Goal: Task Accomplishment & Management: Use online tool/utility

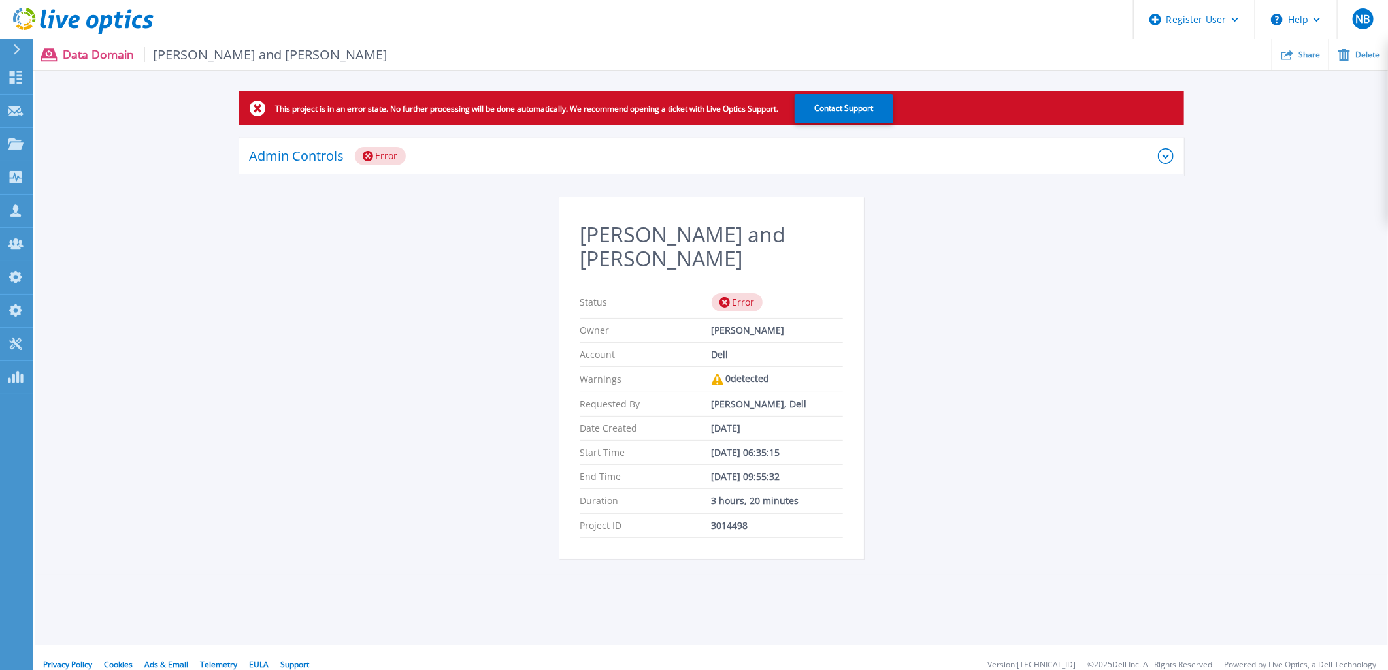
click at [569, 147] on div "Admin Controls Error" at bounding box center [704, 156] width 908 height 18
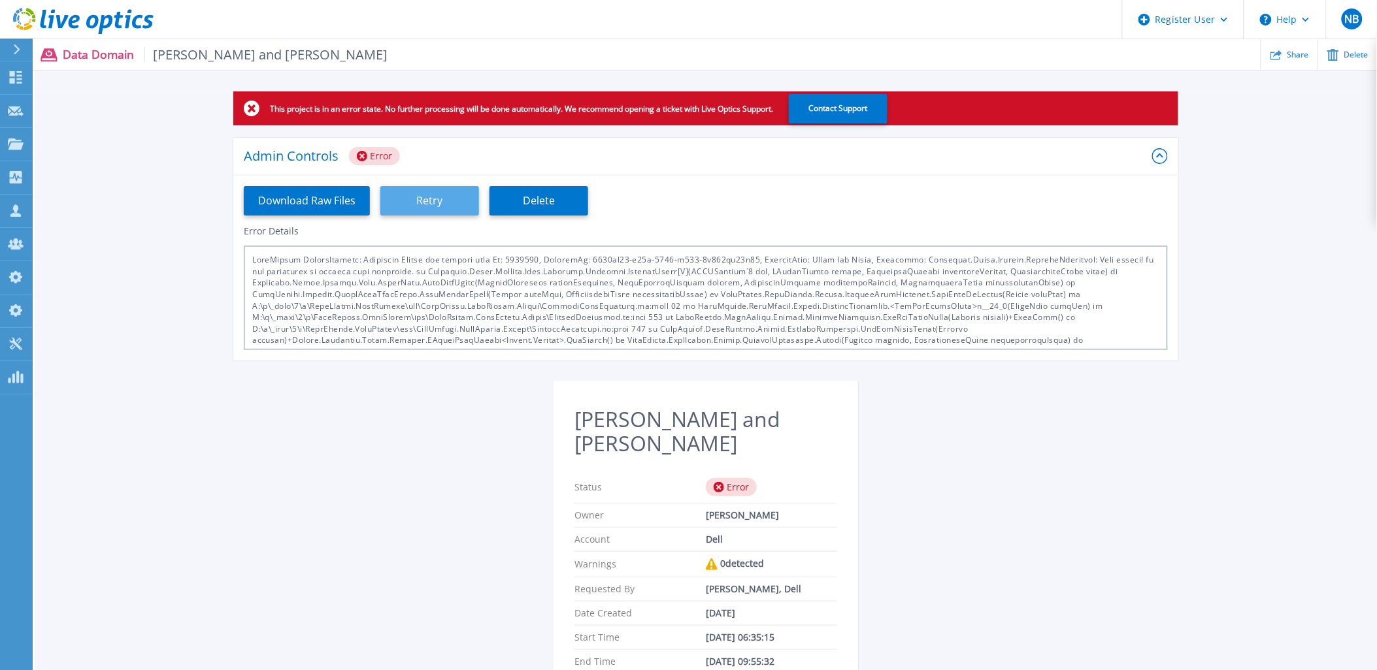
click at [442, 197] on button "Retry" at bounding box center [429, 200] width 99 height 29
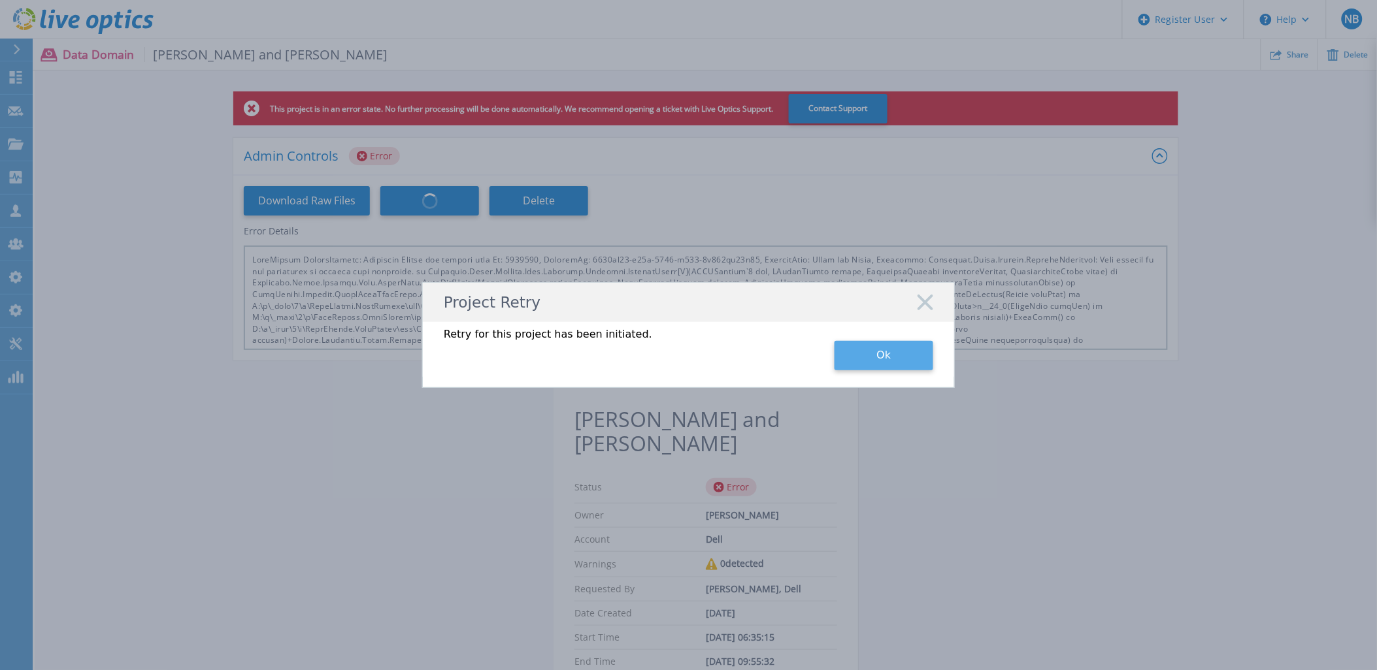
click at [901, 366] on button "Ok" at bounding box center [884, 355] width 99 height 29
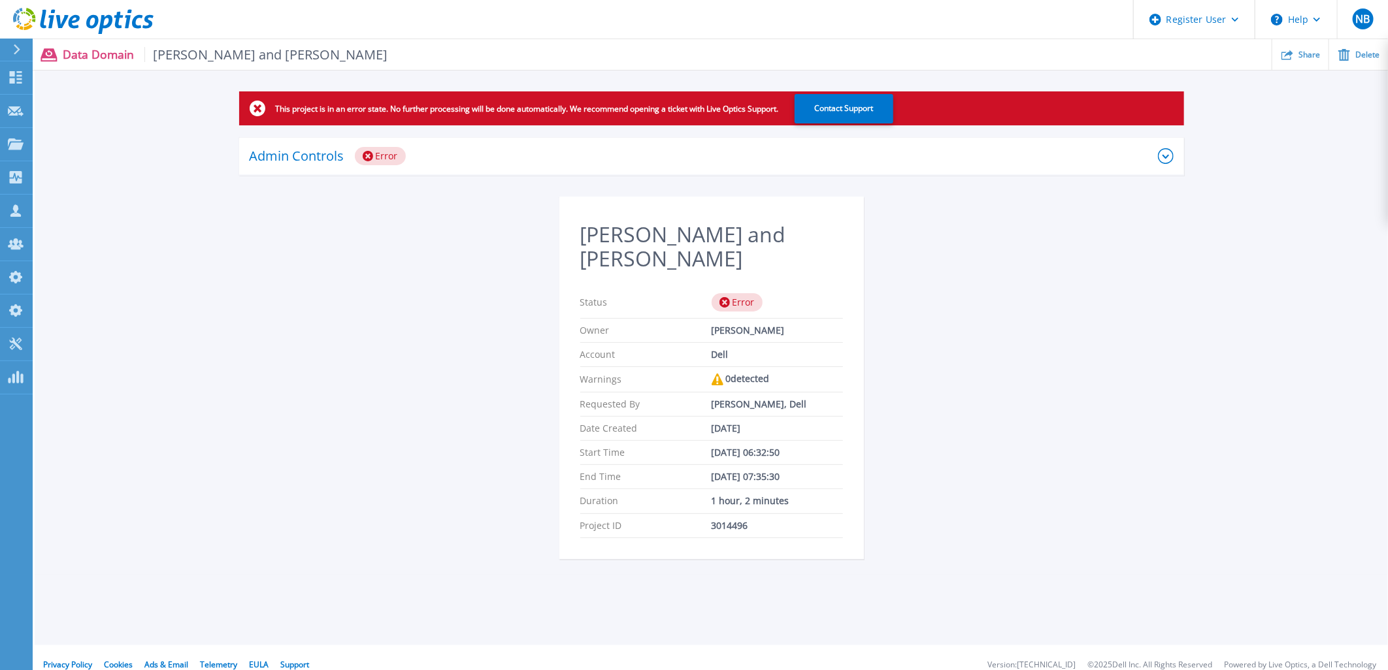
drag, startPoint x: 508, startPoint y: 155, endPoint x: 481, endPoint y: 158, distance: 27.0
click at [508, 155] on div "Admin Controls Error" at bounding box center [704, 156] width 908 height 18
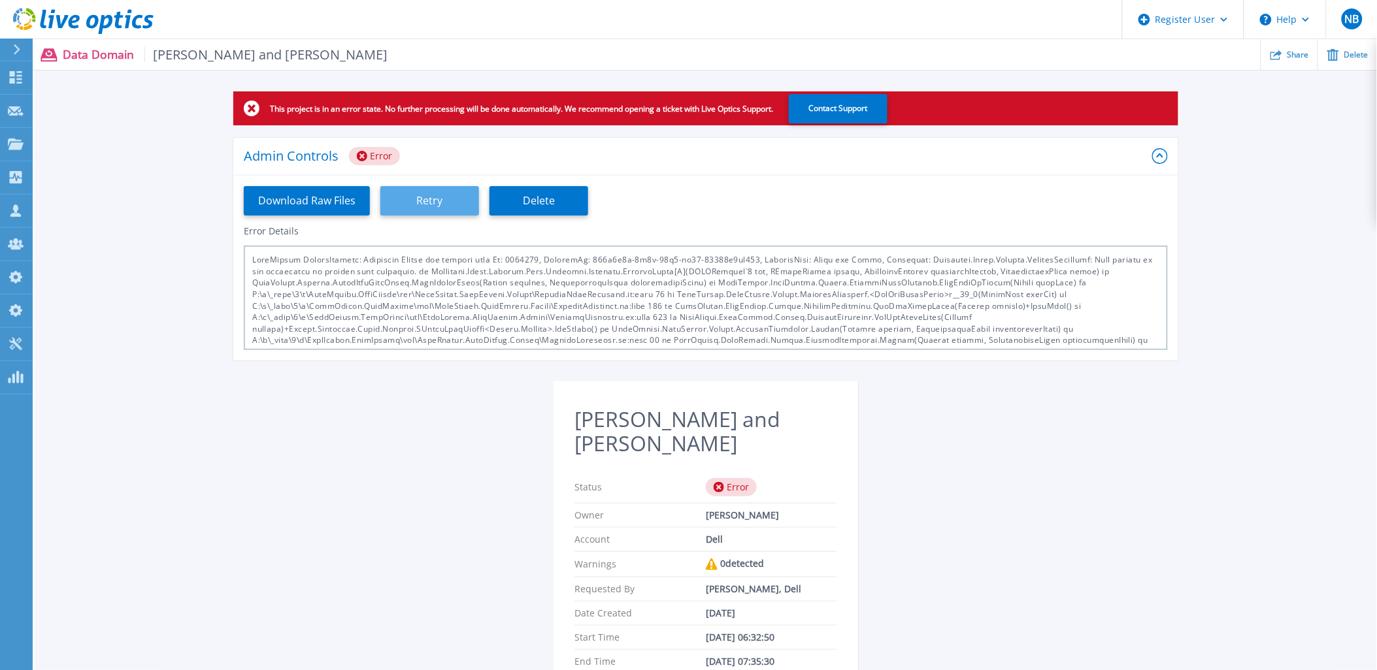
click at [432, 204] on button "Retry" at bounding box center [429, 200] width 99 height 29
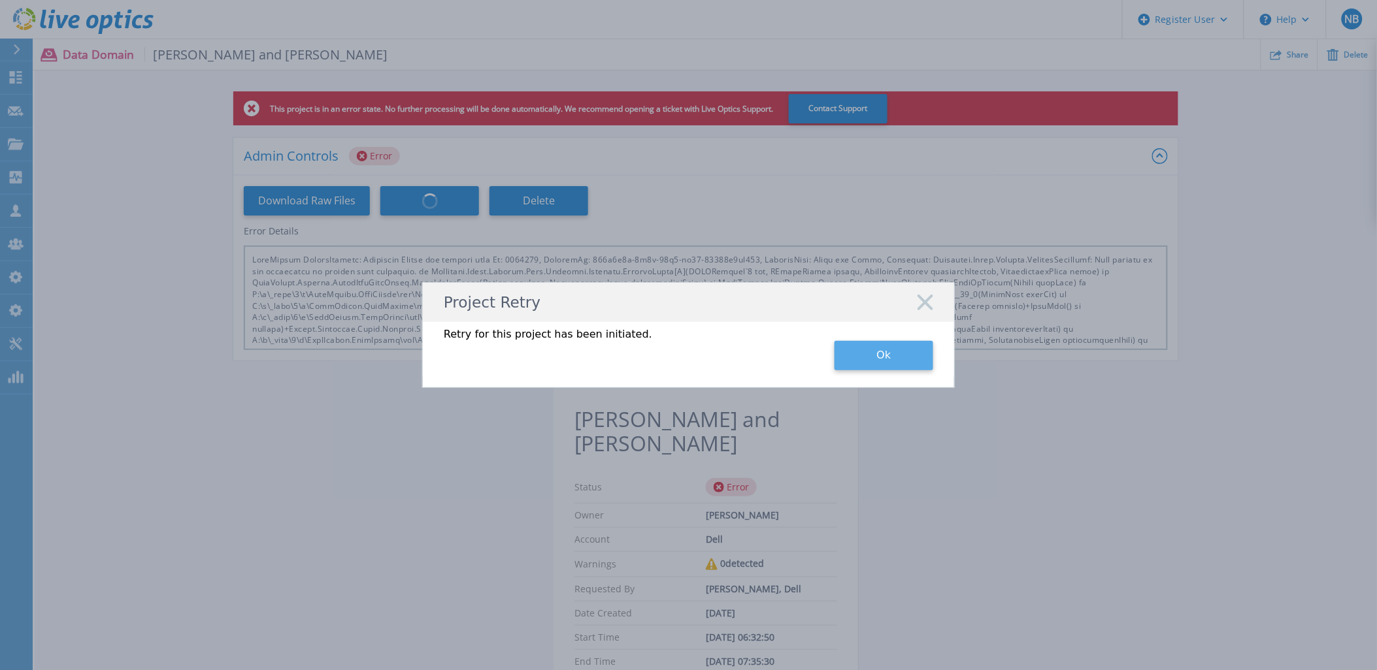
click at [870, 368] on button "Ok" at bounding box center [884, 355] width 99 height 29
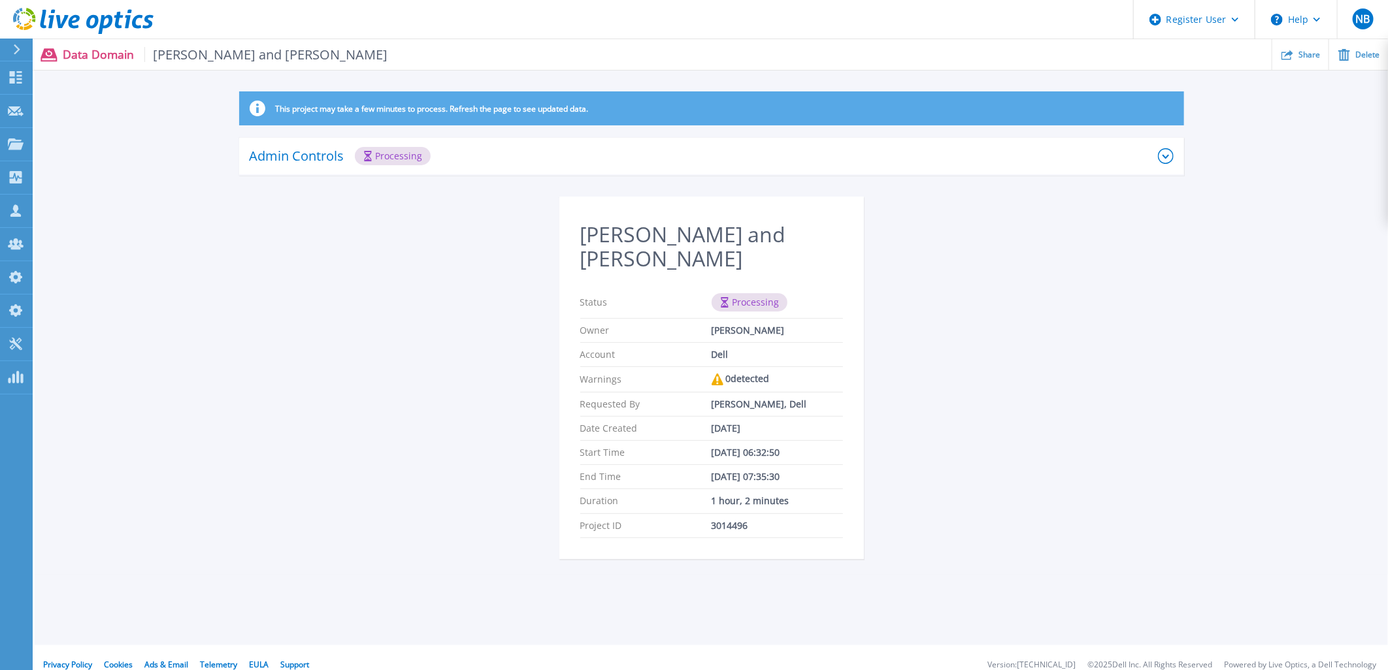
click at [92, 27] on icon at bounding box center [92, 22] width 12 height 14
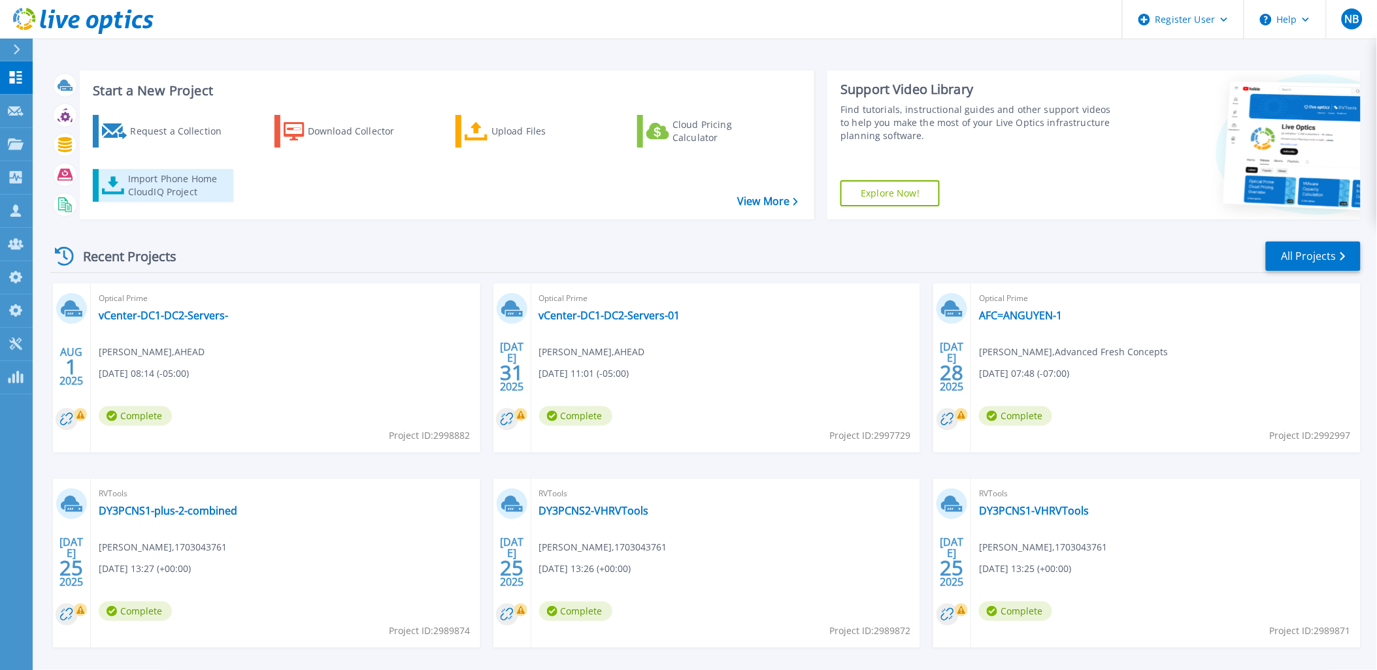
click at [196, 184] on div "Import Phone Home CloudIQ Project" at bounding box center [179, 186] width 102 height 26
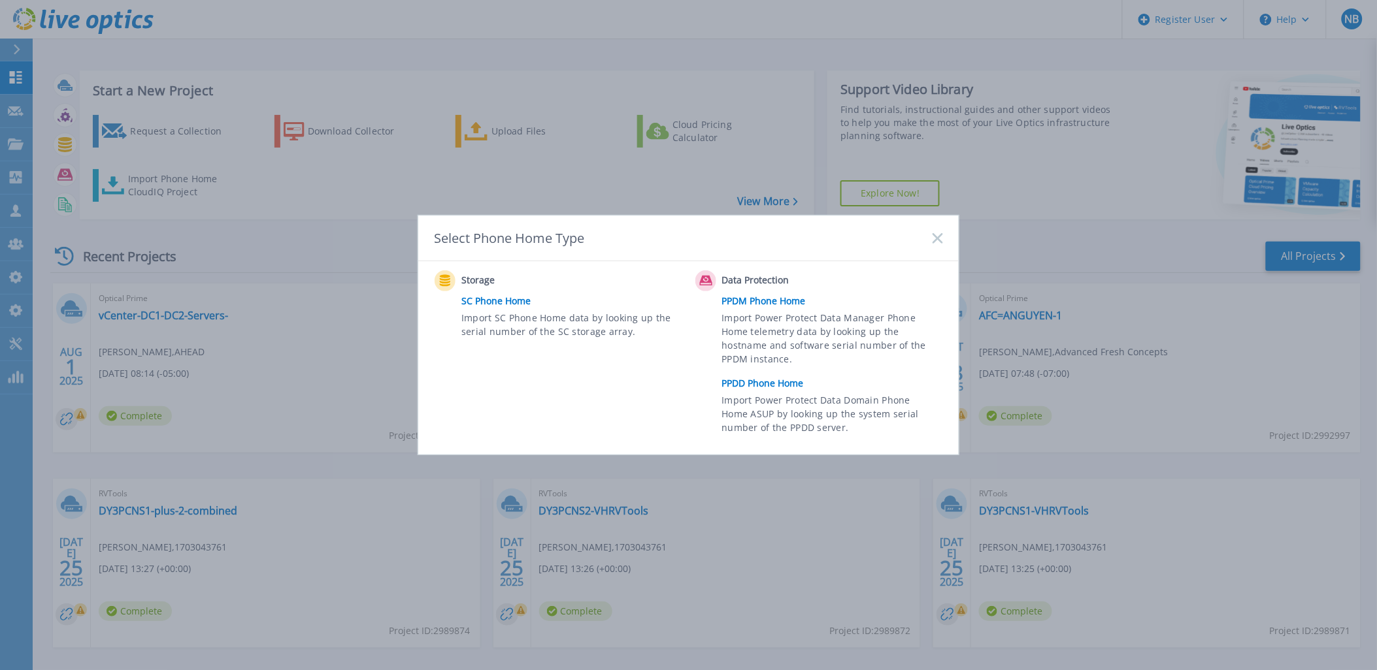
click at [774, 379] on link "PPDD Phone Home" at bounding box center [835, 384] width 227 height 20
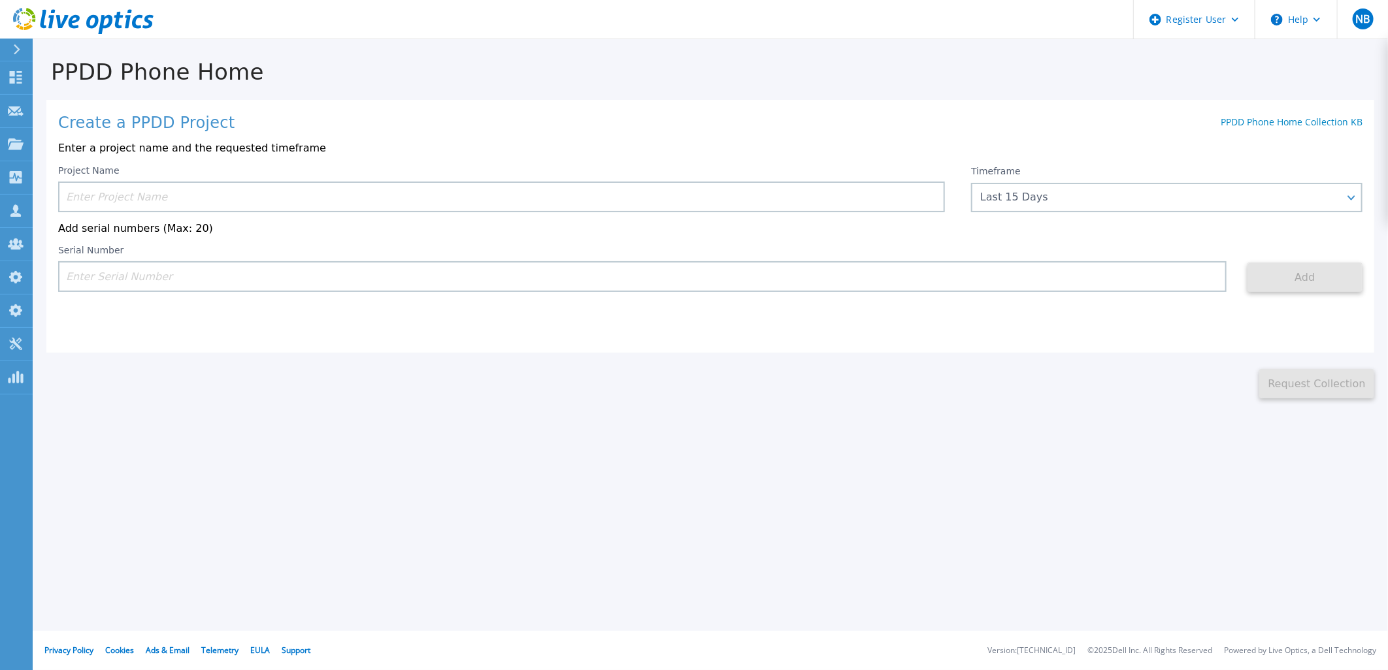
click at [184, 278] on input at bounding box center [642, 276] width 1168 height 31
paste input "CKM00201500429"
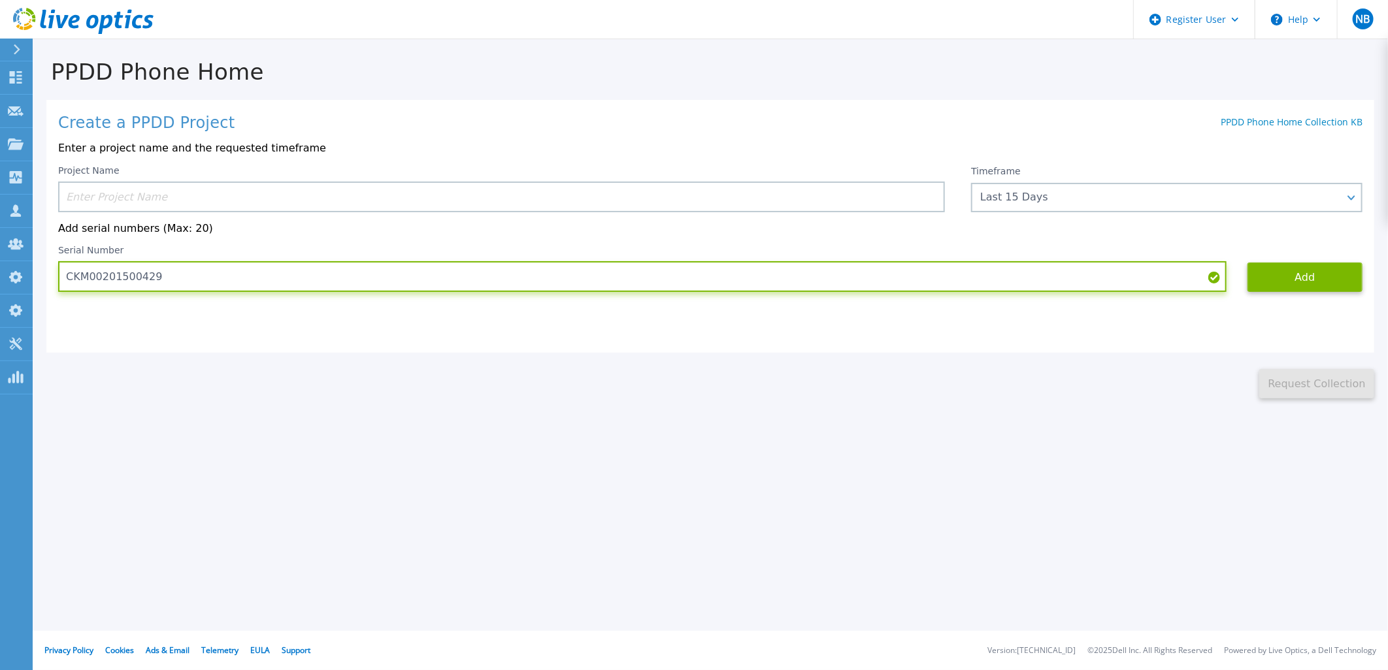
type input "CKM00201500429"
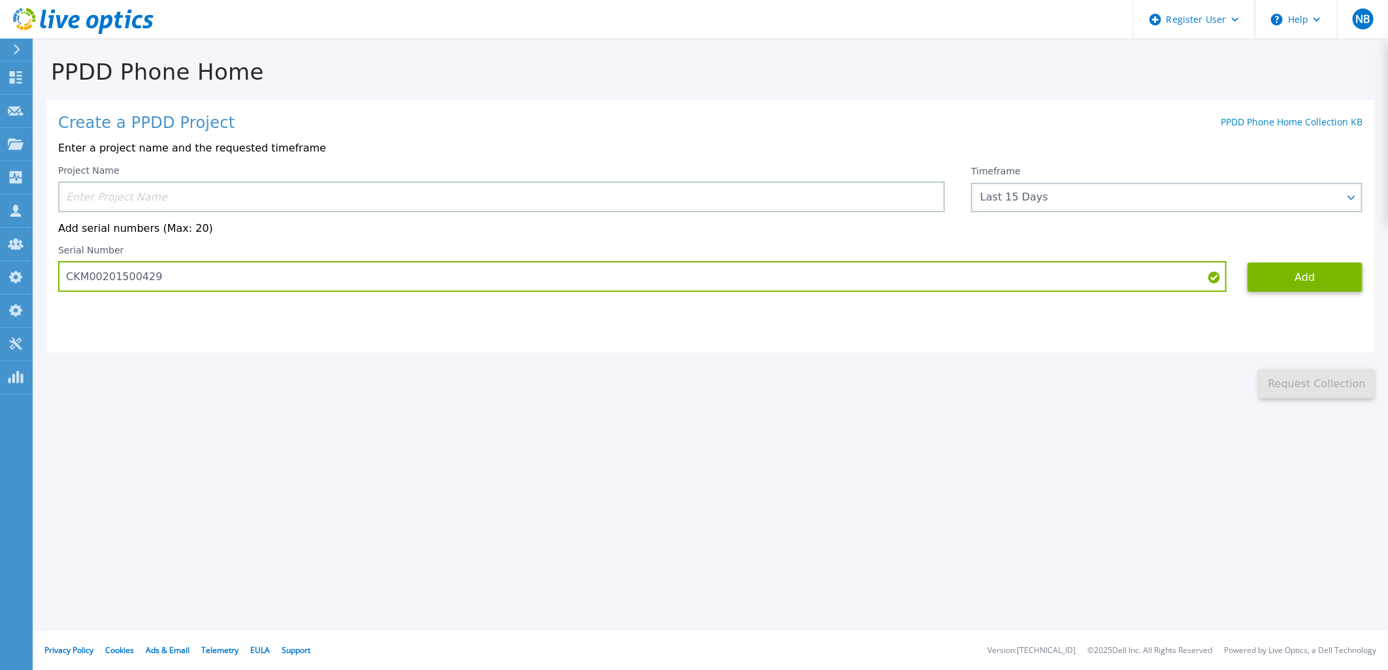
click at [171, 205] on input at bounding box center [501, 197] width 887 height 31
click at [176, 199] on input at bounding box center [501, 197] width 887 height 31
paste input "214281470"
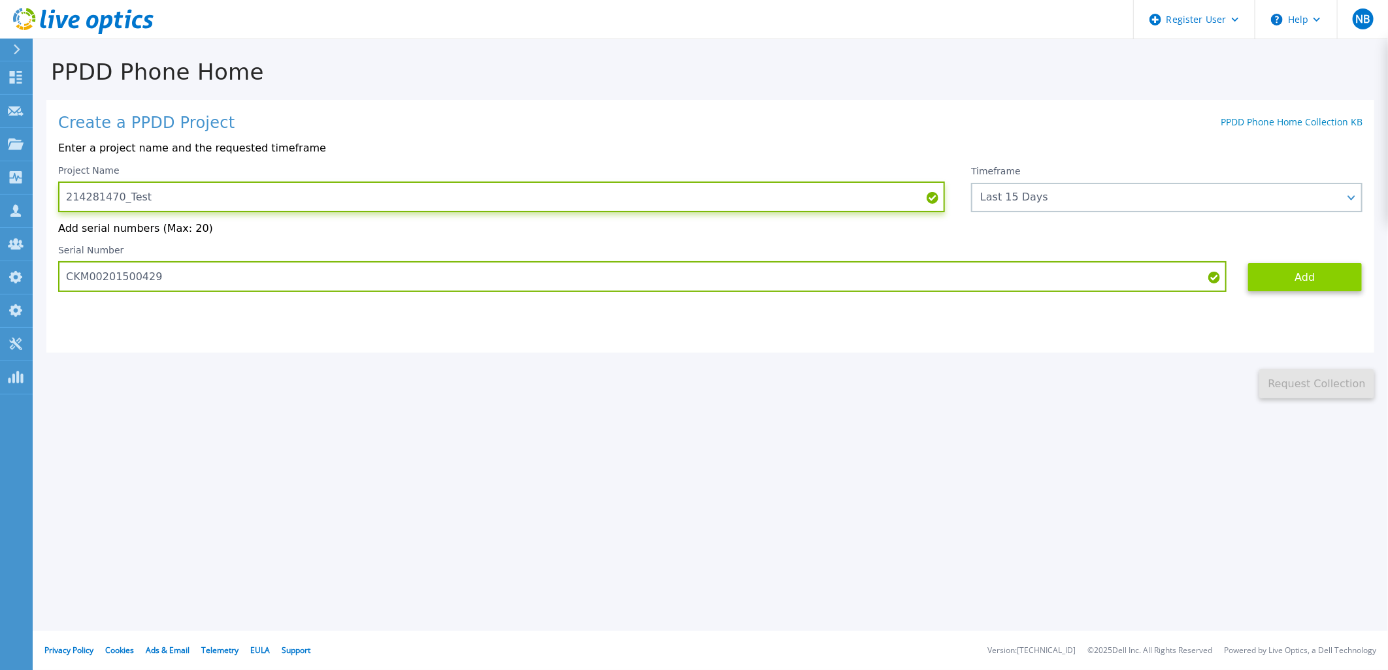
type input "214281470_Test"
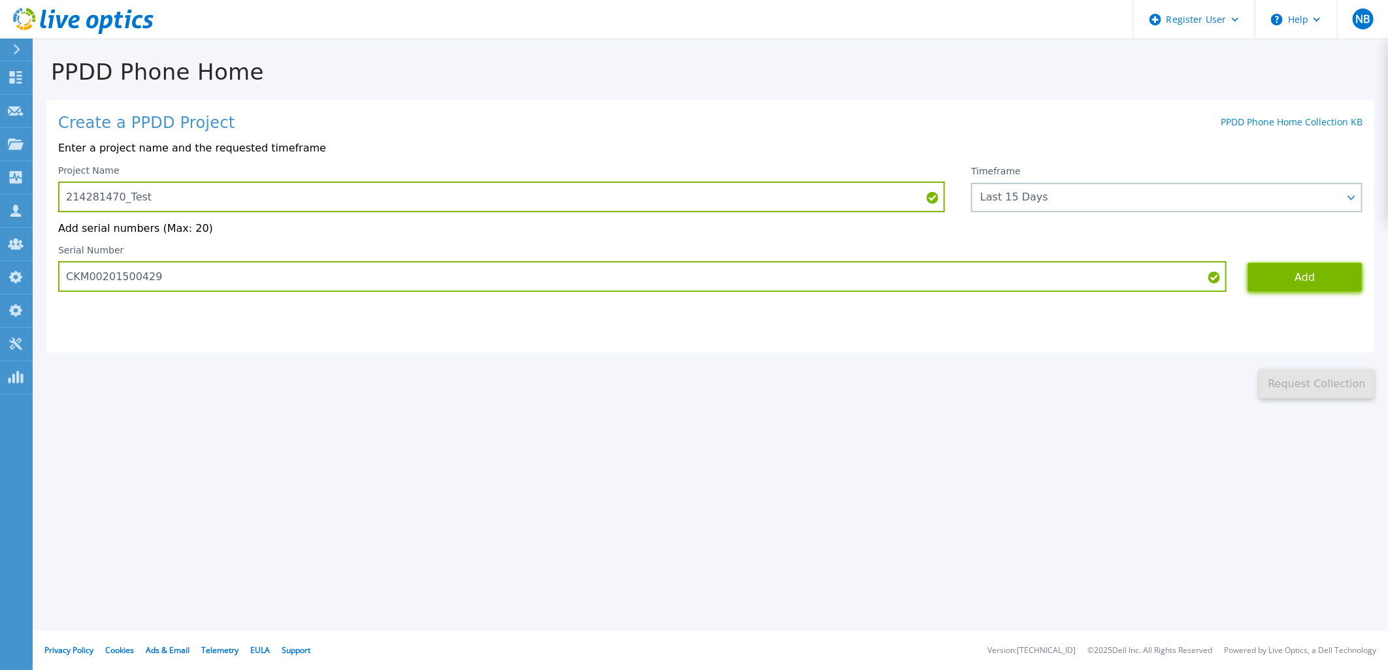
click at [1278, 281] on button "Add" at bounding box center [1305, 277] width 115 height 29
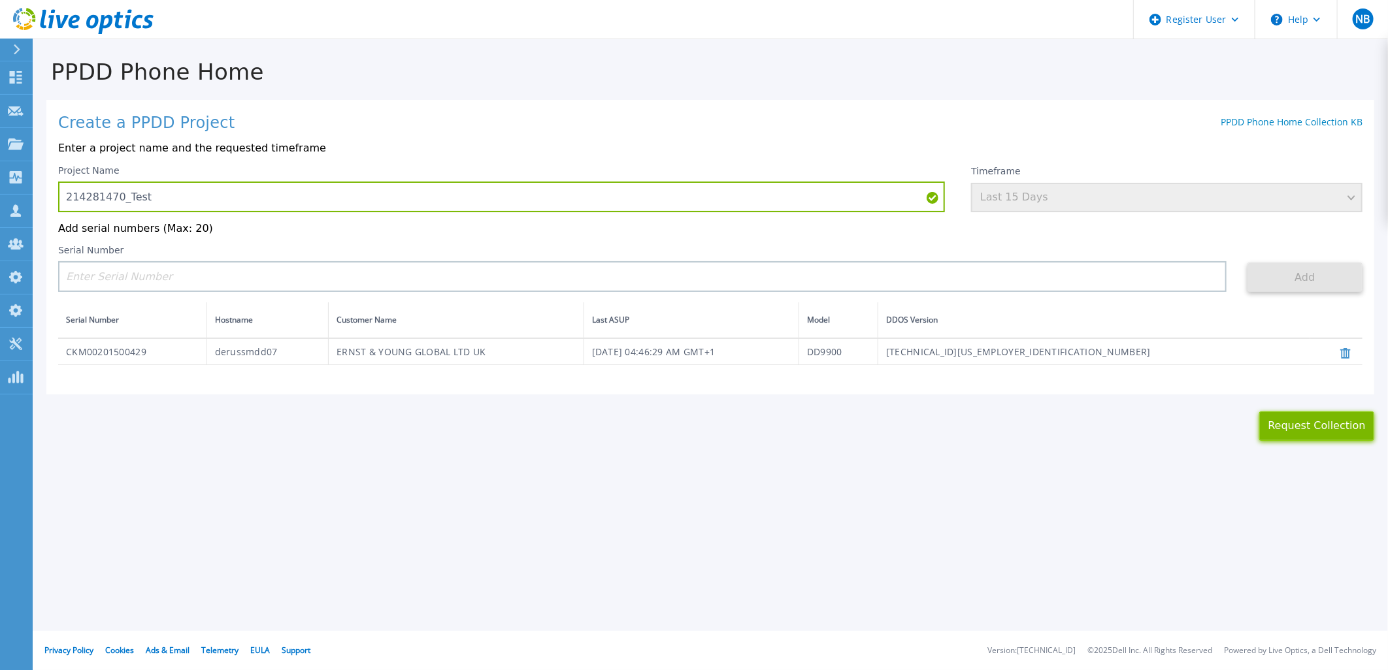
click at [1327, 427] on button "Request Collection" at bounding box center [1316, 426] width 115 height 29
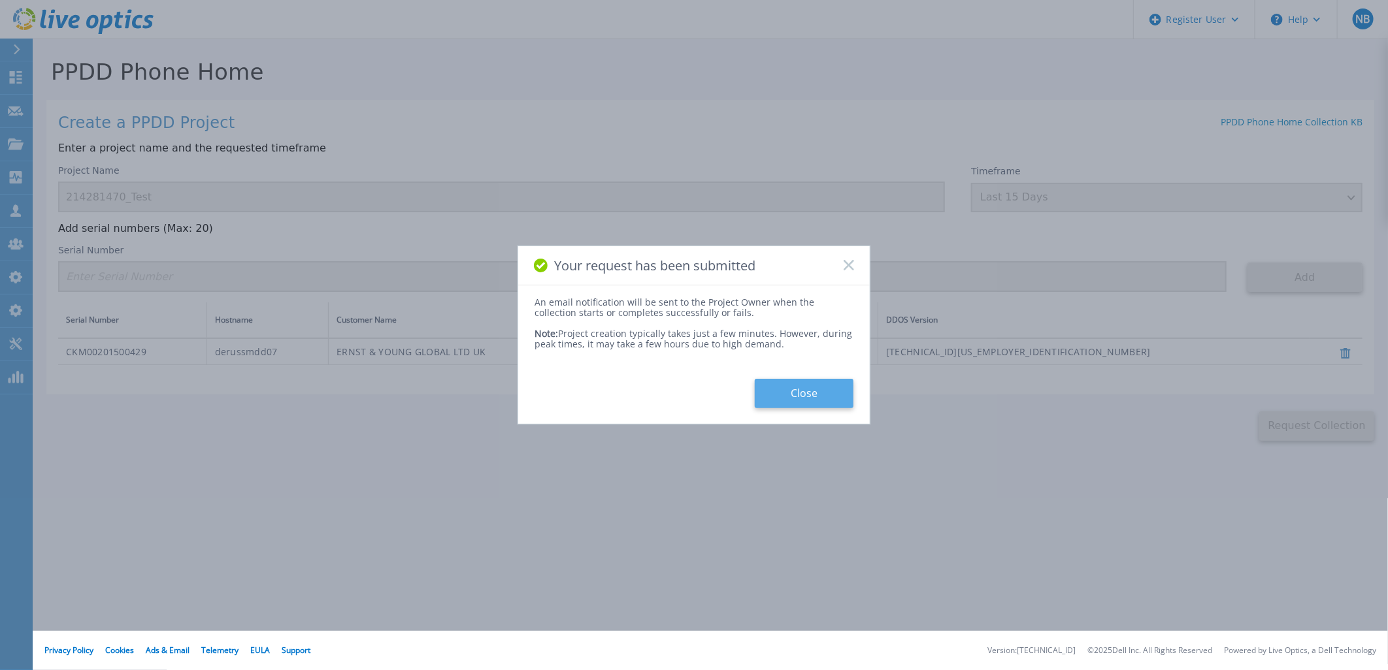
click at [825, 399] on button "Close" at bounding box center [804, 393] width 99 height 29
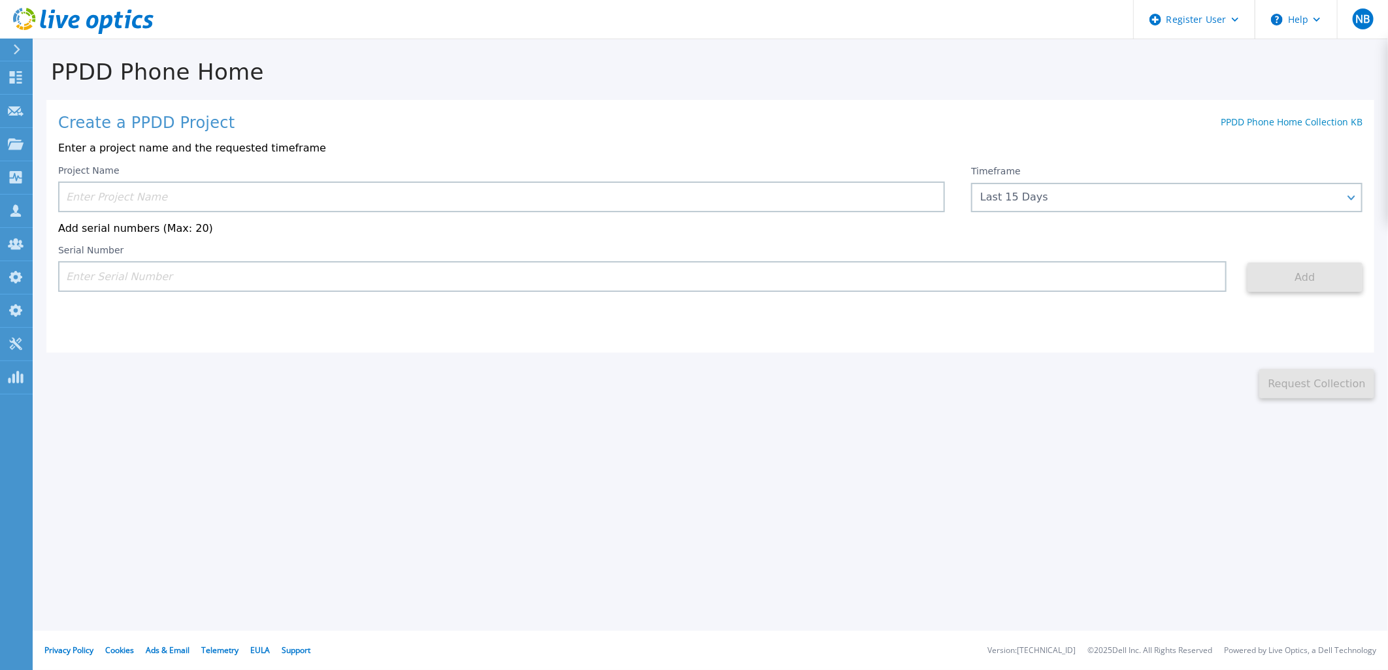
click at [135, 20] on icon at bounding box center [137, 22] width 10 height 14
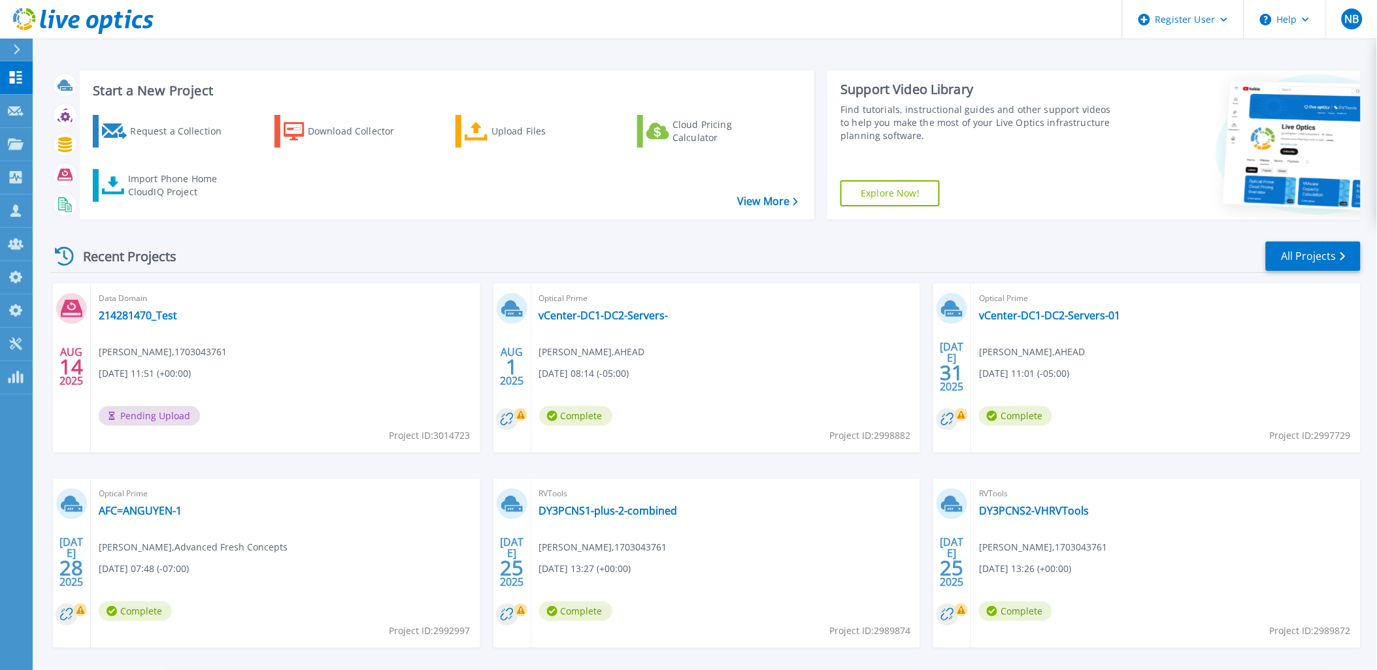
click at [120, 29] on icon at bounding box center [83, 21] width 141 height 27
drag, startPoint x: 116, startPoint y: 0, endPoint x: 295, endPoint y: 340, distance: 384.1
click at [295, 340] on div "Data Domain 214281470_Test Nick Buttimer , 1703043761 08/14/2025, 11:51 (+00:00…" at bounding box center [285, 368] width 389 height 169
click at [133, 311] on link "214281470_Test" at bounding box center [138, 315] width 78 height 13
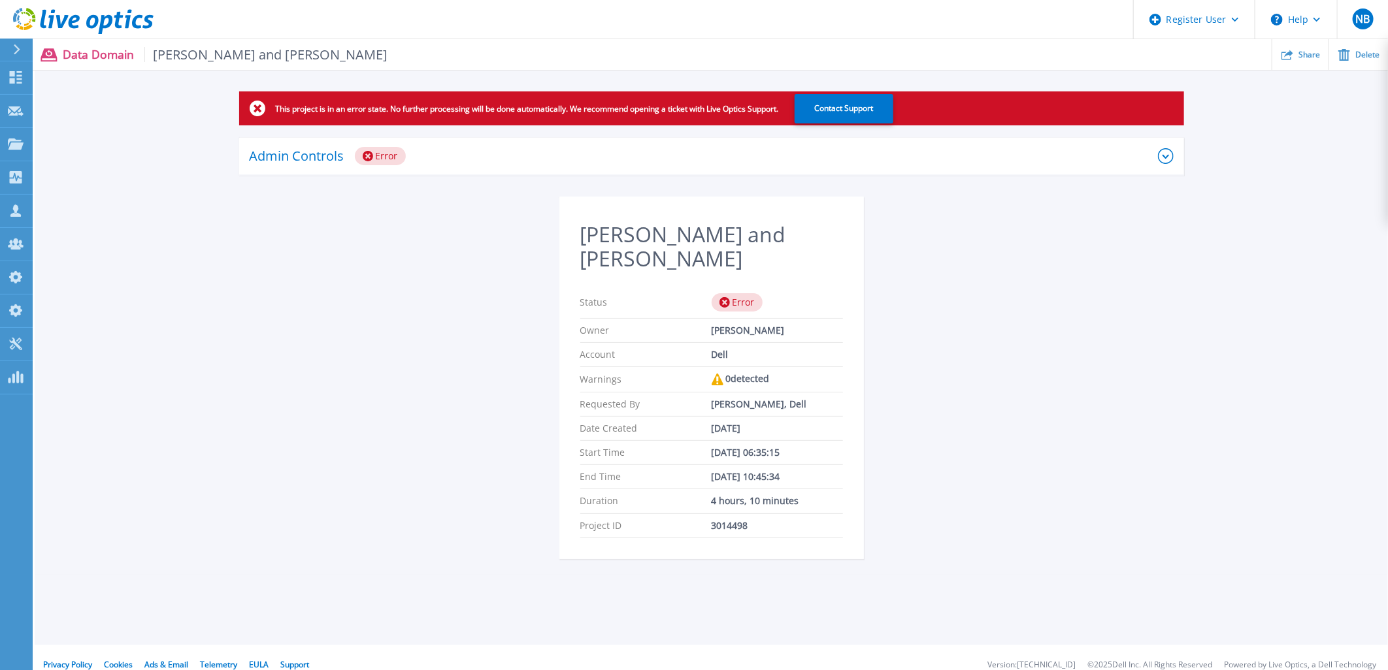
click at [139, 15] on icon at bounding box center [137, 22] width 10 height 14
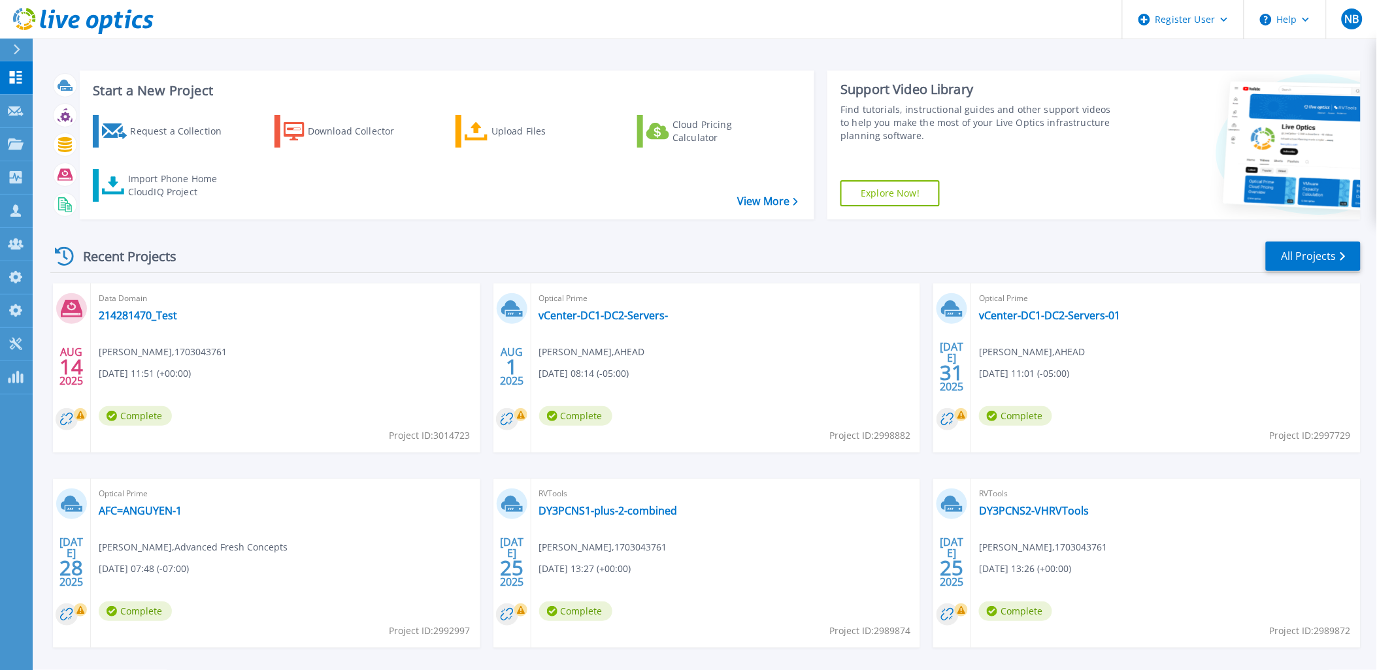
click at [144, 14] on icon at bounding box center [83, 21] width 141 height 27
click at [147, 312] on link "214281470_Test" at bounding box center [138, 315] width 78 height 13
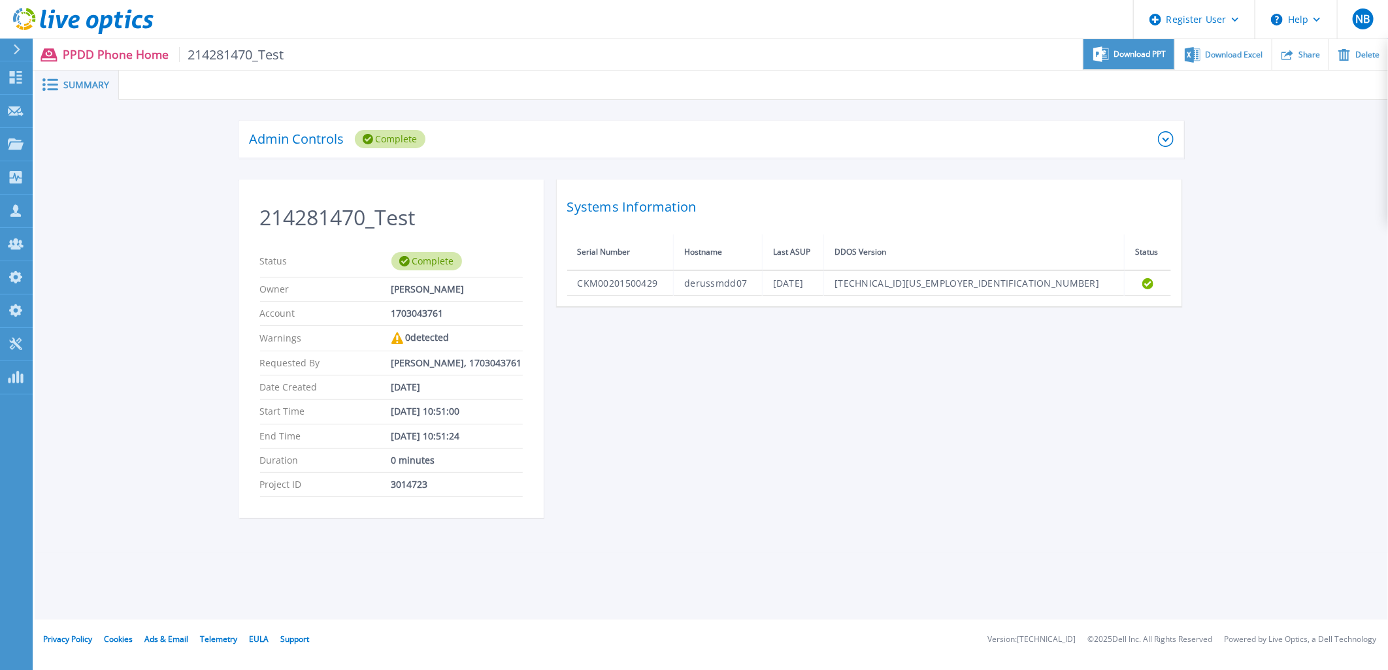
click at [1139, 53] on span "Download PPT" at bounding box center [1140, 54] width 52 height 8
click at [553, 259] on div "214281470_Test Status Complete Owner Nick Buttimer Account 1703043761 Warnings …" at bounding box center [711, 357] width 945 height 354
click at [115, 18] on icon at bounding box center [83, 21] width 141 height 27
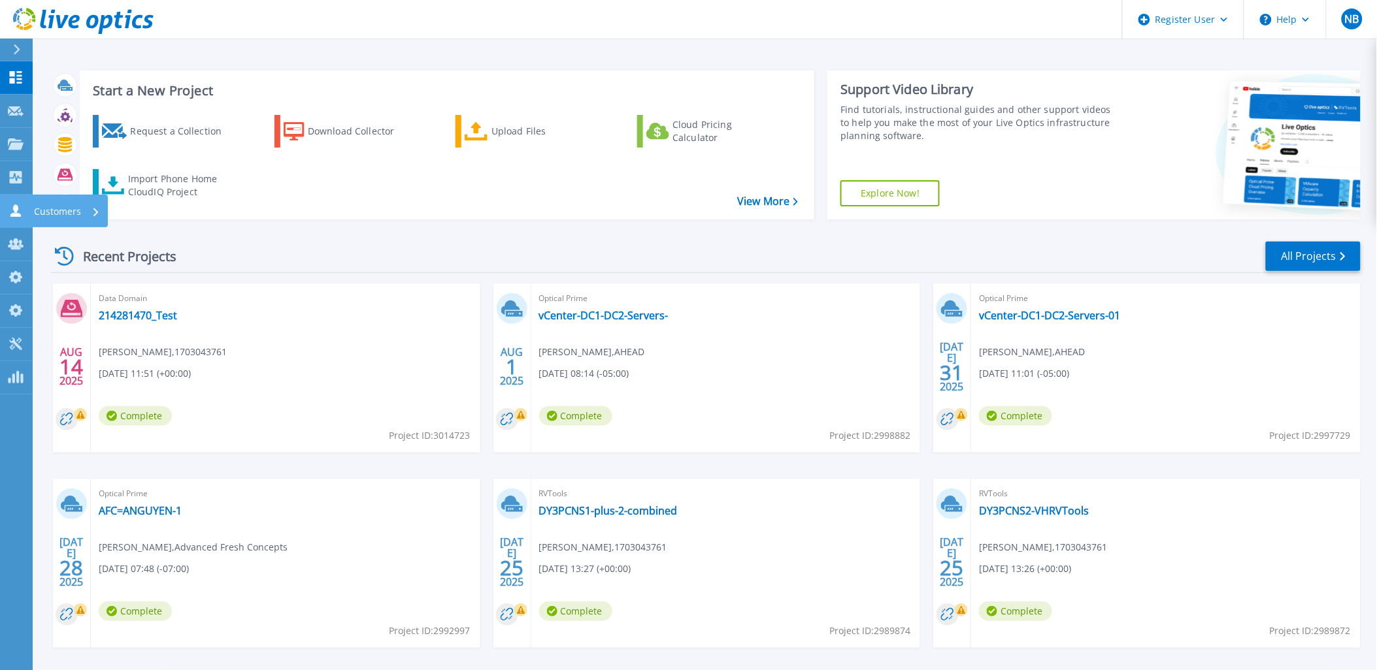
click at [26, 205] on link "Customers Customers" at bounding box center [16, 211] width 33 height 33
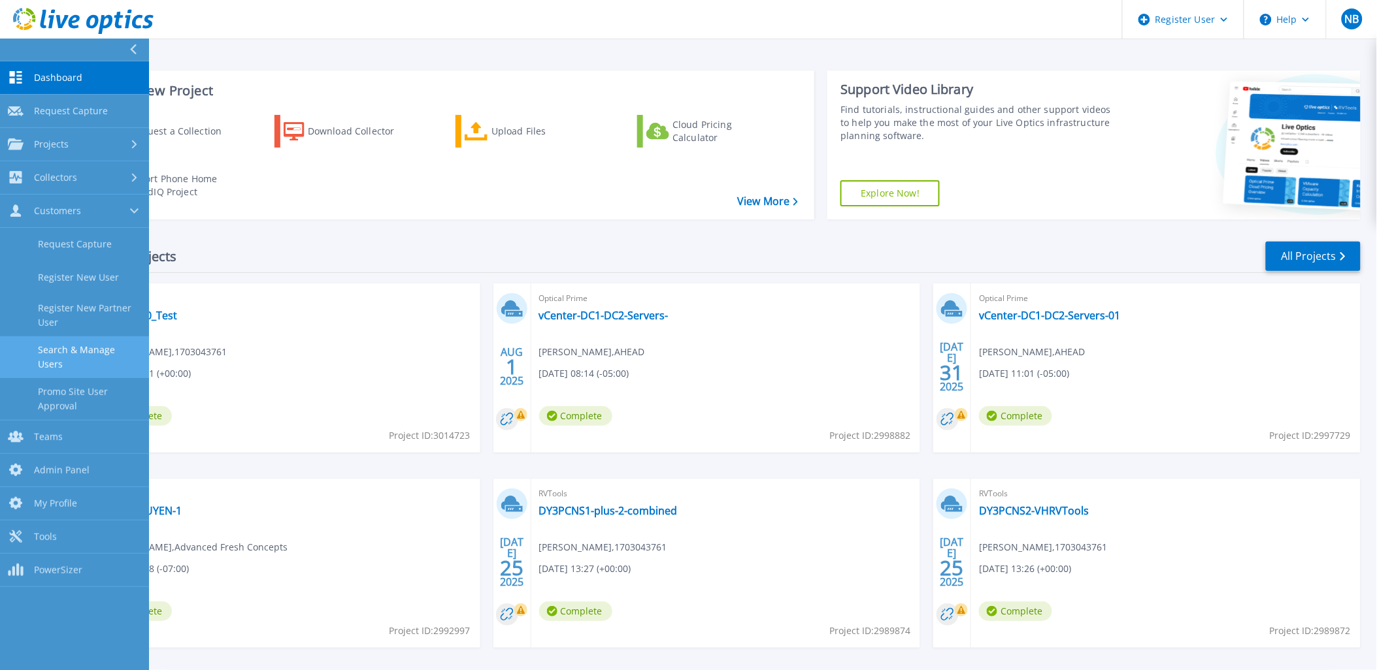
click at [99, 354] on link "Search & Manage Users" at bounding box center [74, 358] width 149 height 42
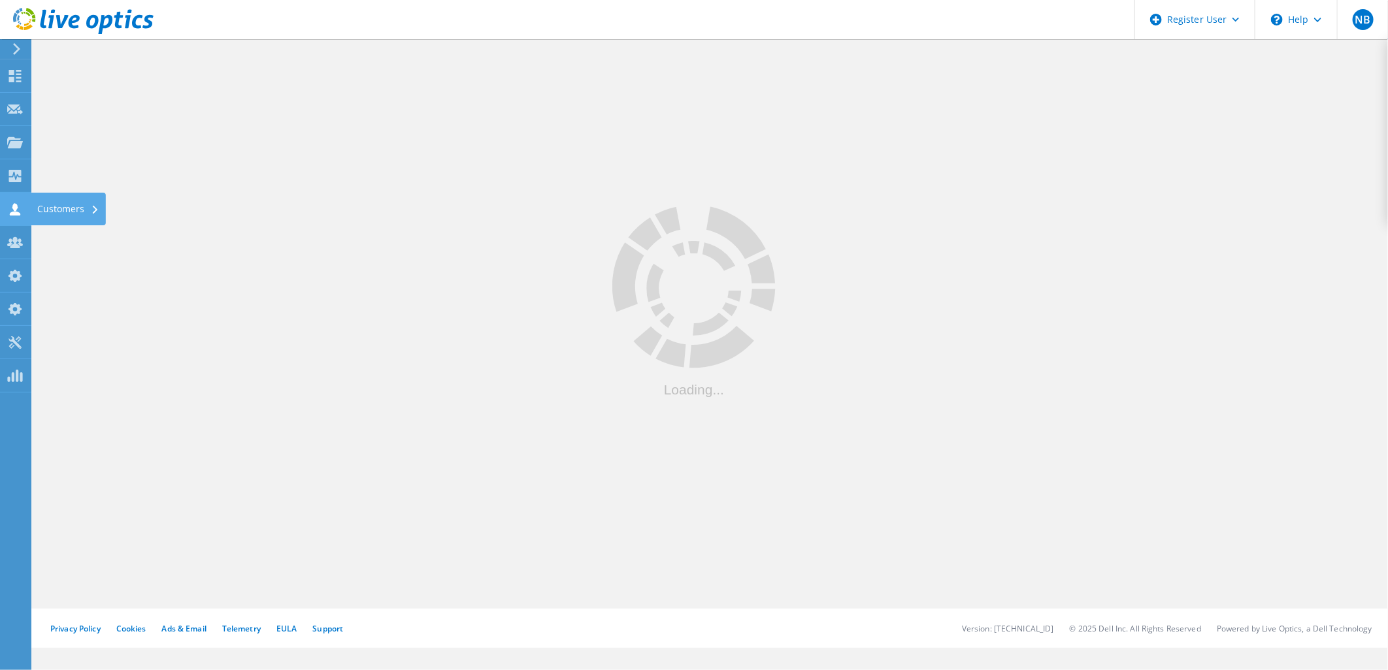
click at [12, 214] on use at bounding box center [15, 209] width 10 height 12
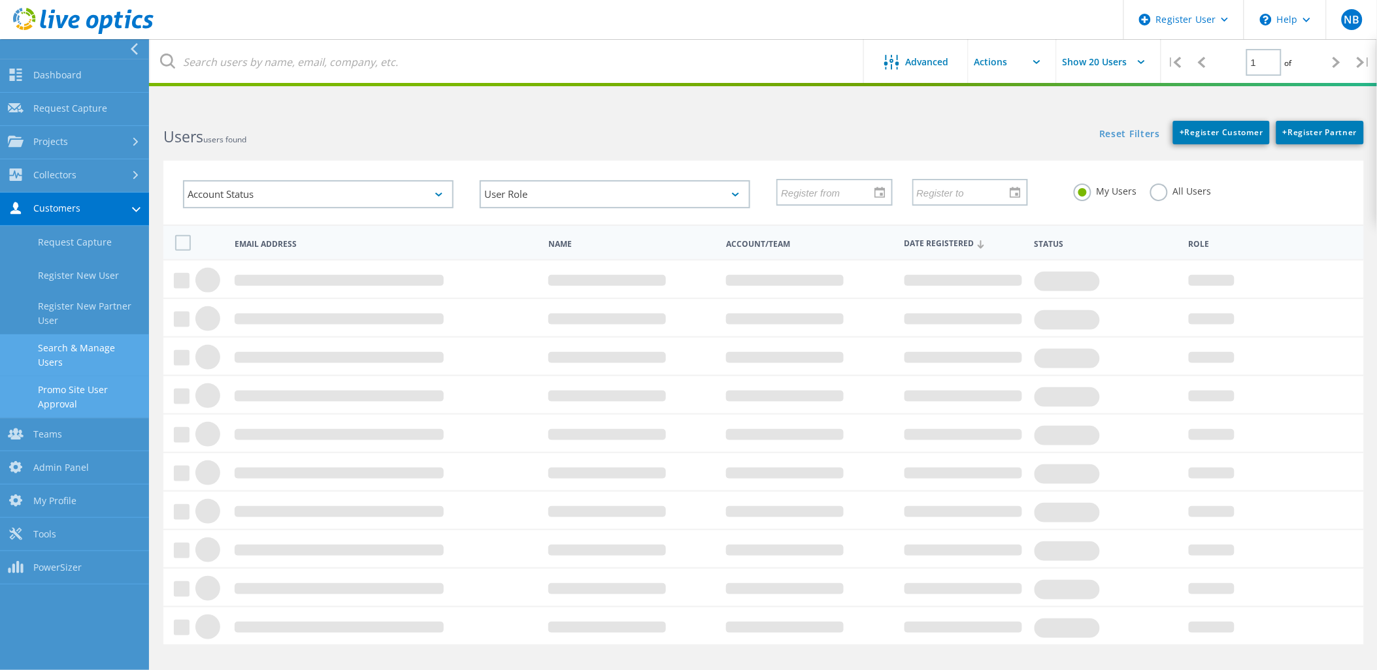
click at [78, 389] on link "Promo Site User Approval" at bounding box center [74, 397] width 149 height 42
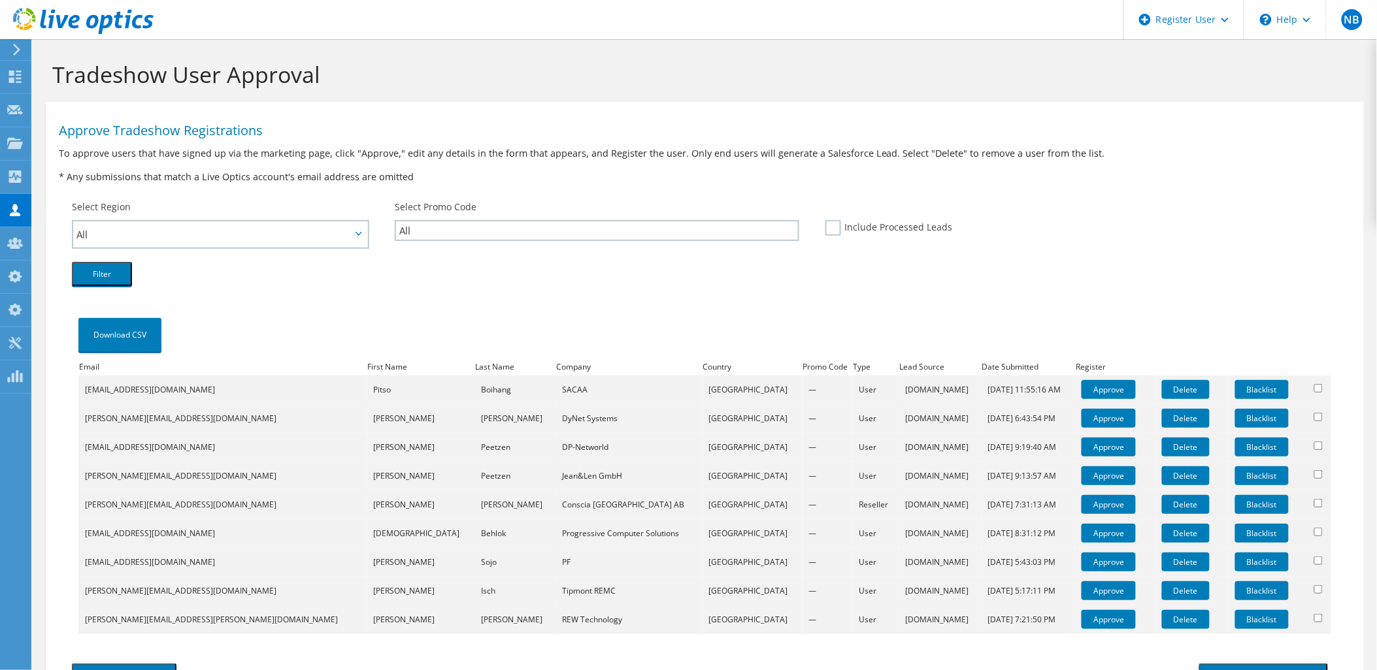
click at [74, 31] on icon at bounding box center [83, 21] width 141 height 27
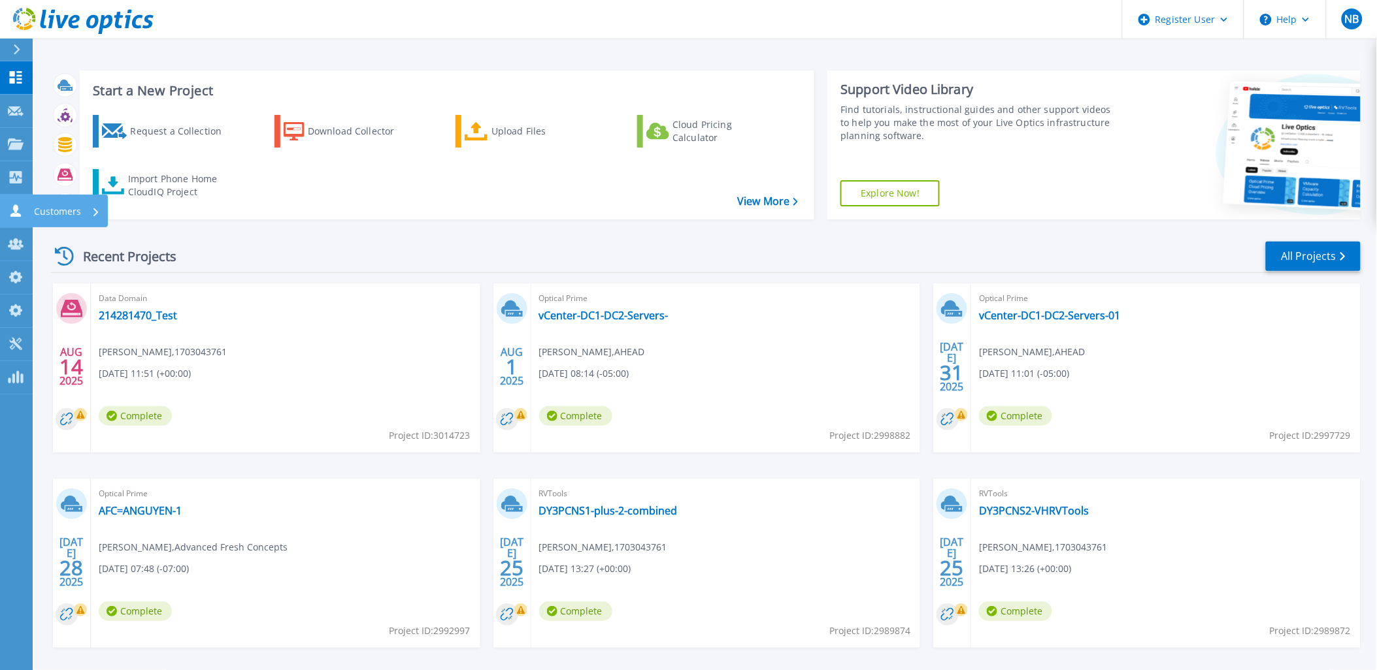
click at [29, 210] on link "Customers Customers" at bounding box center [16, 211] width 33 height 33
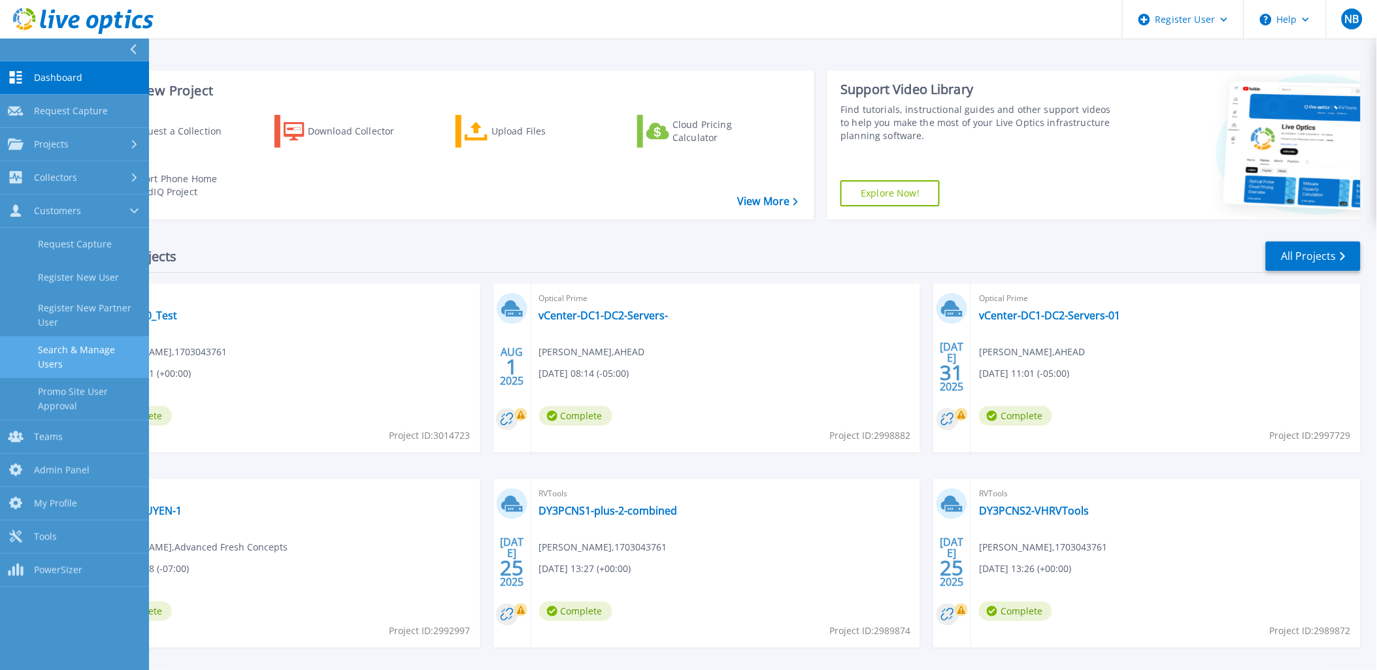
click at [92, 345] on link "Search & Manage Users" at bounding box center [74, 358] width 149 height 42
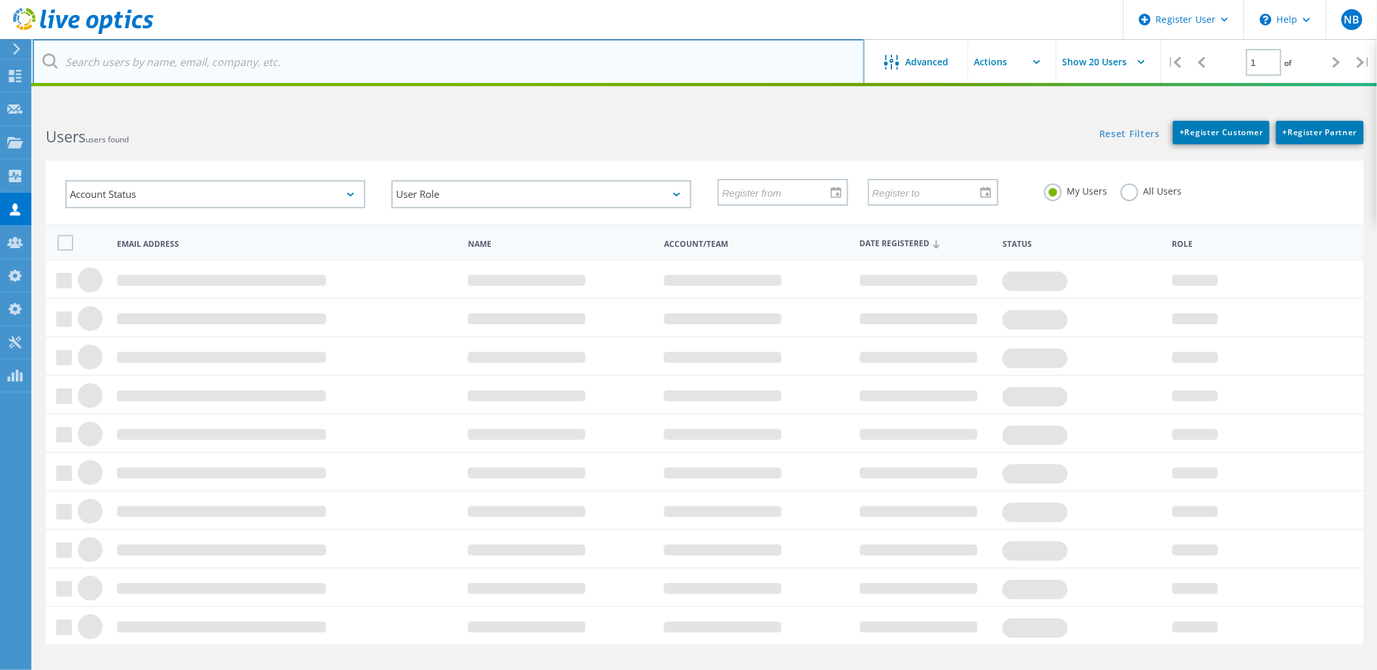
click at [325, 63] on input "text" at bounding box center [449, 62] width 832 height 46
paste input "esantossilva@acciona.com"
type input "esantossilva@acciona.com"
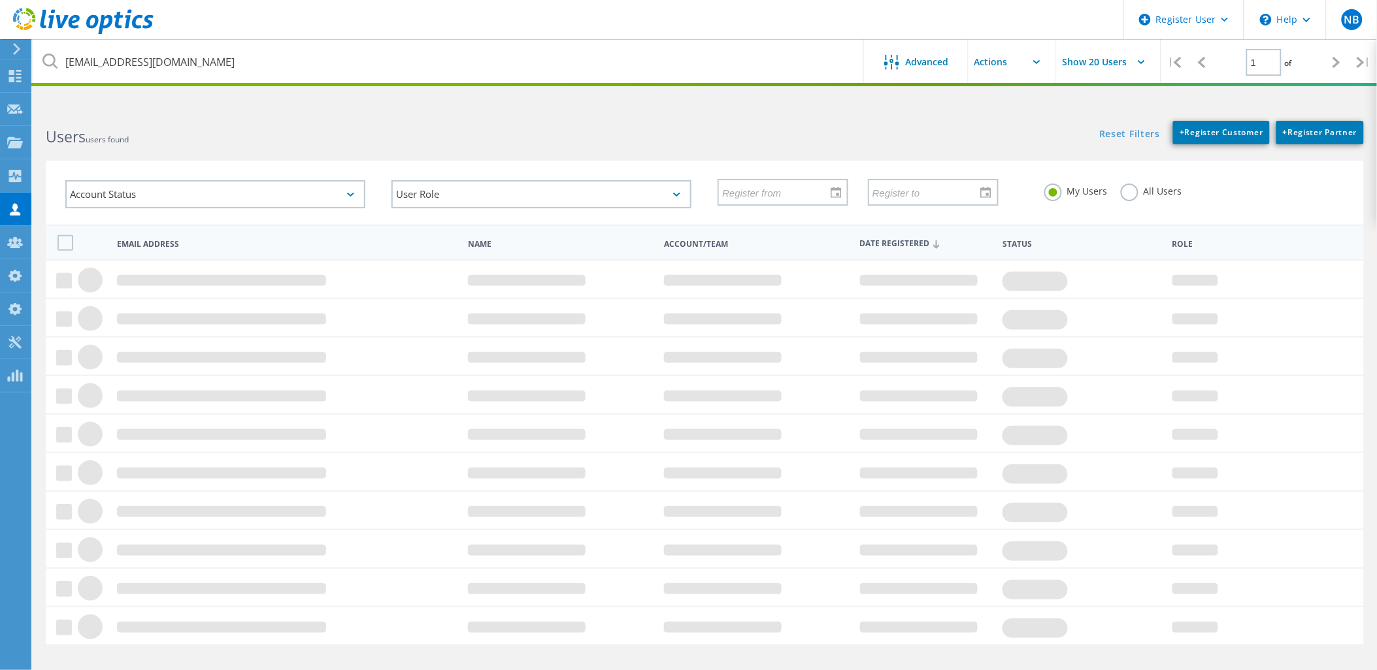
click at [1141, 190] on label "All Users" at bounding box center [1151, 190] width 61 height 12
click at [0, 0] on input "All Users" at bounding box center [0, 0] width 0 height 0
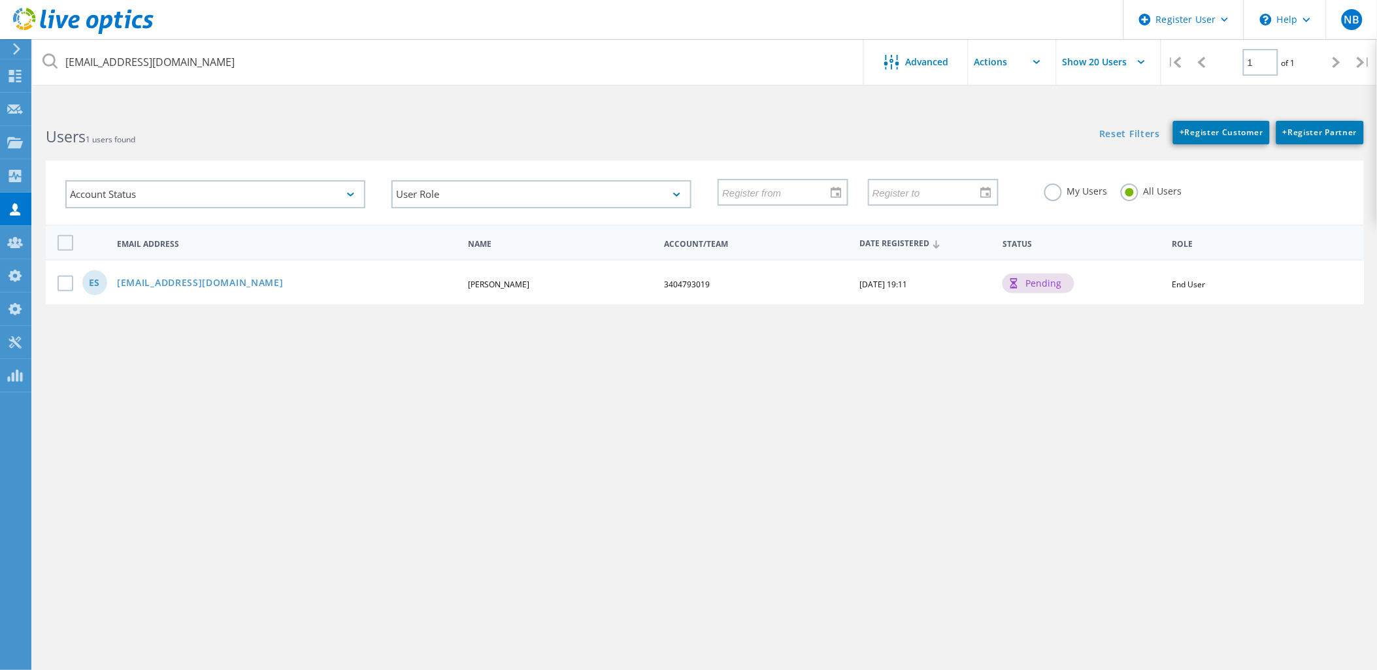
click at [103, 27] on use at bounding box center [83, 21] width 141 height 26
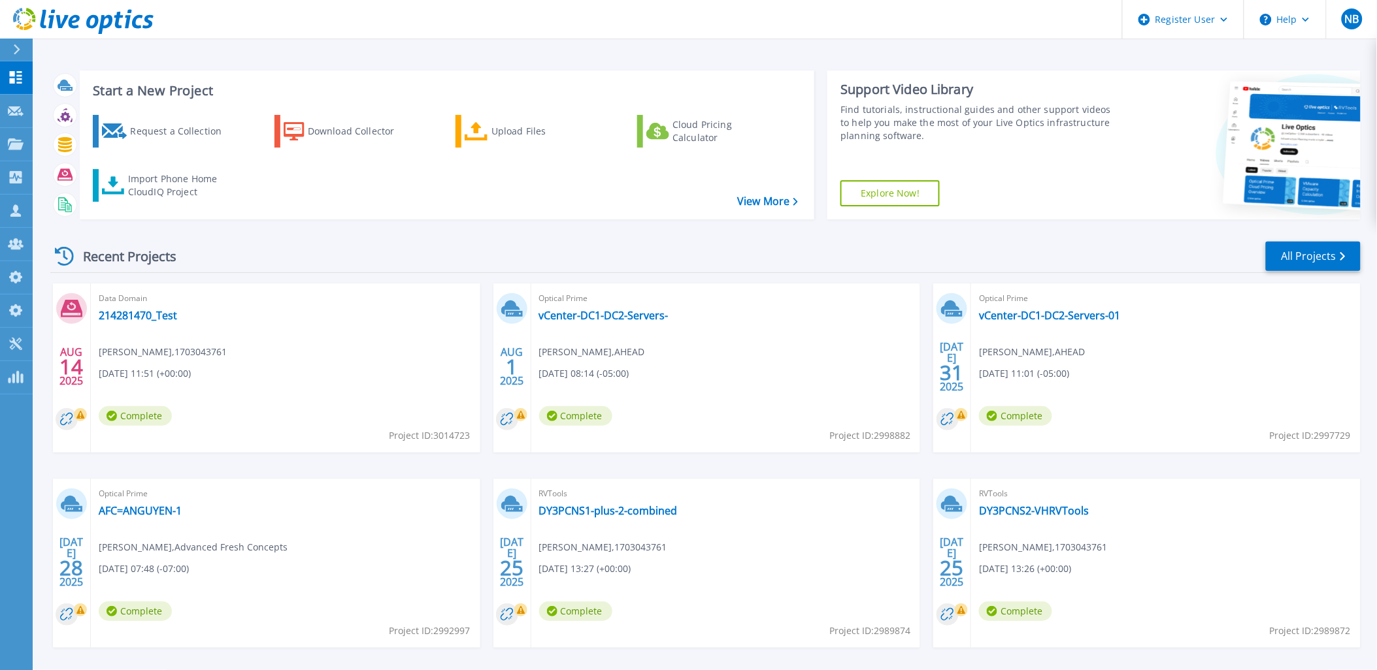
click at [737, 27] on header "Register User Help NB Dell Admin User [PERSON_NAME] [PERSON_NAME][EMAIL_ADDRESS…" at bounding box center [688, 19] width 1377 height 39
click at [139, 26] on icon at bounding box center [137, 22] width 10 height 14
click at [101, 11] on icon at bounding box center [83, 21] width 141 height 27
click at [149, 20] on icon at bounding box center [83, 21] width 141 height 27
click at [28, 213] on link "Customers Customers" at bounding box center [16, 211] width 33 height 33
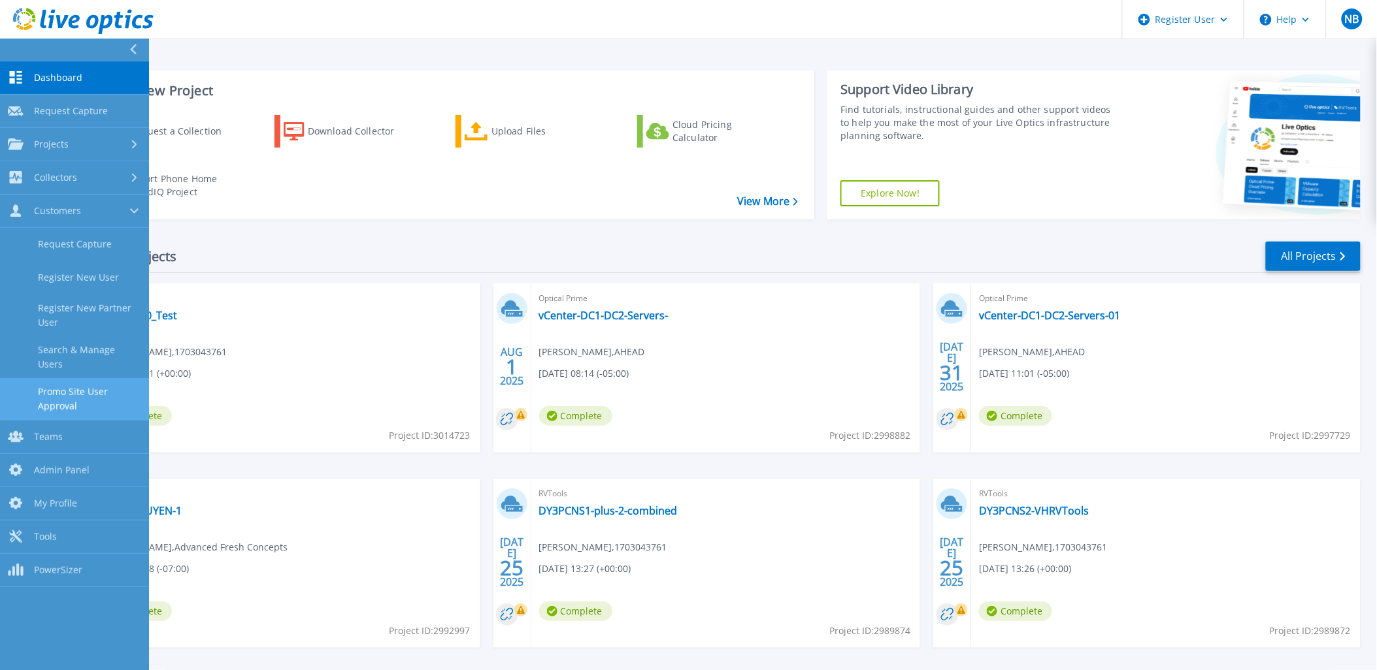
click at [62, 378] on link "Promo Site User Approval" at bounding box center [74, 399] width 149 height 42
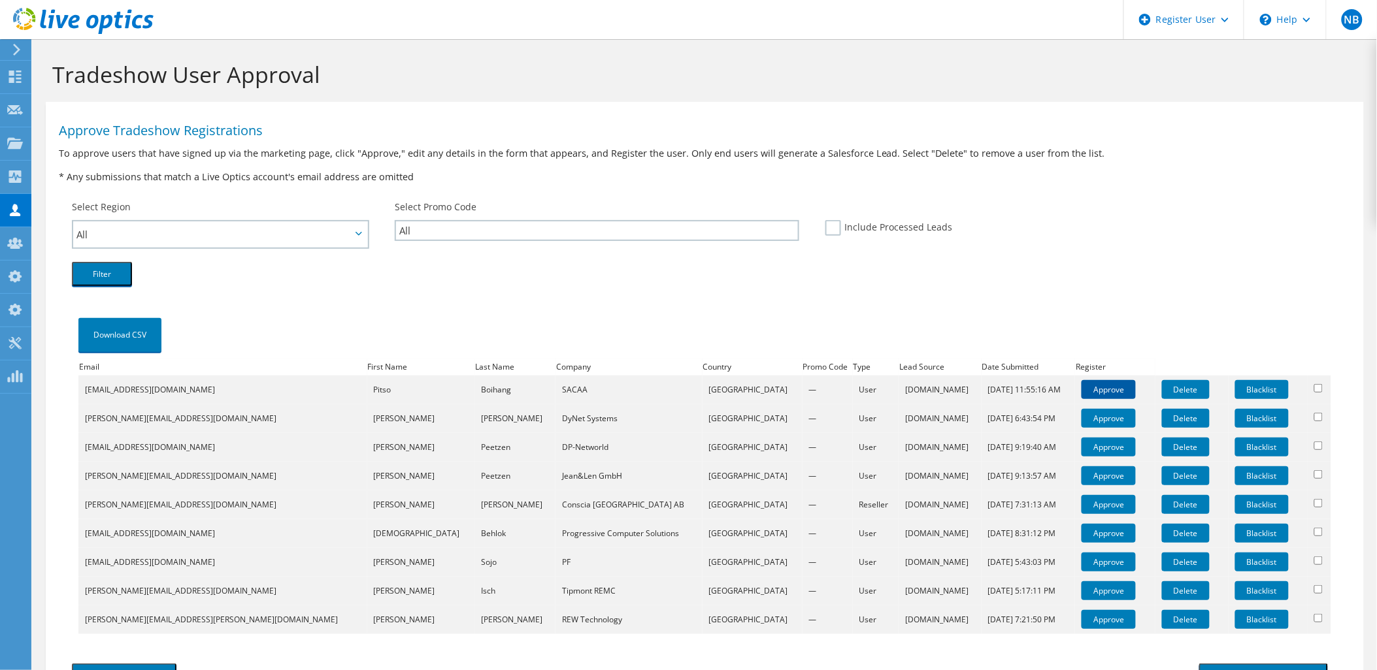
click at [1082, 384] on link "Approve" at bounding box center [1109, 389] width 54 height 19
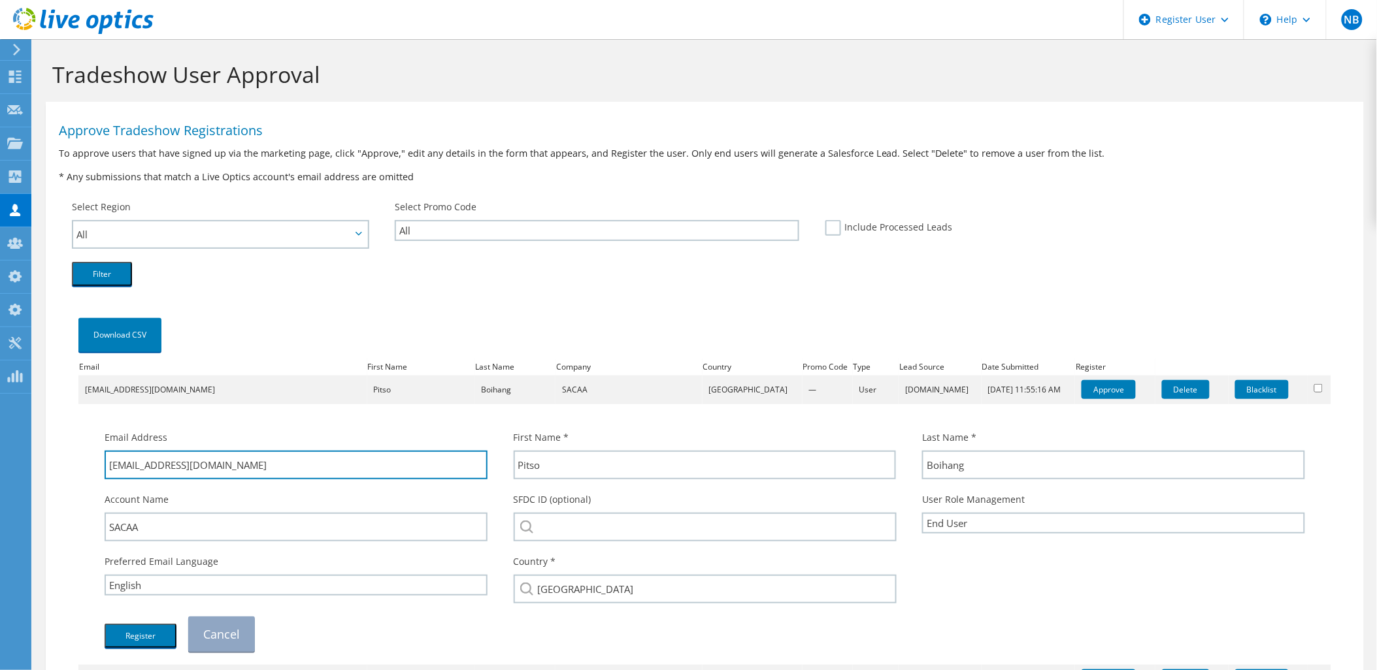
drag, startPoint x: 240, startPoint y: 474, endPoint x: 155, endPoint y: 486, distance: 86.5
click at [155, 486] on div "Email Address [EMAIL_ADDRESS][DOMAIN_NAME] First Name * [GEOGRAPHIC_DATA] Last …" at bounding box center [704, 541] width 1227 height 235
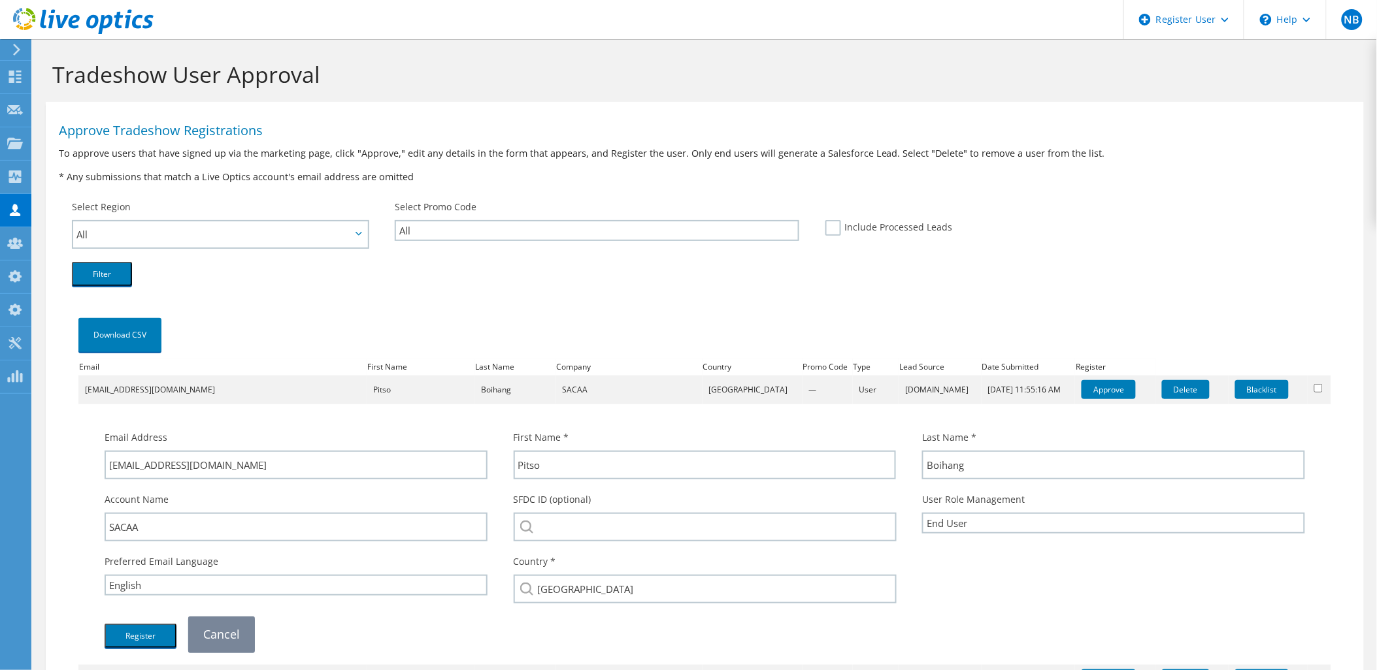
click at [242, 631] on link "Cancel" at bounding box center [221, 634] width 67 height 35
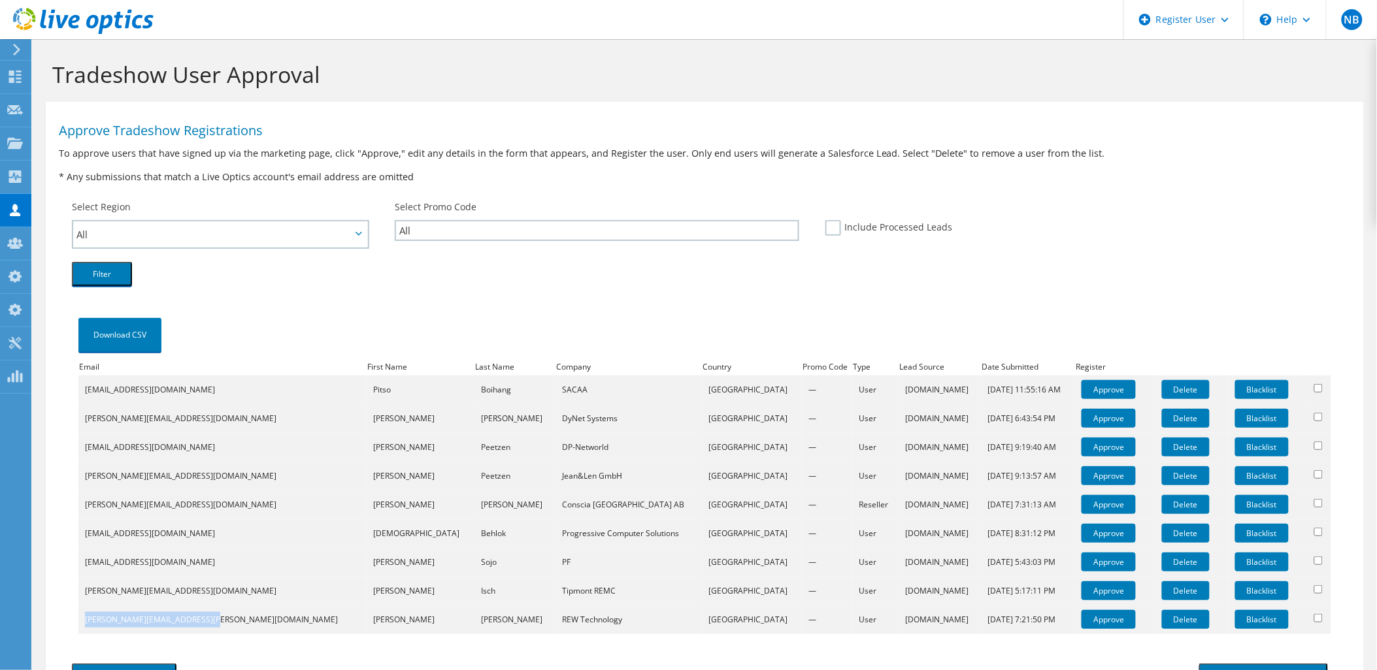
drag, startPoint x: 84, startPoint y: 618, endPoint x: 217, endPoint y: 619, distance: 133.3
click at [217, 619] on td "[PERSON_NAME][EMAIL_ADDRESS][PERSON_NAME][DOMAIN_NAME]" at bounding box center [222, 620] width 289 height 29
drag, startPoint x: 217, startPoint y: 619, endPoint x: 245, endPoint y: 638, distance: 34.3
click at [245, 638] on div "Download CSV Email First Name Last Name Company Country Promo Code Type Lead So…" at bounding box center [705, 475] width 1292 height 365
click at [133, 29] on icon at bounding box center [83, 21] width 141 height 27
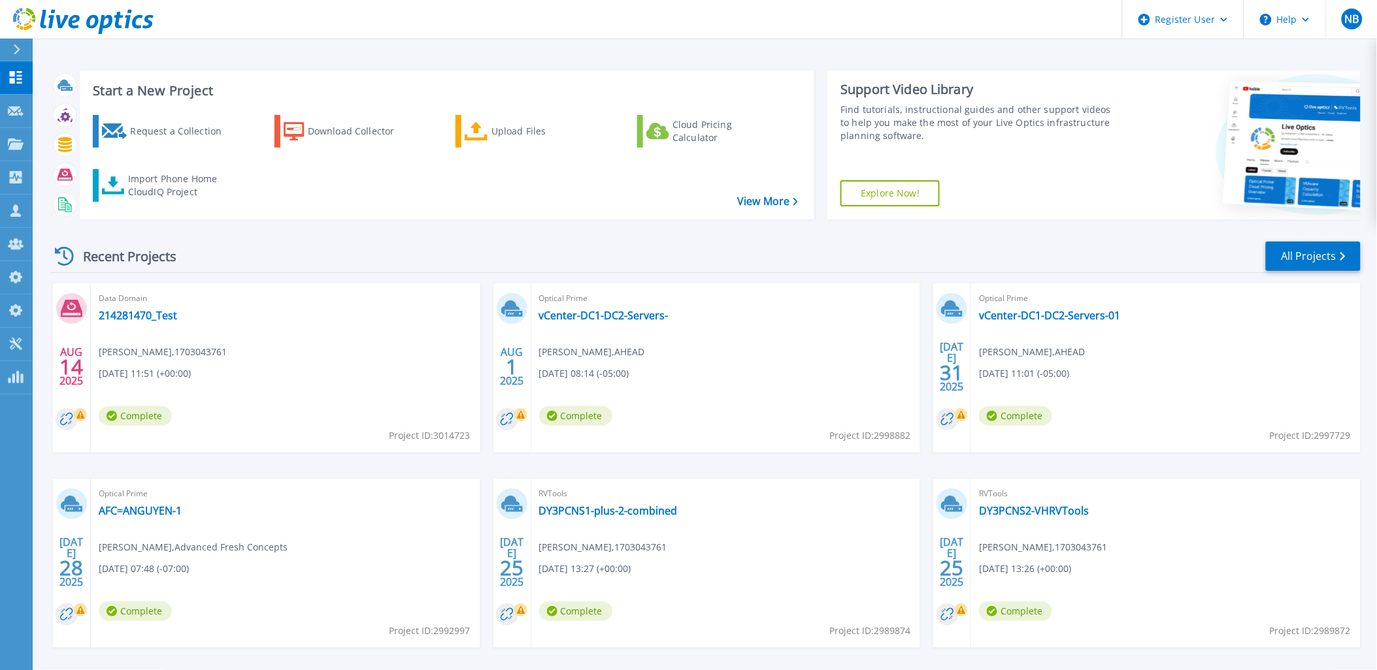
click at [121, 24] on icon at bounding box center [83, 21] width 141 height 27
click at [216, 174] on div "Import Phone Home CloudIQ Project" at bounding box center [179, 186] width 102 height 26
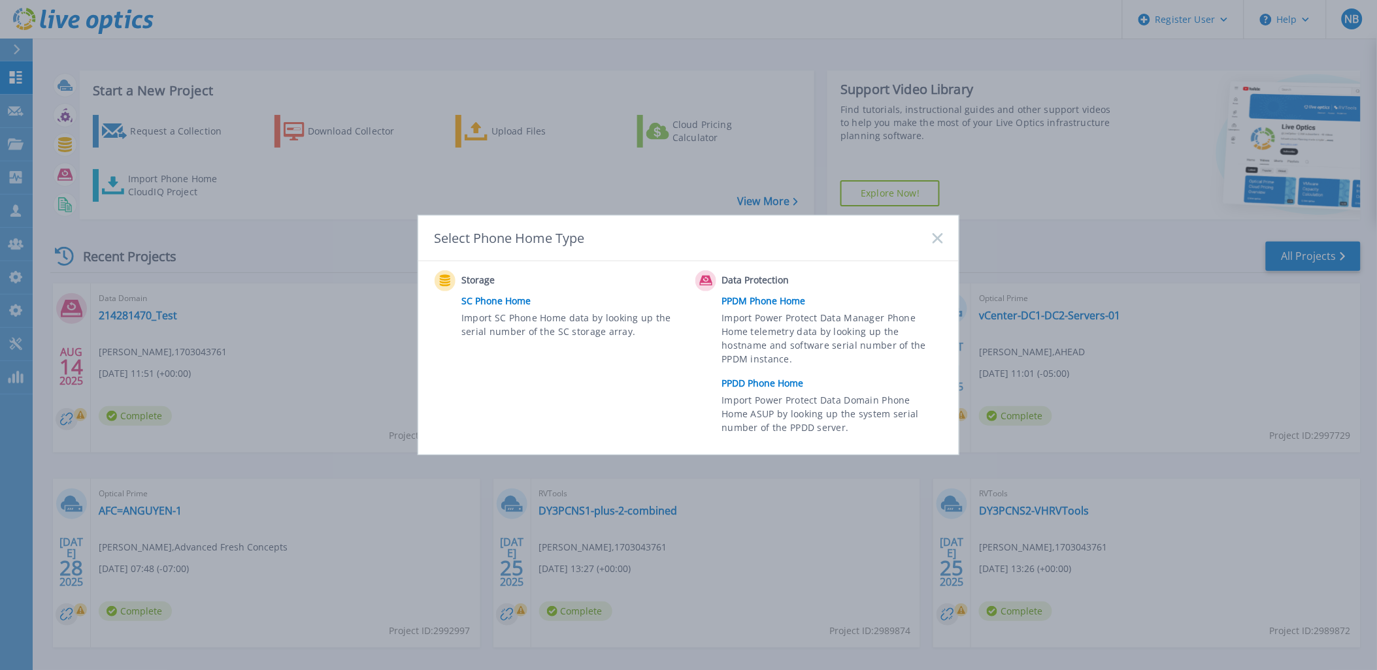
click at [793, 384] on link "PPDD Phone Home" at bounding box center [835, 384] width 227 height 20
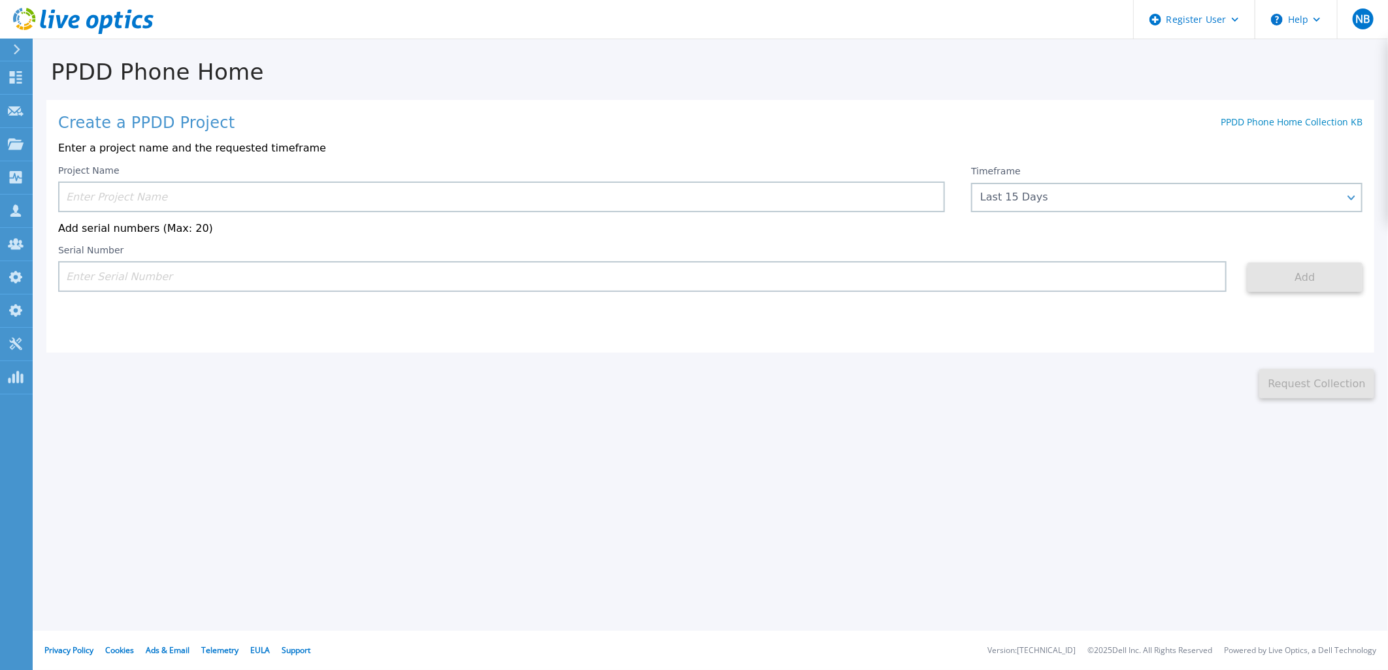
click at [171, 273] on input at bounding box center [642, 276] width 1168 height 31
paste input "CKM00201500429"
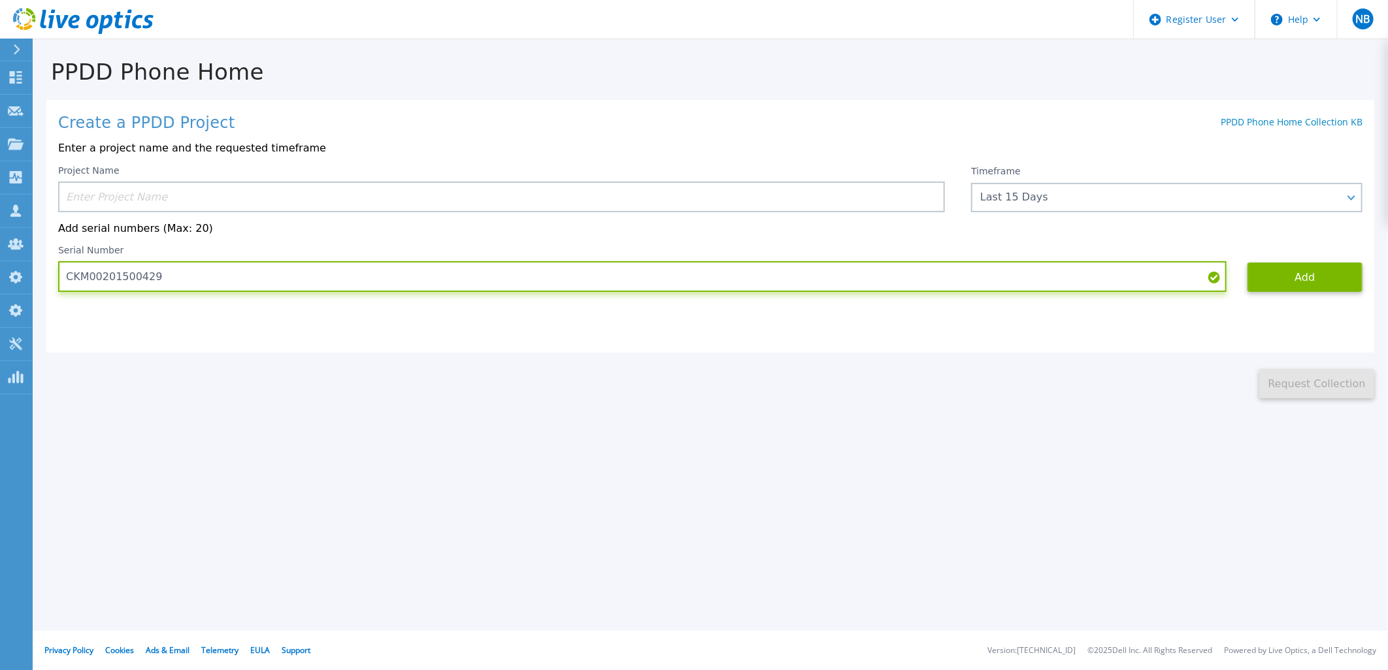
type input "CKM00201500429"
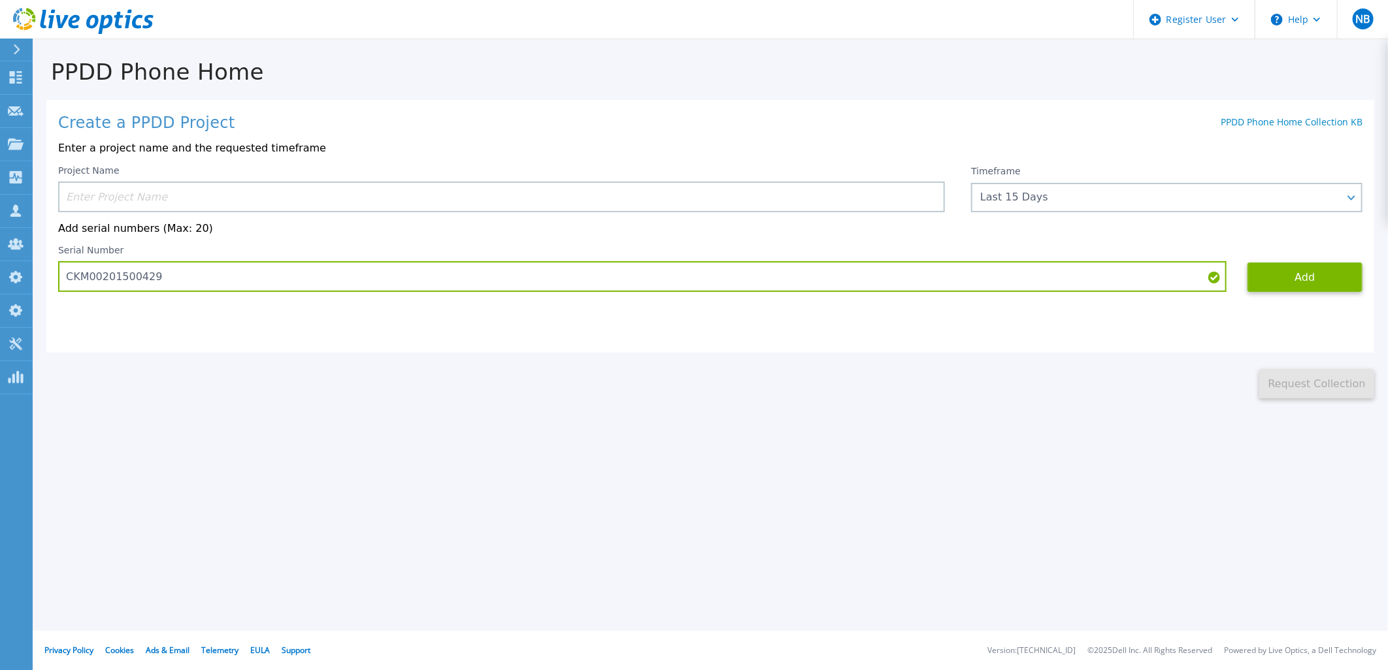
click at [156, 194] on input at bounding box center [501, 197] width 887 height 31
paste input "214281470"
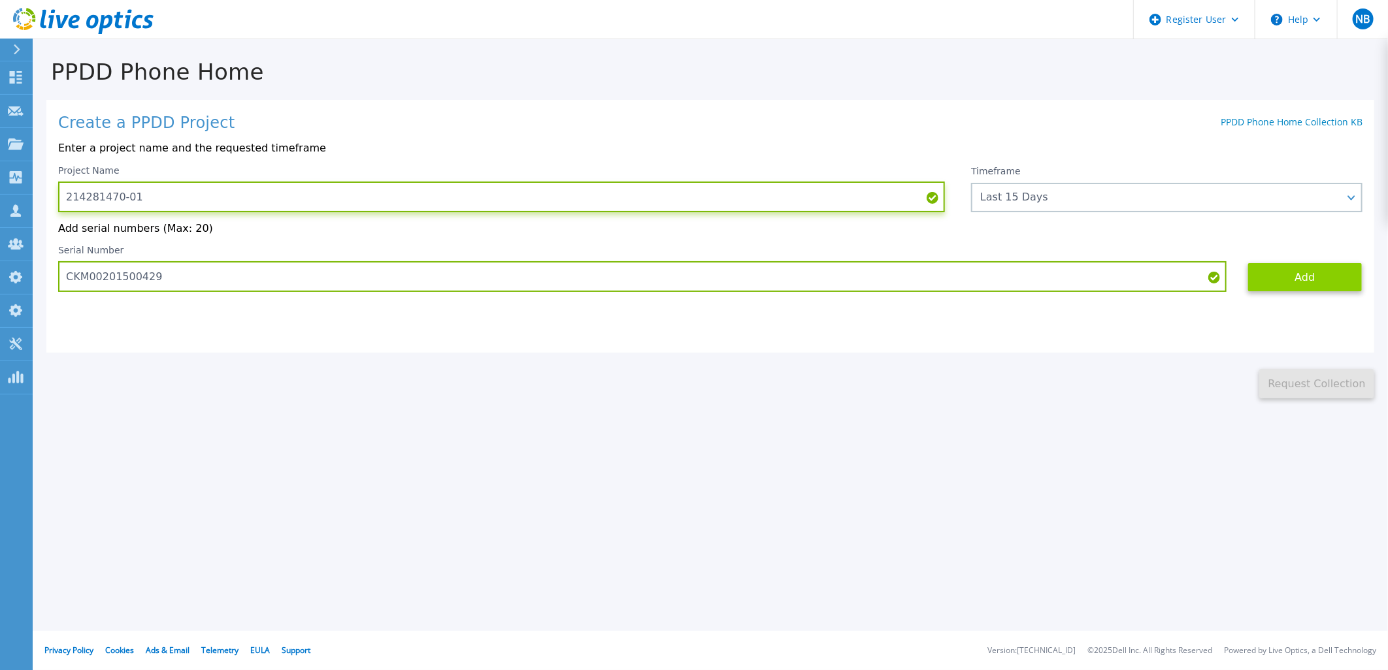
type input "214281470-01"
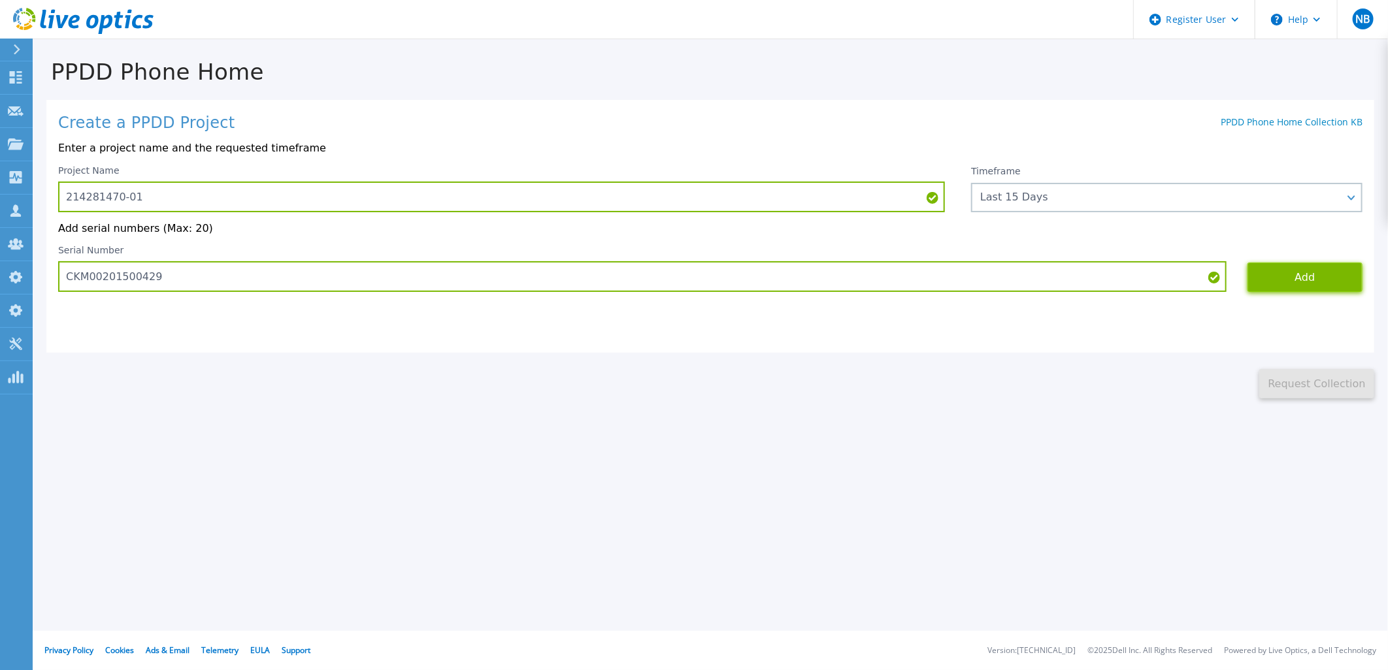
click at [1268, 280] on button "Add" at bounding box center [1305, 277] width 115 height 29
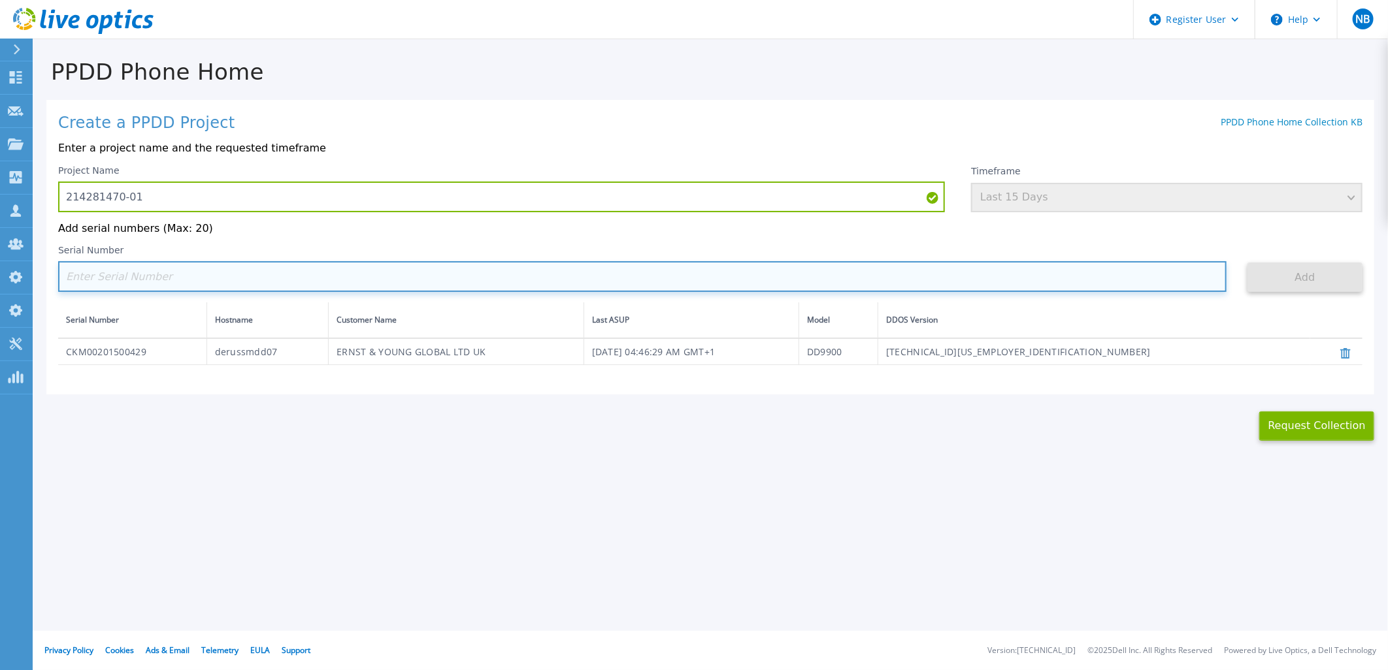
click at [146, 275] on input at bounding box center [642, 276] width 1168 height 31
paste input "CRK00234923604"
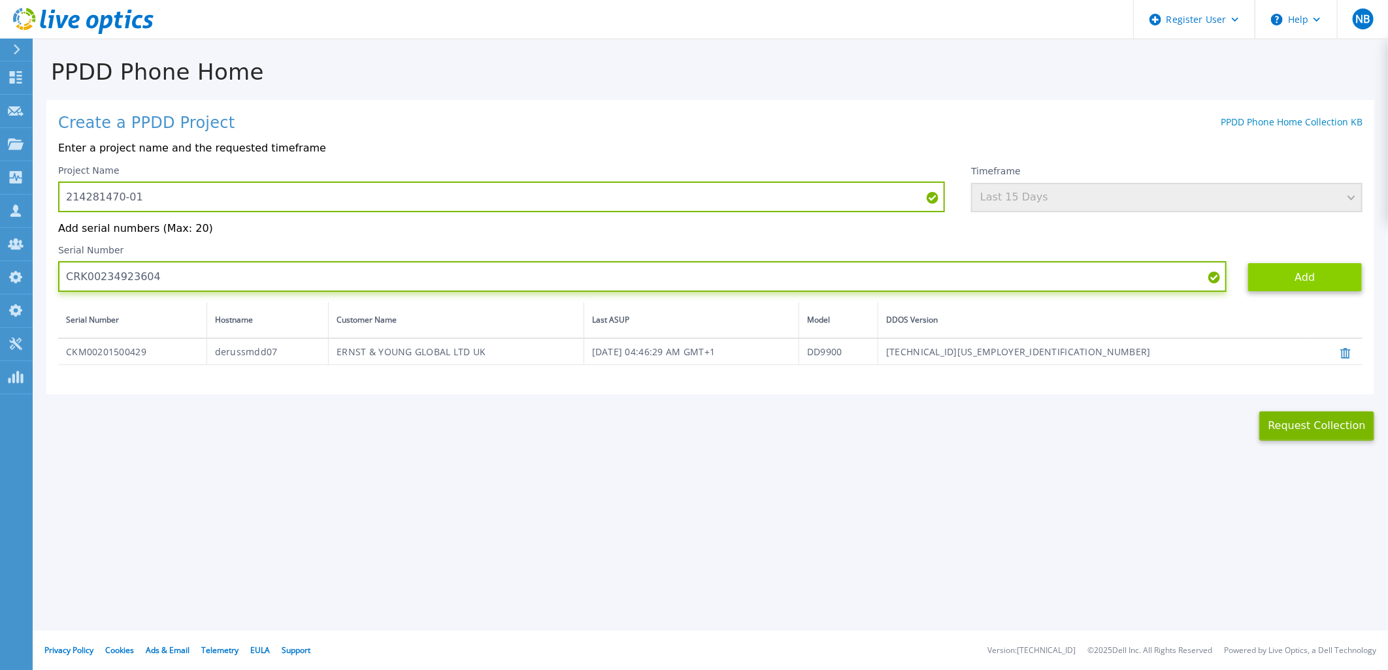
type input "CRK00234923604"
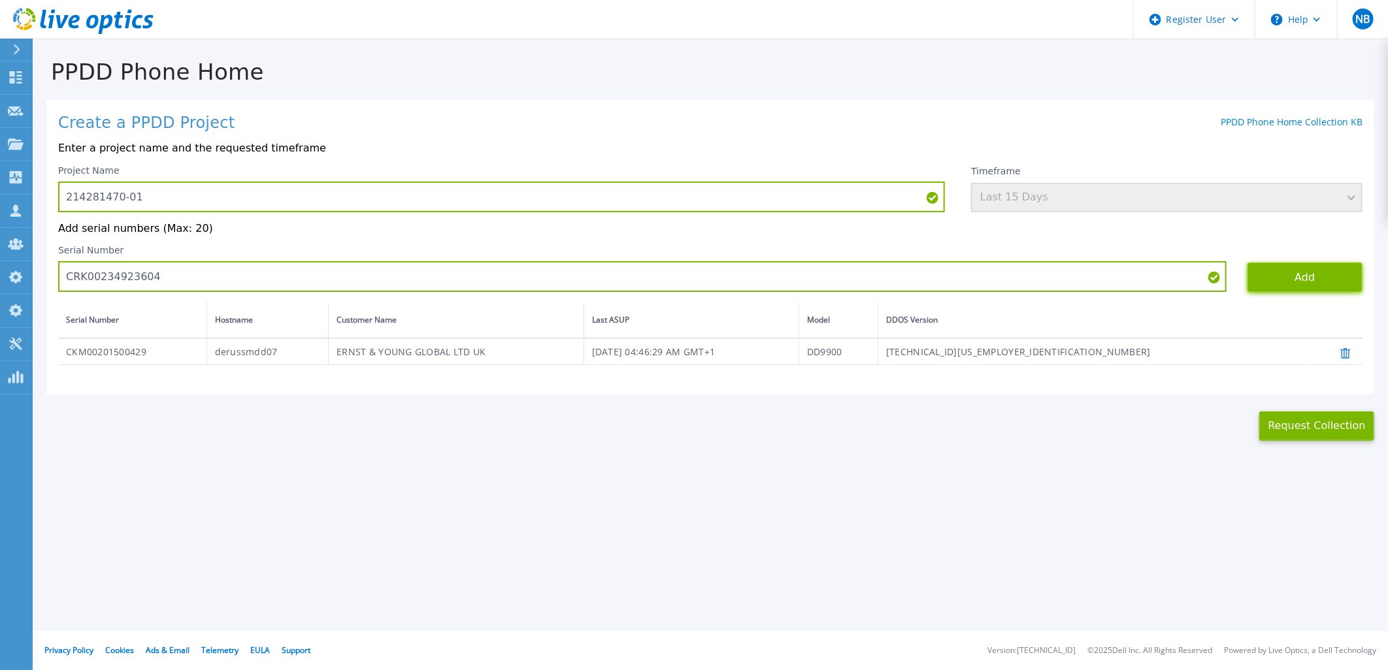
click at [1341, 282] on button "Add" at bounding box center [1305, 277] width 115 height 29
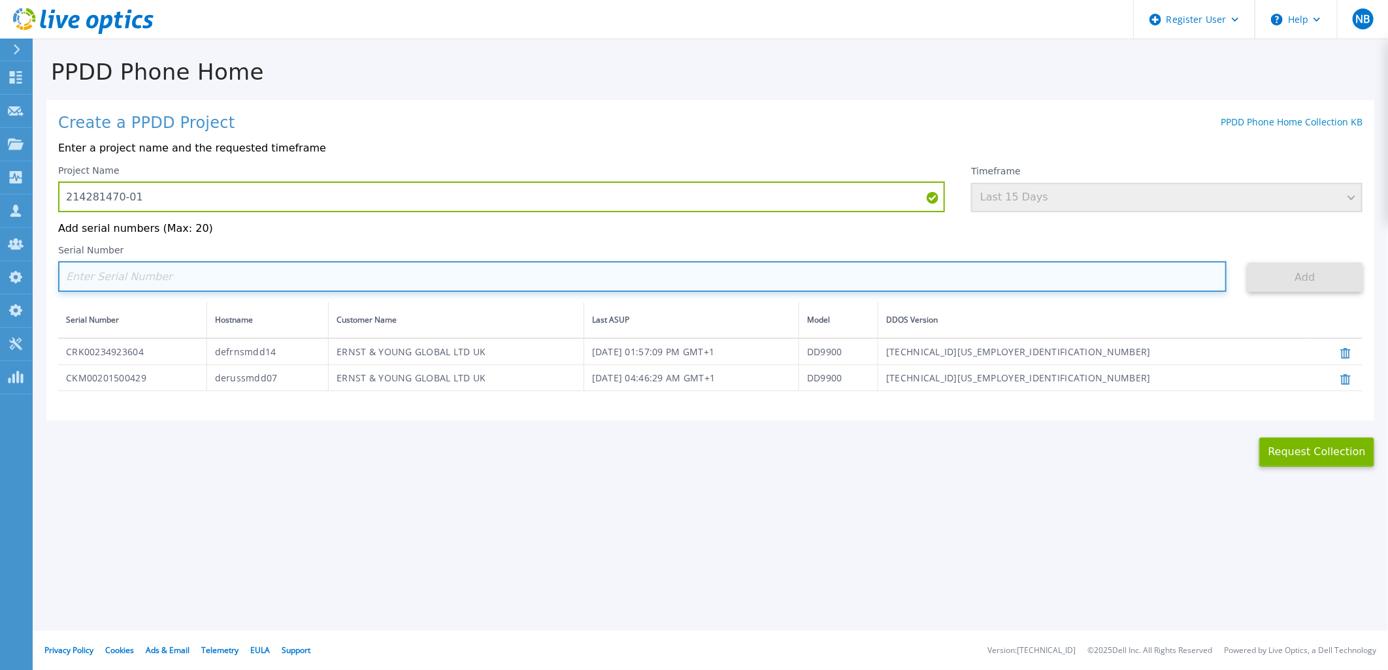
click at [156, 282] on input at bounding box center [642, 276] width 1168 height 31
paste input "CRK00234920748"
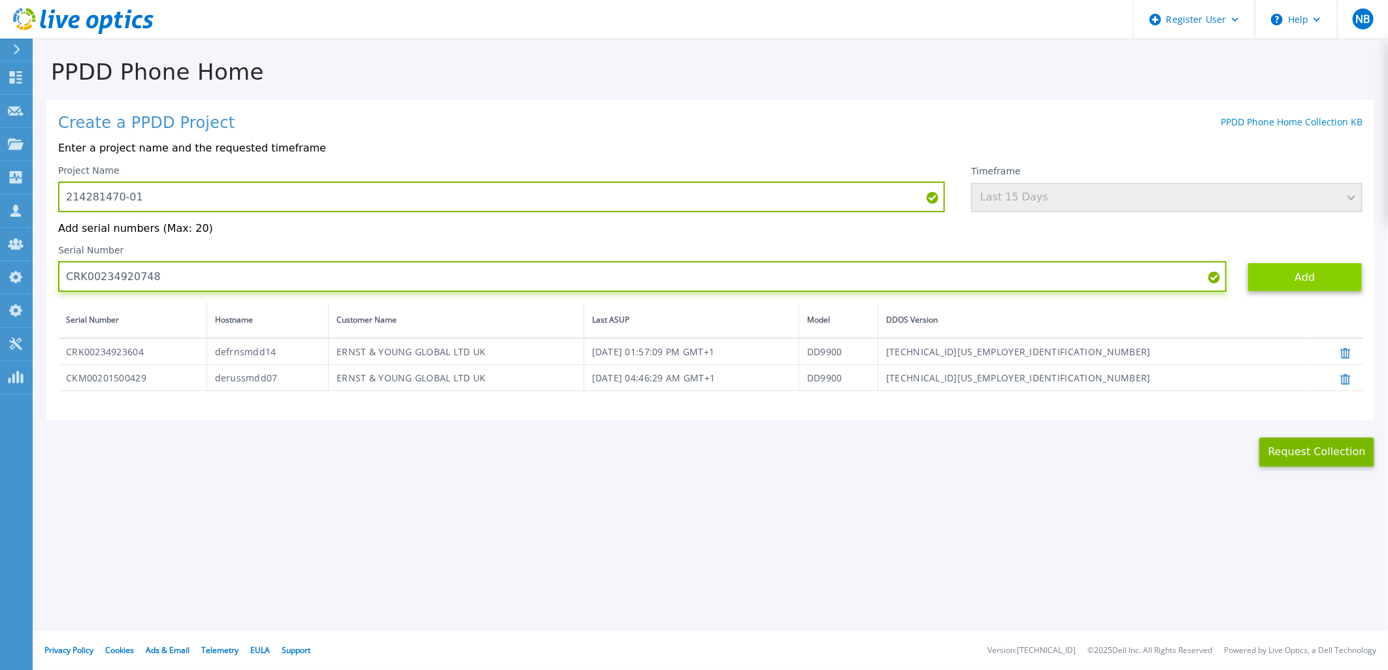
type input "CRK00234920748"
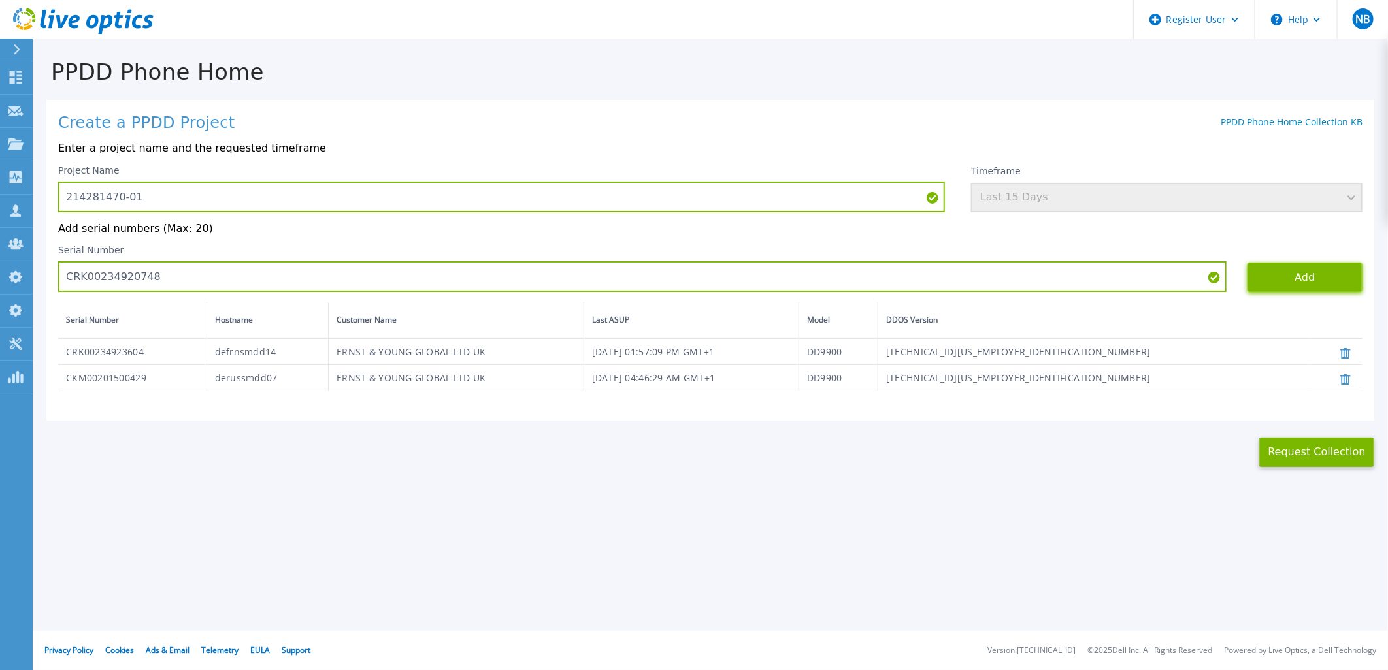
click at [1297, 272] on button "Add" at bounding box center [1305, 277] width 115 height 29
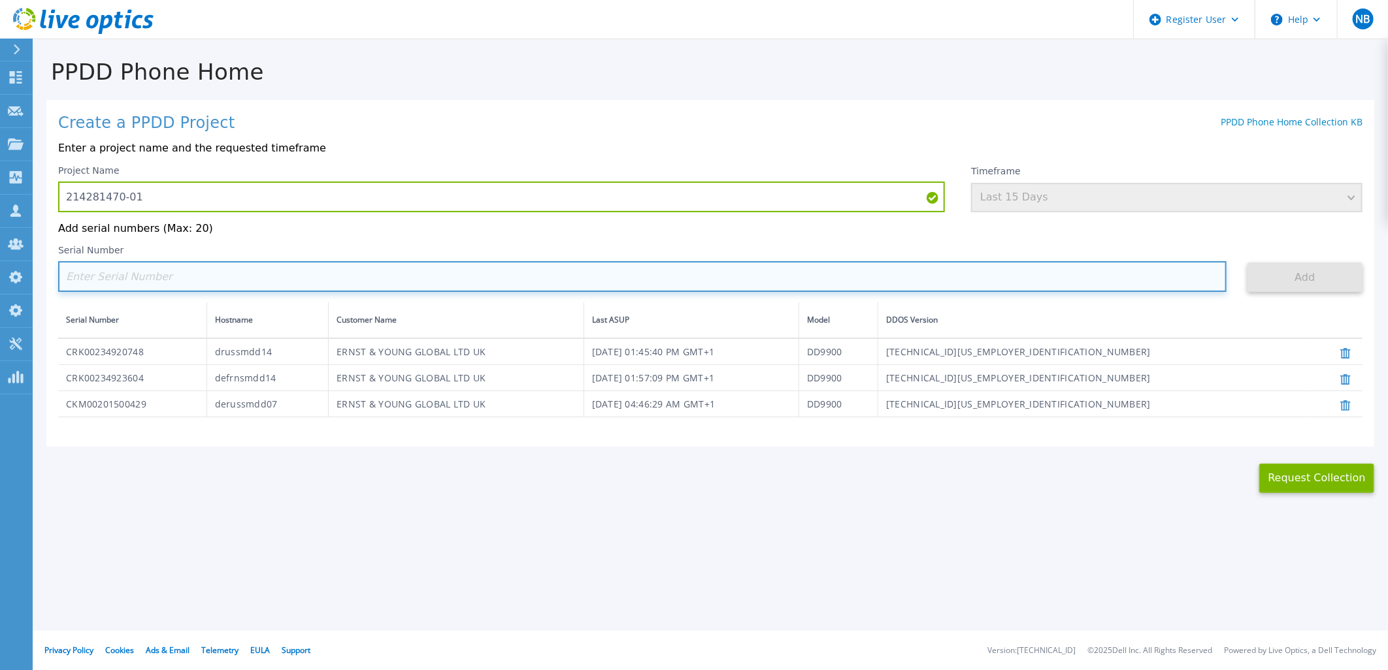
click at [145, 269] on input at bounding box center [642, 276] width 1168 height 31
paste input "CRK00230209177"
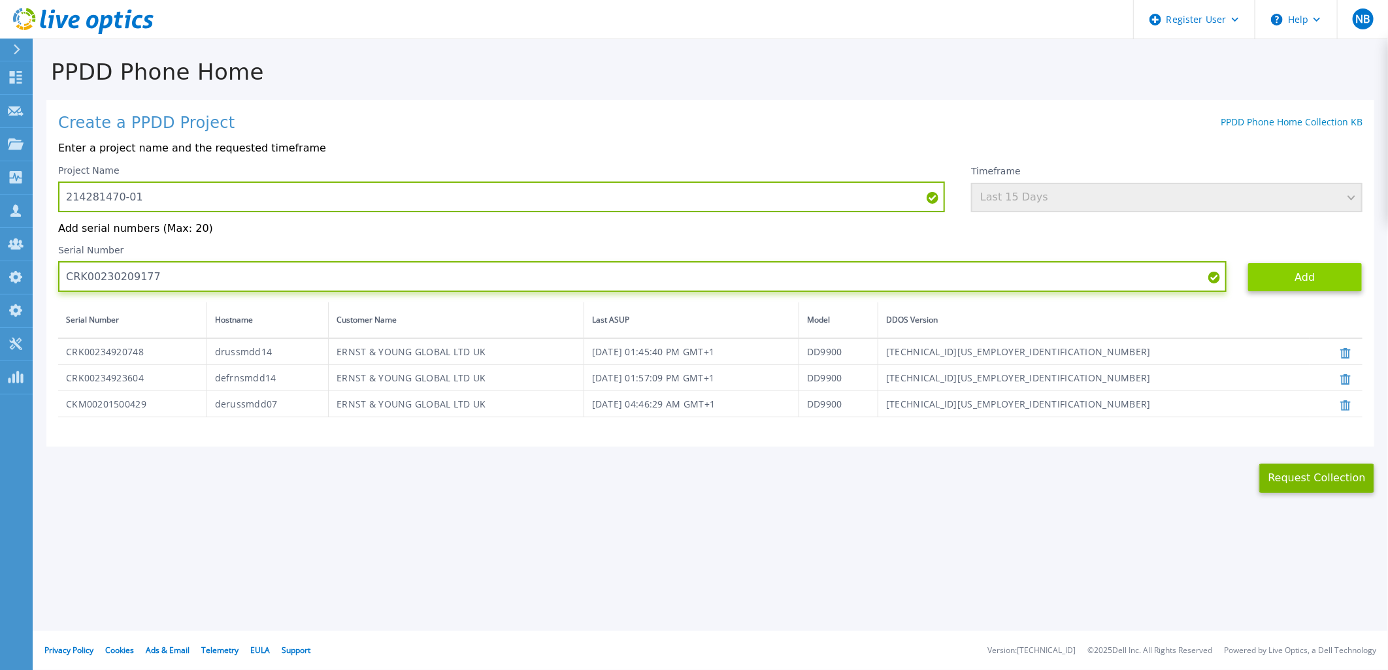
type input "CRK00230209177"
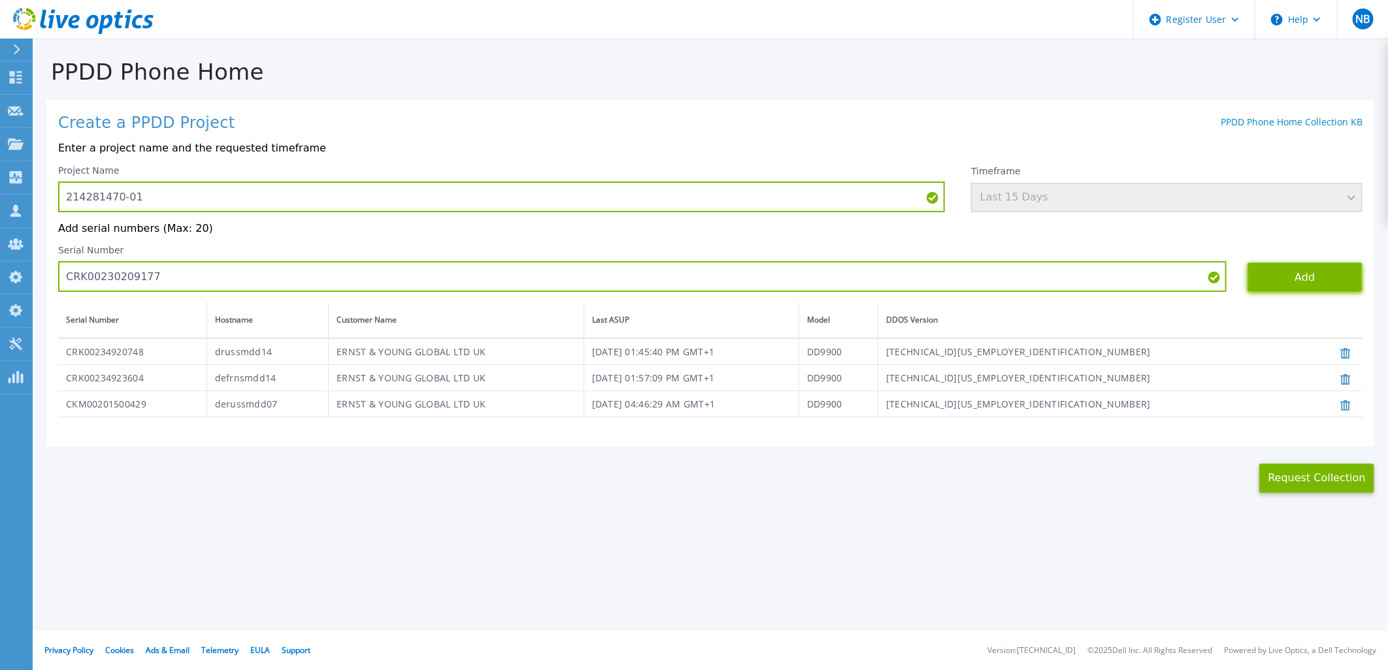
click at [1296, 286] on button "Add" at bounding box center [1305, 277] width 115 height 29
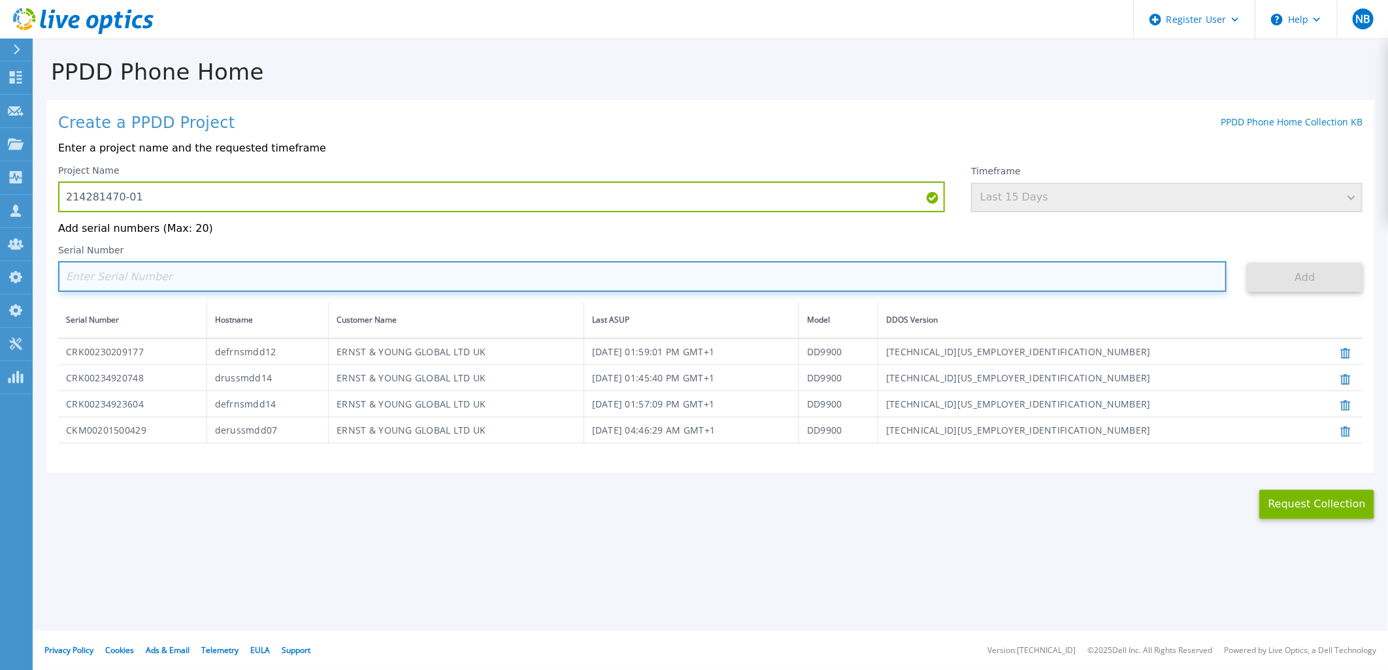
click at [180, 292] on input at bounding box center [642, 276] width 1168 height 31
paste input "CRK00230103365"
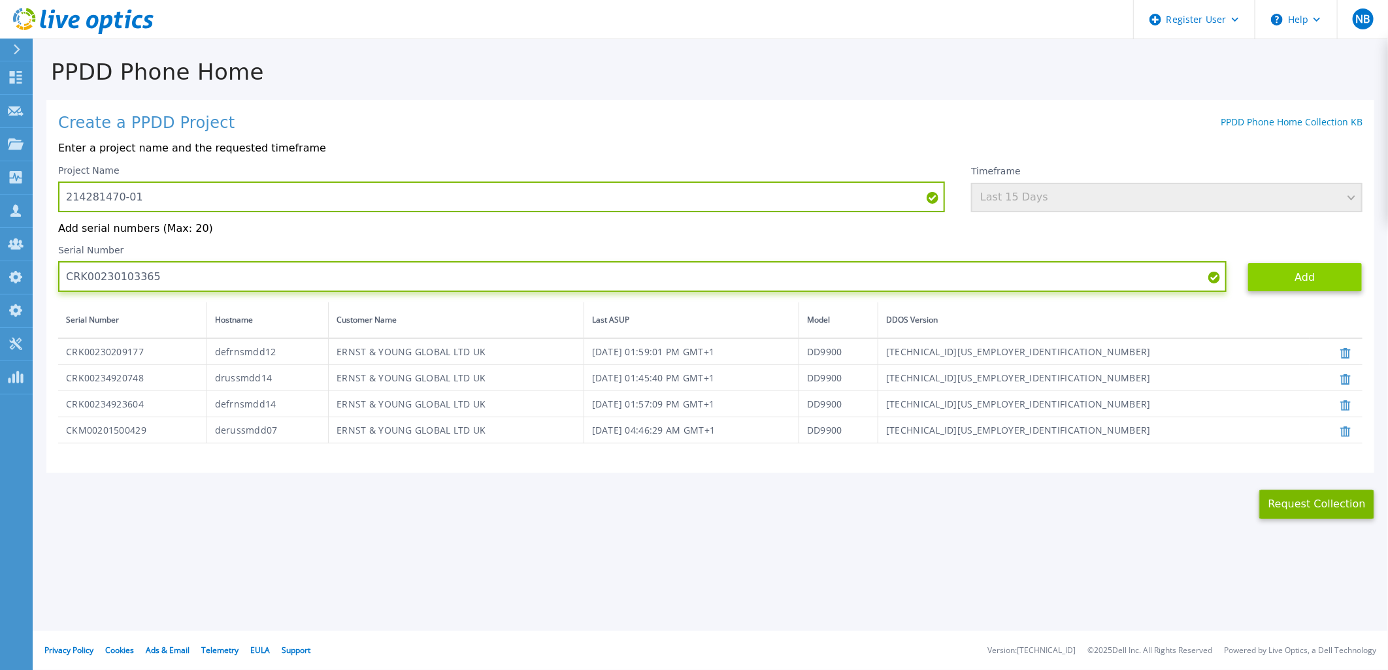
type input "CRK00230103365"
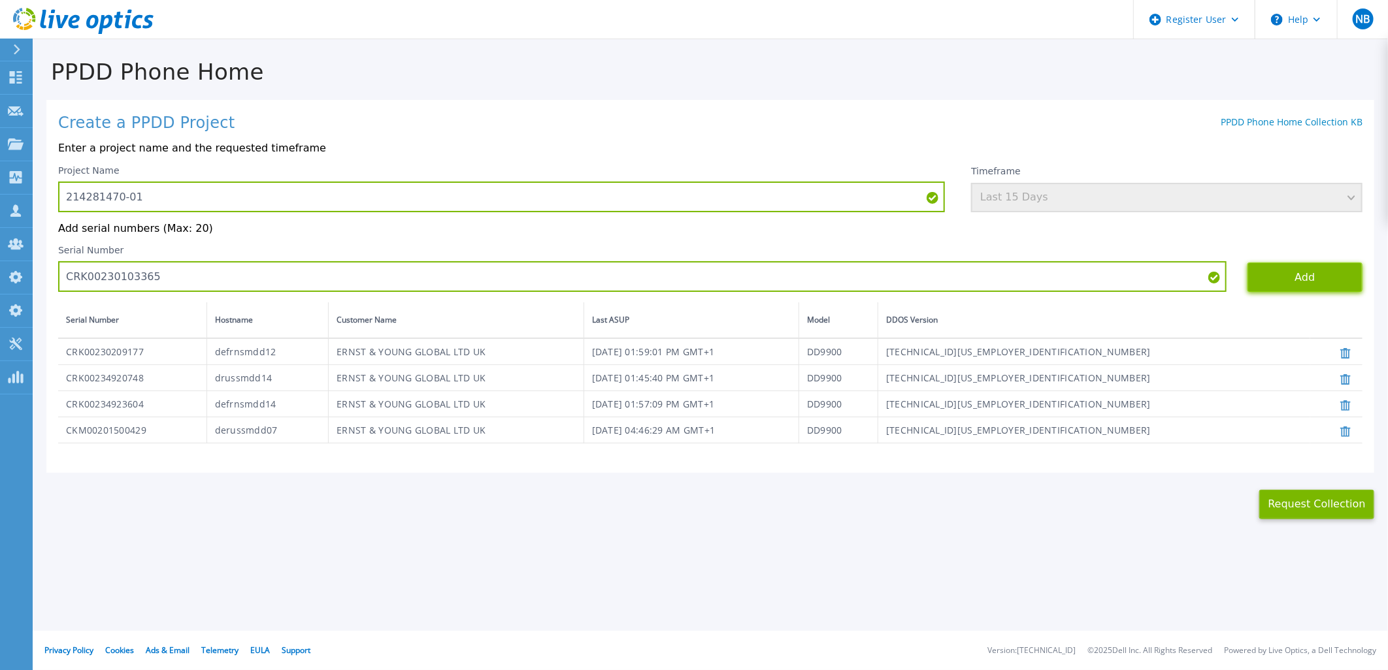
click at [1295, 282] on button "Add" at bounding box center [1305, 277] width 115 height 29
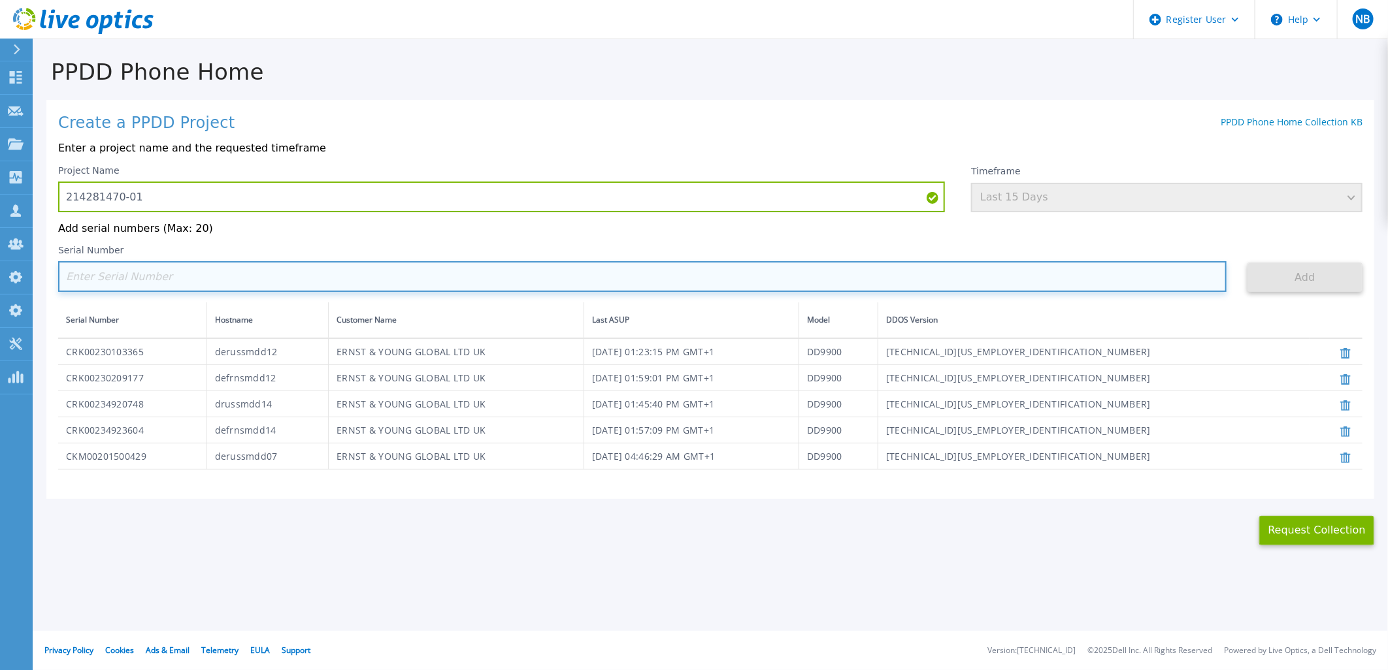
click at [133, 281] on input at bounding box center [642, 276] width 1168 height 31
paste input "CRK00225007304"
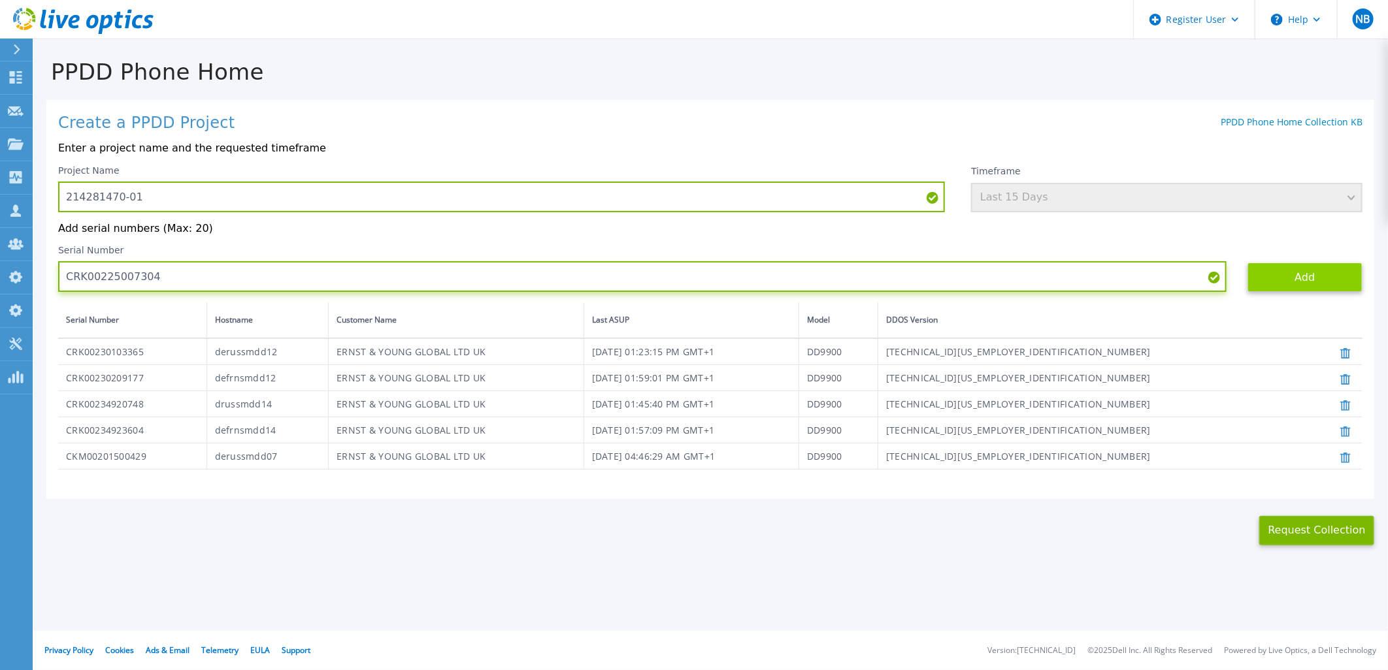
type input "CRK00225007304"
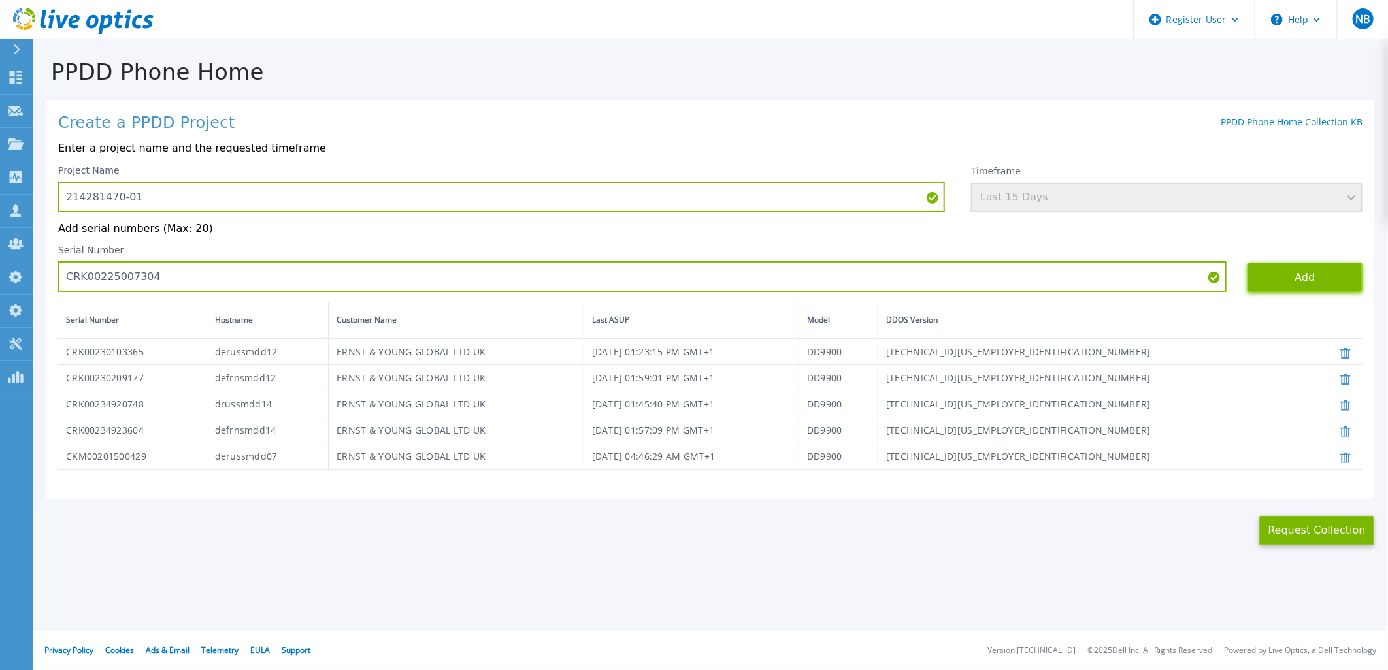
click at [1291, 272] on button "Add" at bounding box center [1305, 277] width 115 height 29
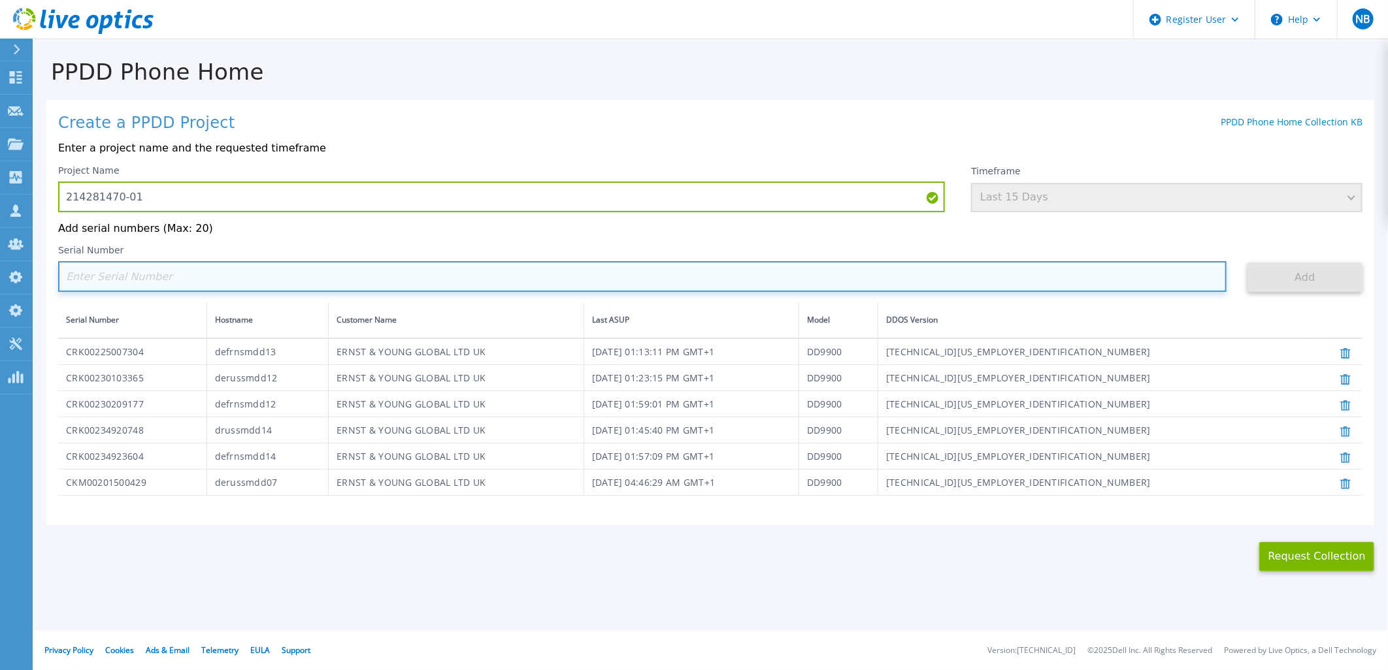
click at [167, 277] on input at bounding box center [642, 276] width 1168 height 31
paste input "CKM01221605501"
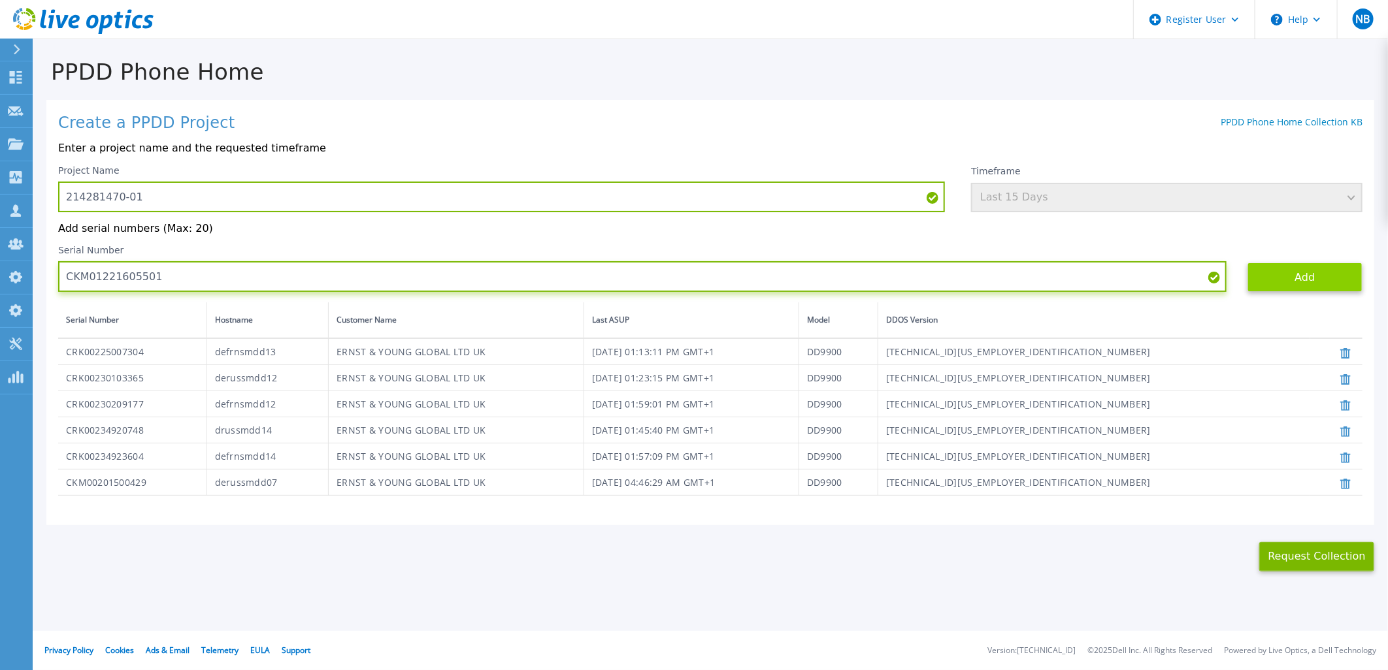
type input "CKM01221605501"
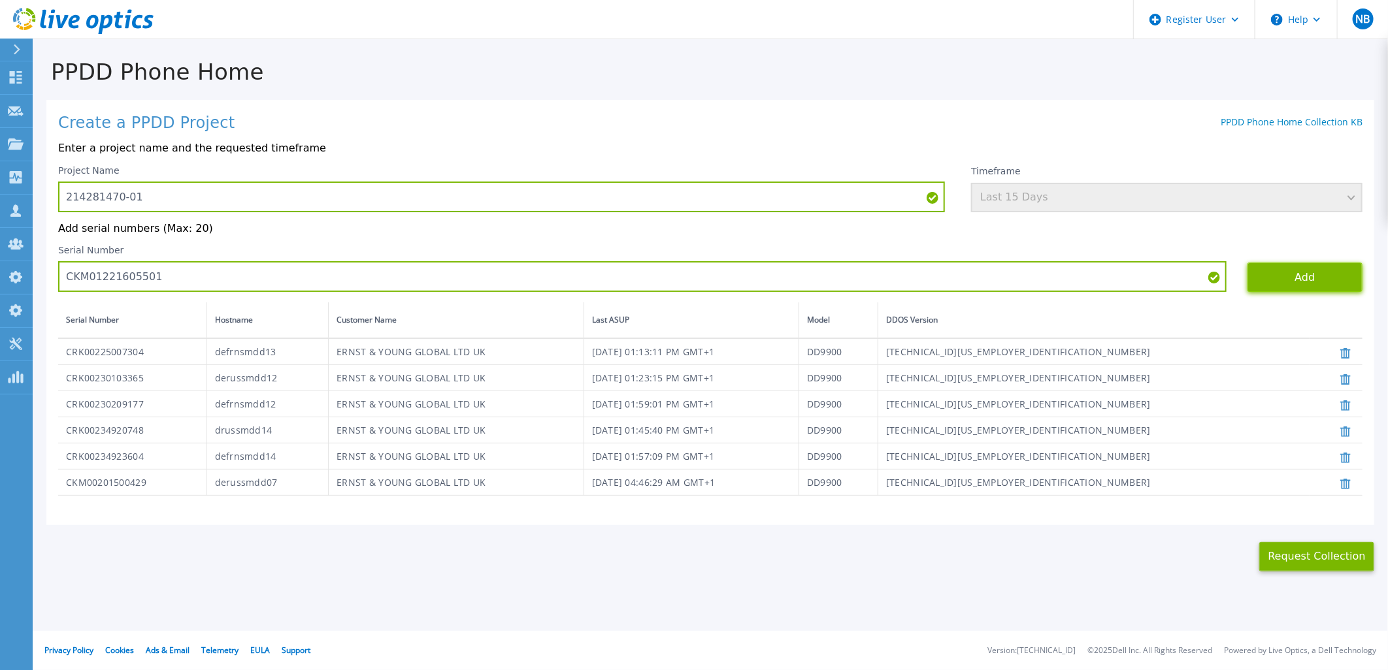
click at [1291, 286] on button "Add" at bounding box center [1305, 277] width 115 height 29
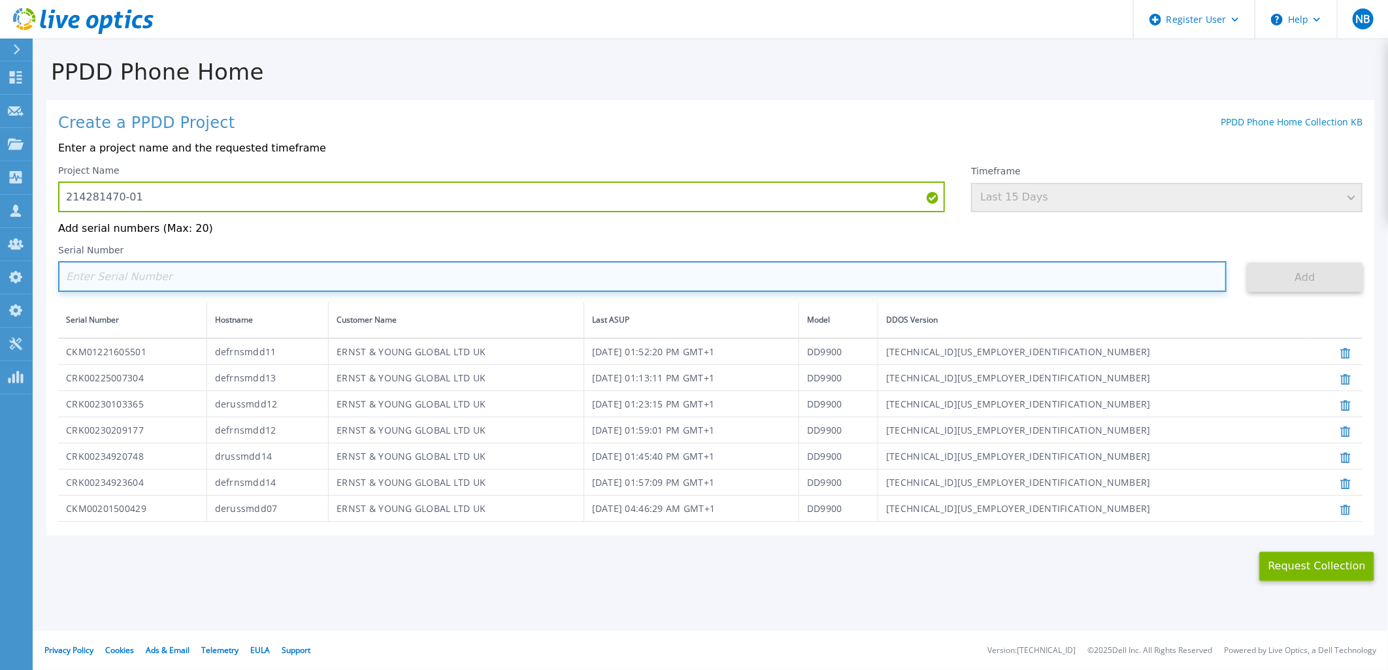
click at [172, 278] on input at bounding box center [642, 276] width 1168 height 31
paste input "CKM01221005670"
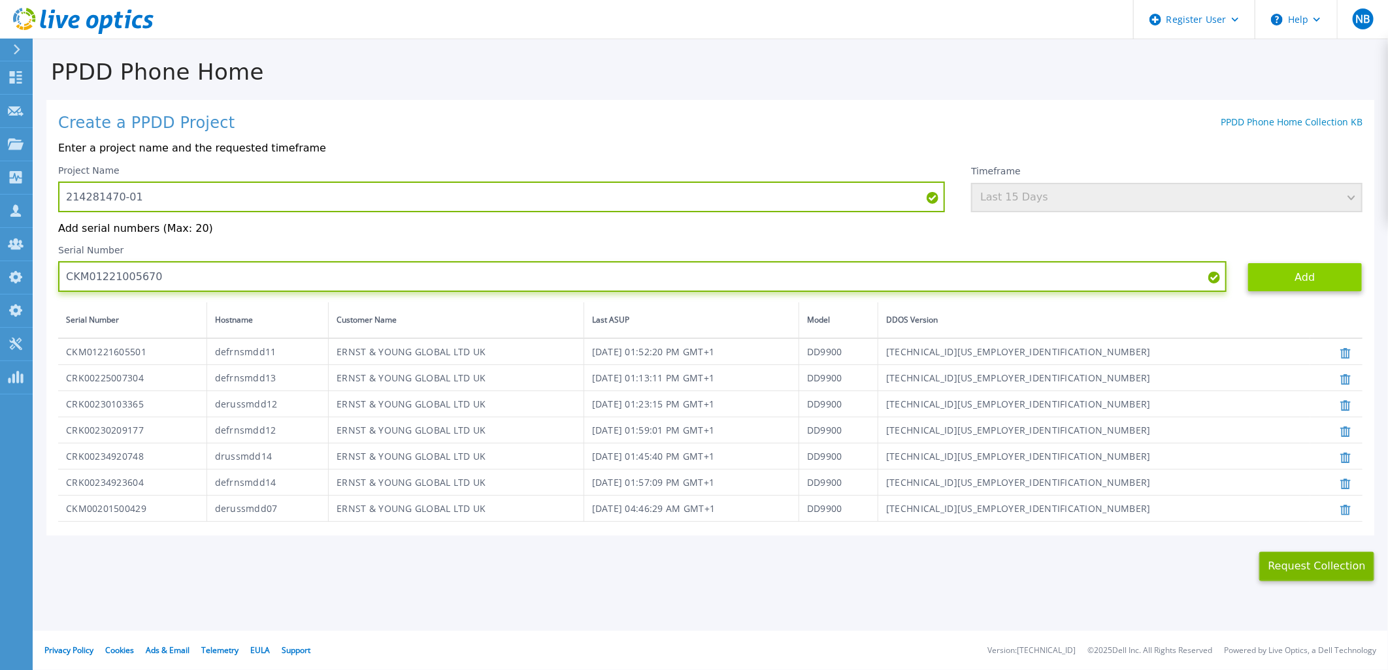
type input "CKM01221005670"
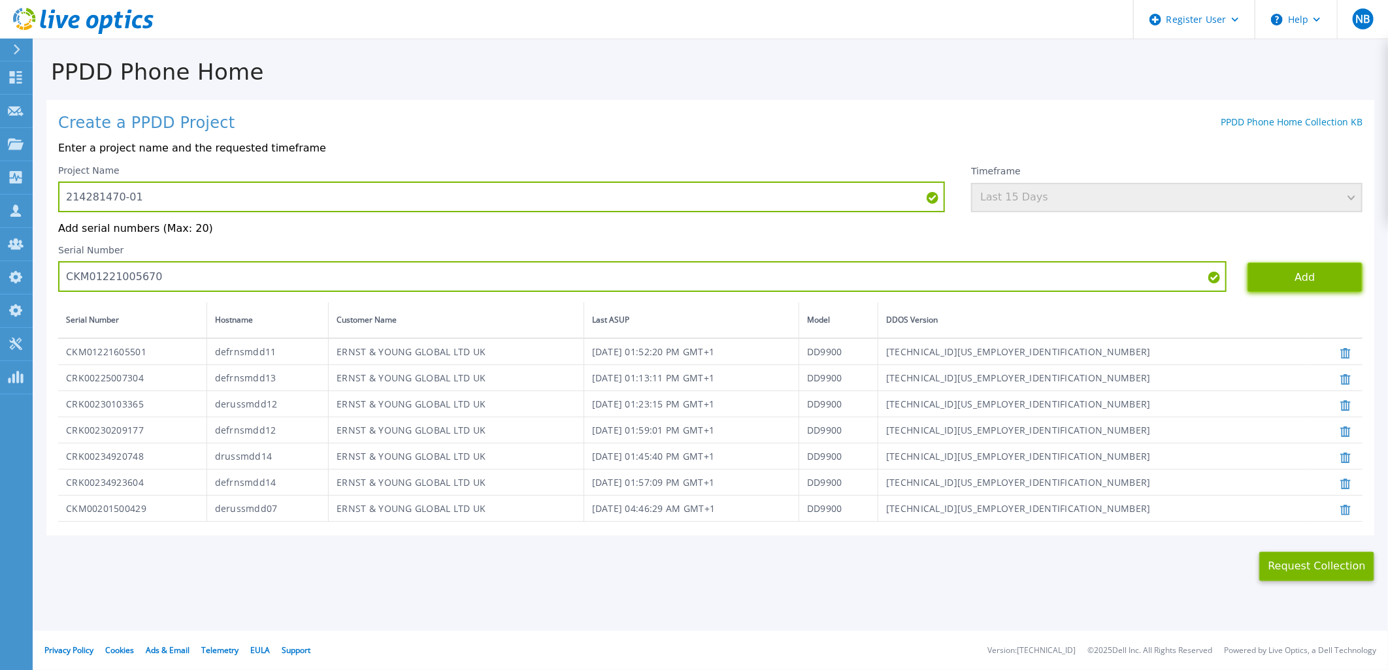
click at [1278, 270] on button "Add" at bounding box center [1305, 277] width 115 height 29
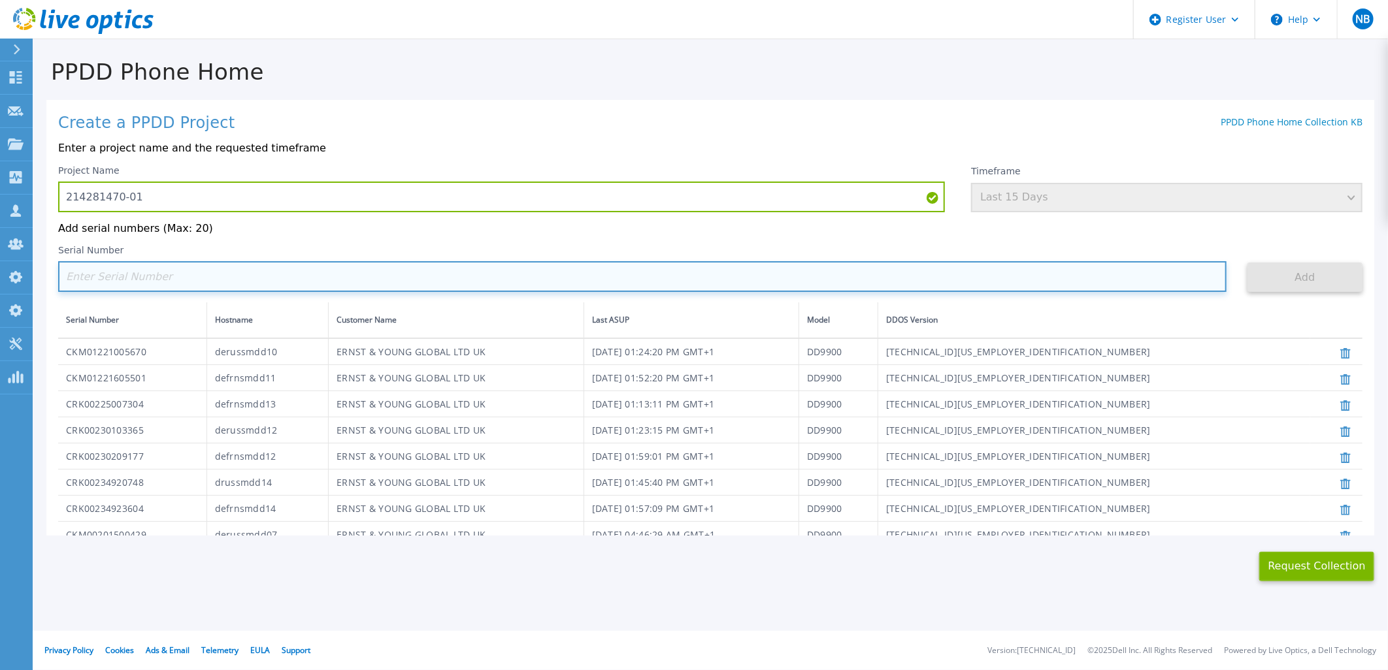
click at [171, 279] on input at bounding box center [642, 276] width 1168 height 31
paste input "CKM01221005669"
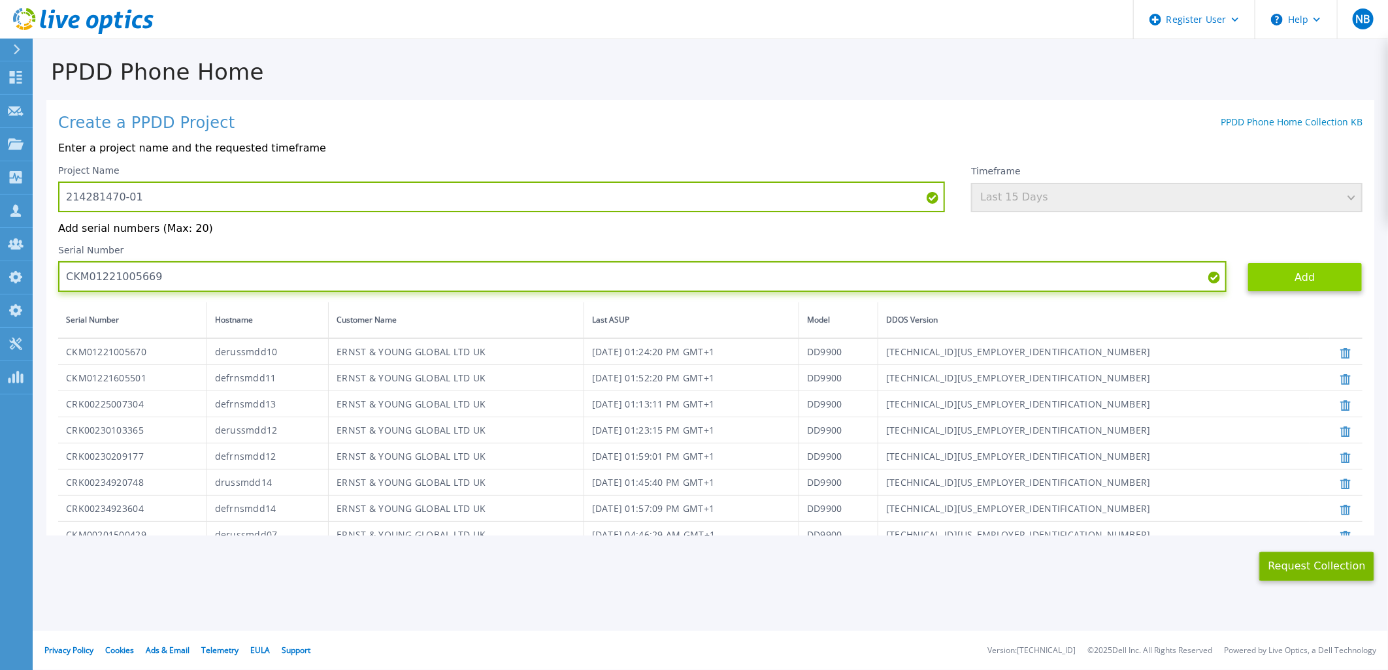
type input "CKM01221005669"
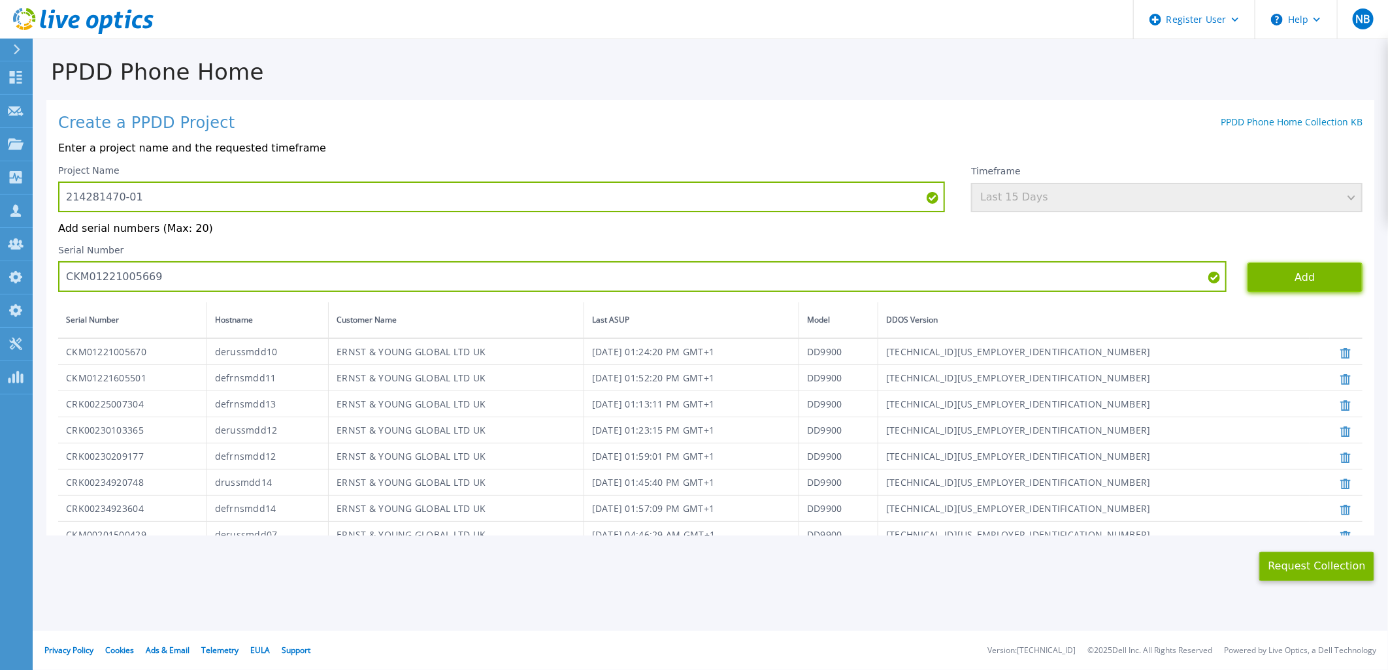
click at [1304, 285] on button "Add" at bounding box center [1305, 277] width 115 height 29
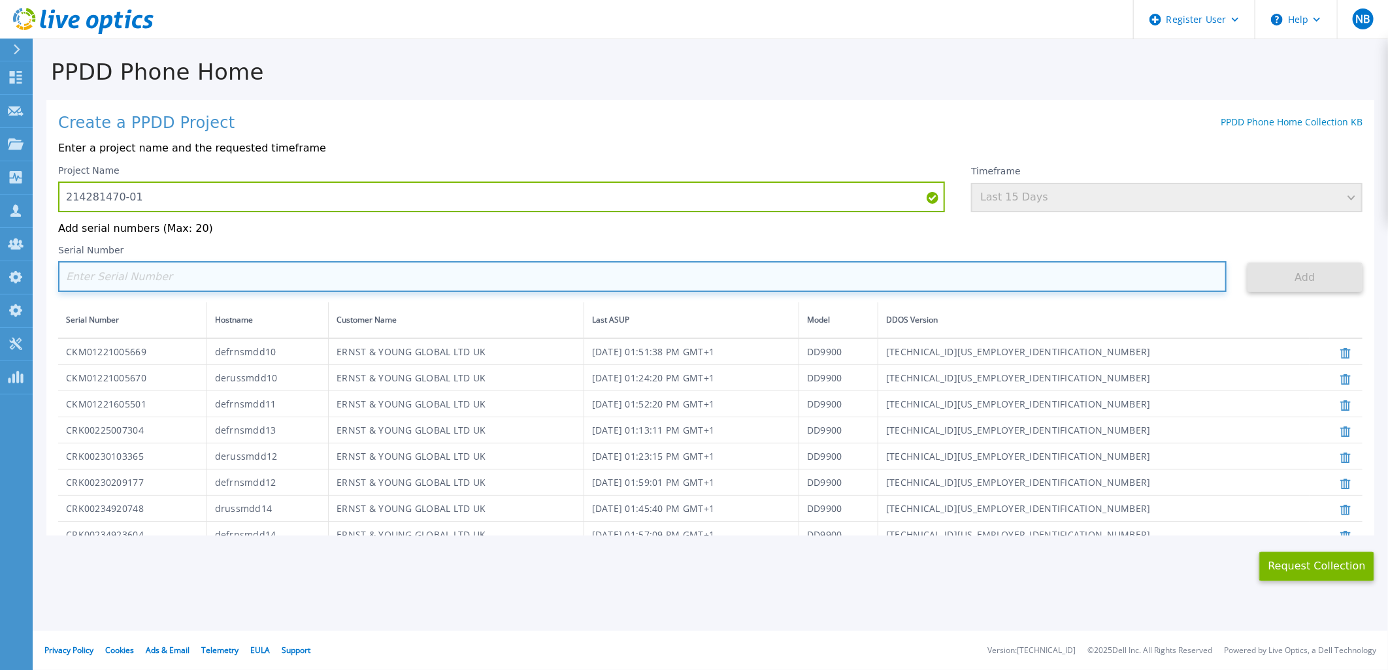
click at [184, 271] on input at bounding box center [642, 276] width 1168 height 31
paste input "CRK00230209178"
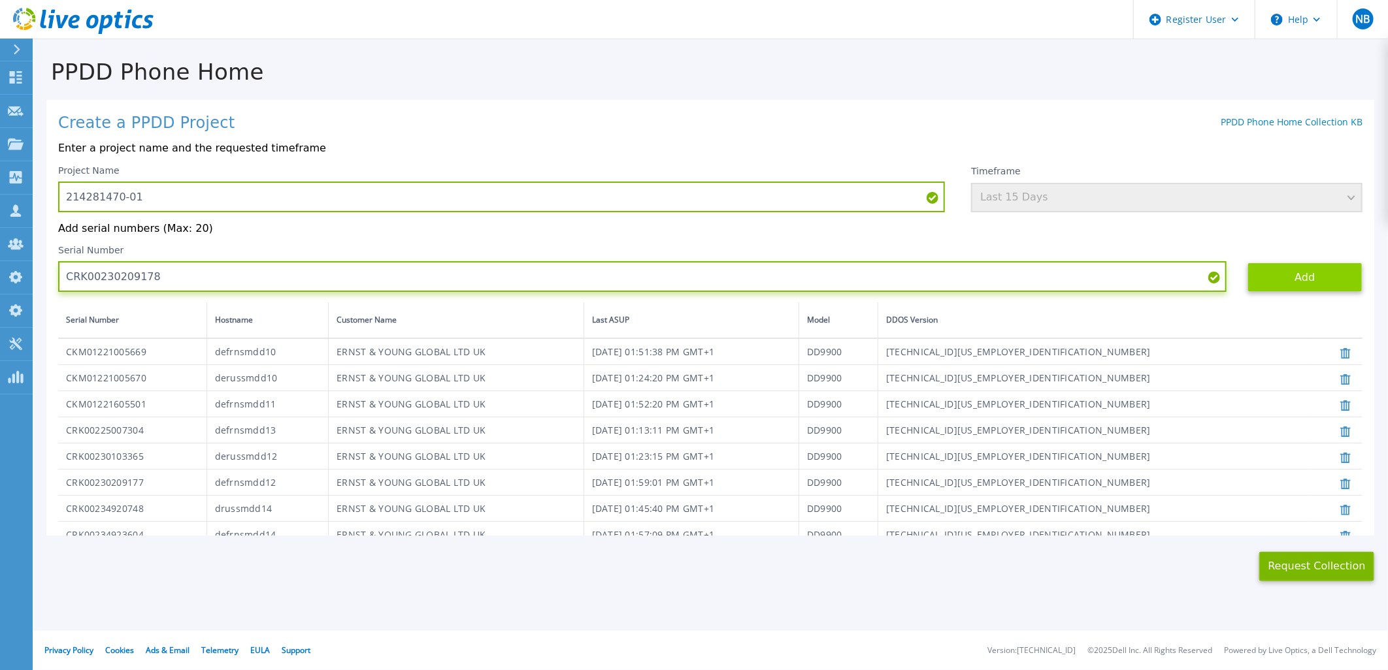
type input "CRK00230209178"
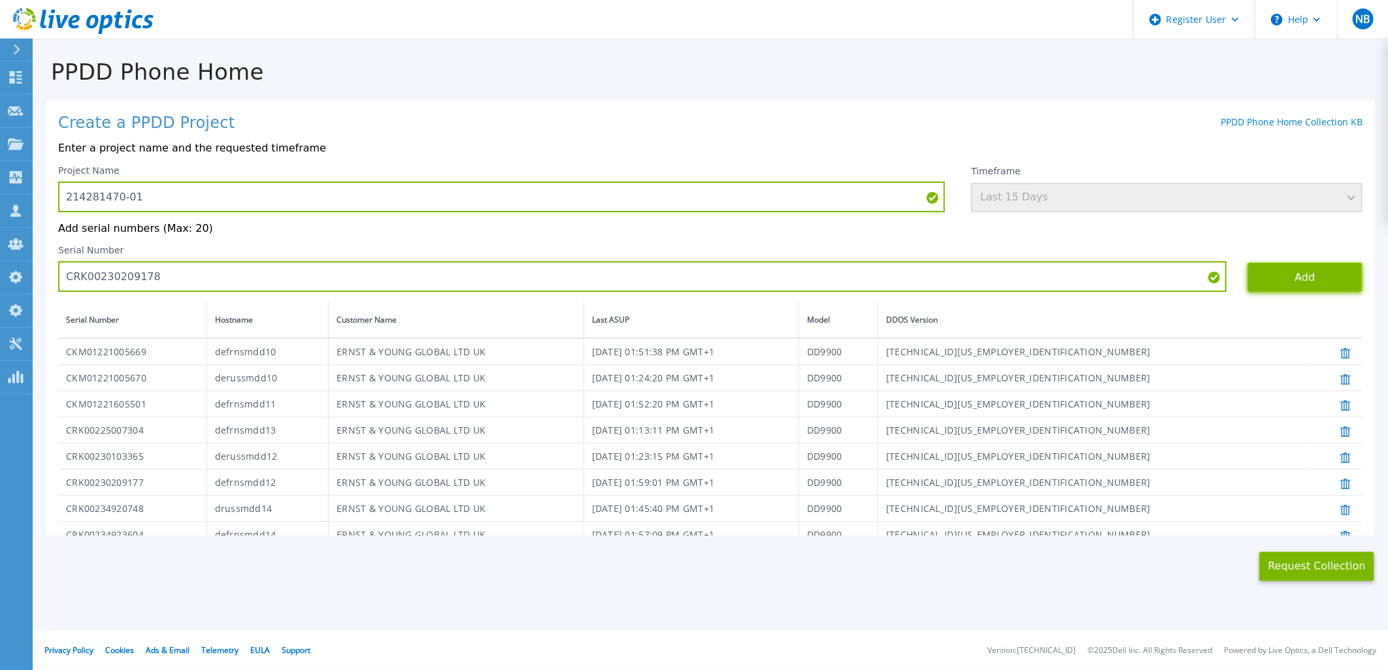
click at [1270, 275] on button "Add" at bounding box center [1305, 277] width 115 height 29
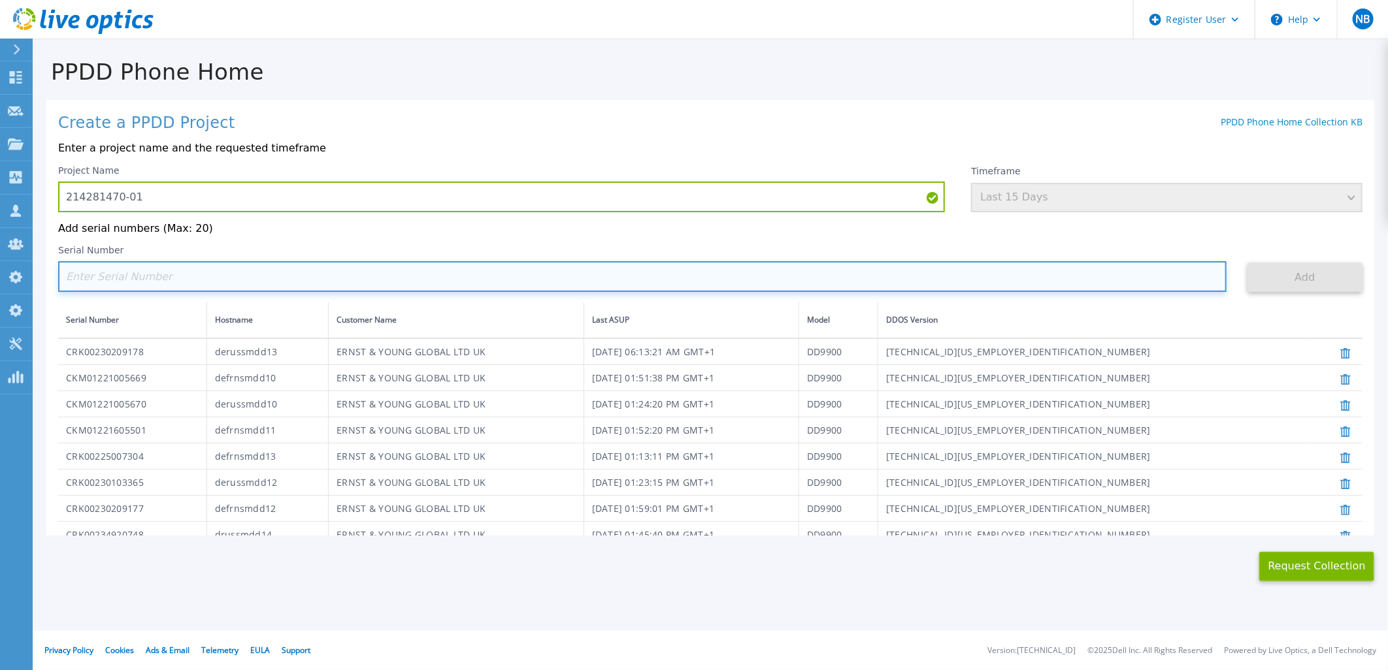
click at [136, 270] on input at bounding box center [642, 276] width 1168 height 31
paste input "CKM00201601100"
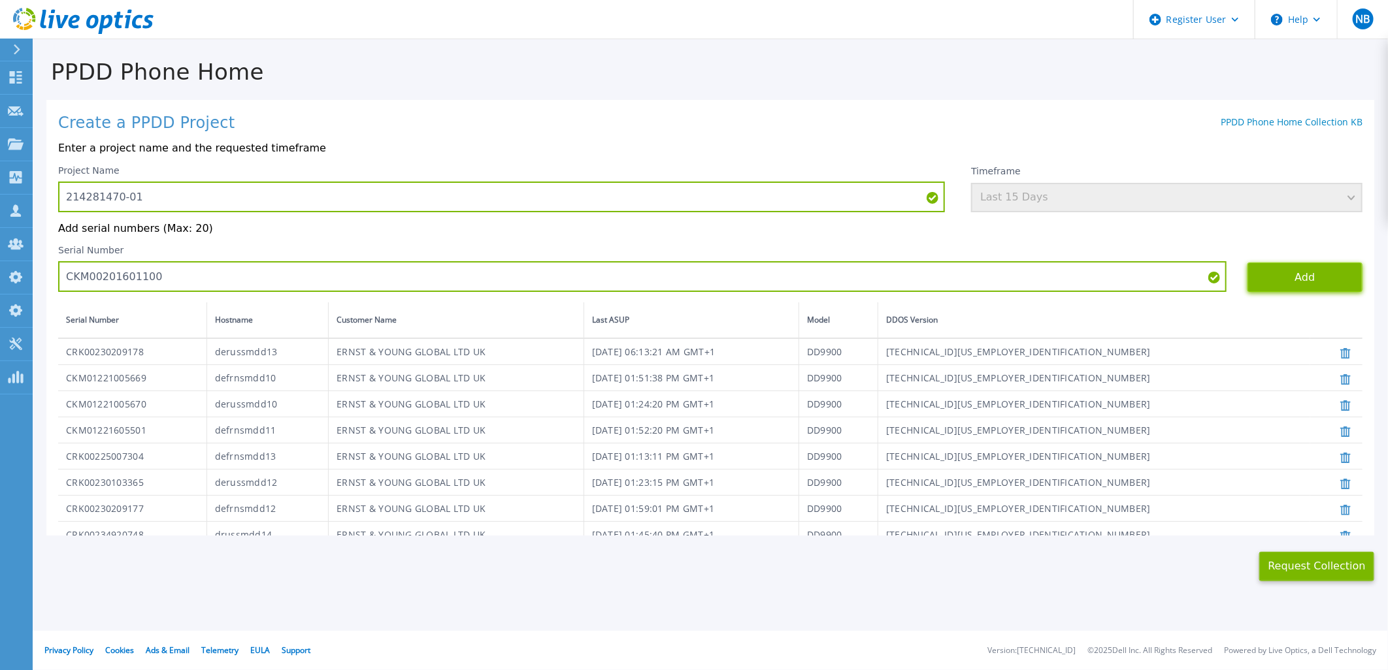
click at [1264, 281] on button "Add" at bounding box center [1305, 277] width 115 height 29
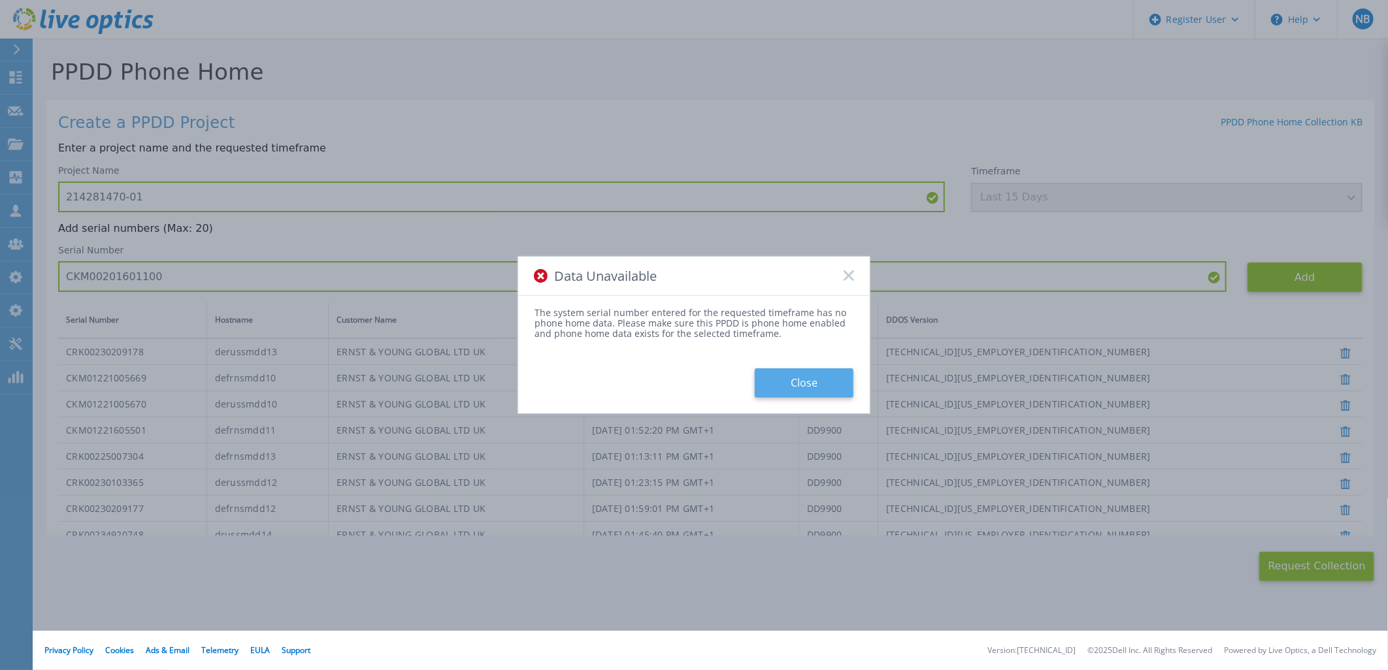
click at [805, 383] on button "Close" at bounding box center [804, 383] width 99 height 29
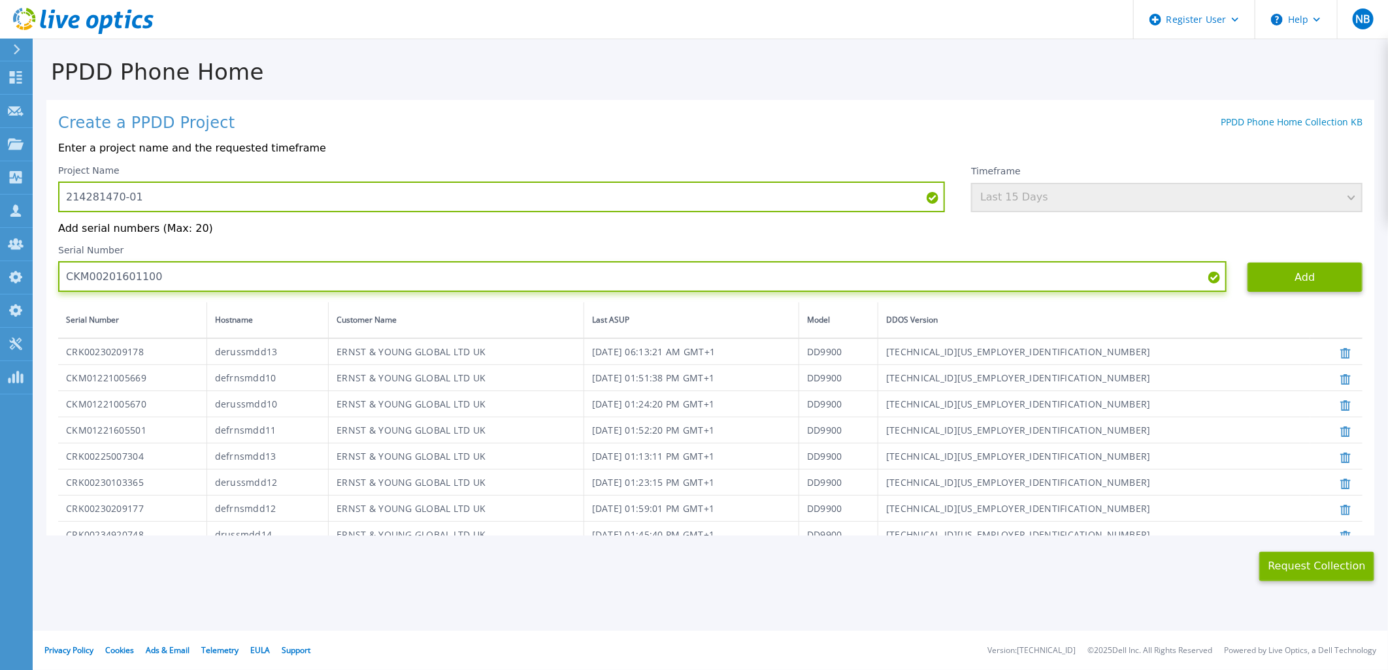
drag, startPoint x: 172, startPoint y: 282, endPoint x: 41, endPoint y: 282, distance: 130.7
click at [41, 282] on div "PPDD Phone Home Create a PPDD Project PPDD Phone Home Collection KB Enter a pro…" at bounding box center [710, 311] width 1355 height 542
click at [164, 279] on input "CKM00201601100" at bounding box center [642, 276] width 1168 height 31
drag, startPoint x: 187, startPoint y: 277, endPoint x: 42, endPoint y: 273, distance: 144.5
click at [42, 273] on div "PPDD Phone Home Create a PPDD Project PPDD Phone Home Collection KB Enter a pro…" at bounding box center [710, 311] width 1355 height 542
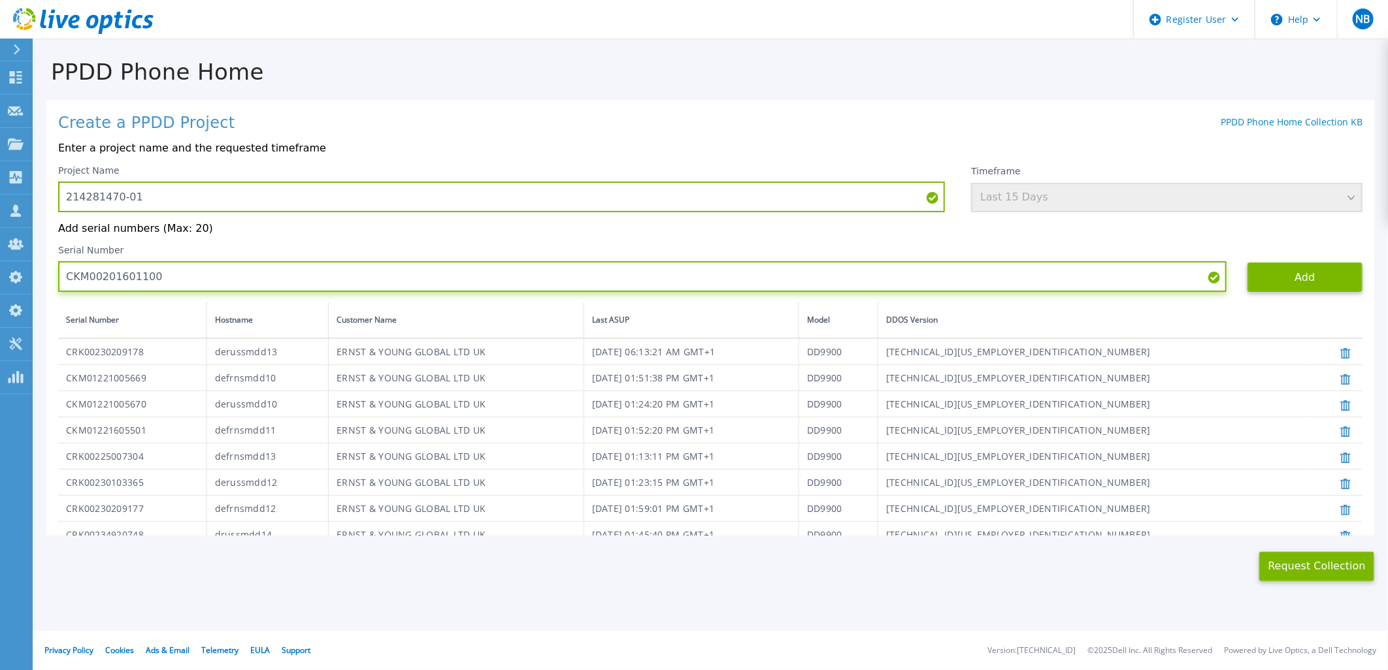
paste input "005"
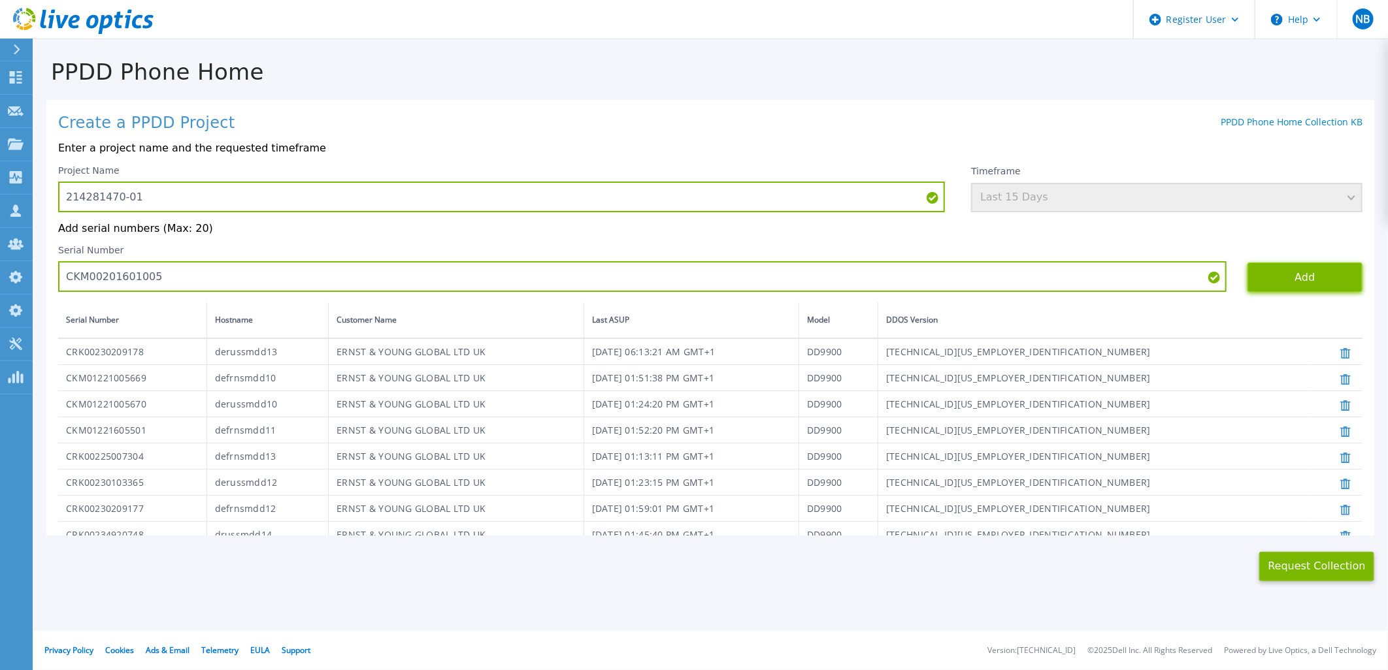
click at [1272, 276] on button "Add" at bounding box center [1305, 277] width 115 height 29
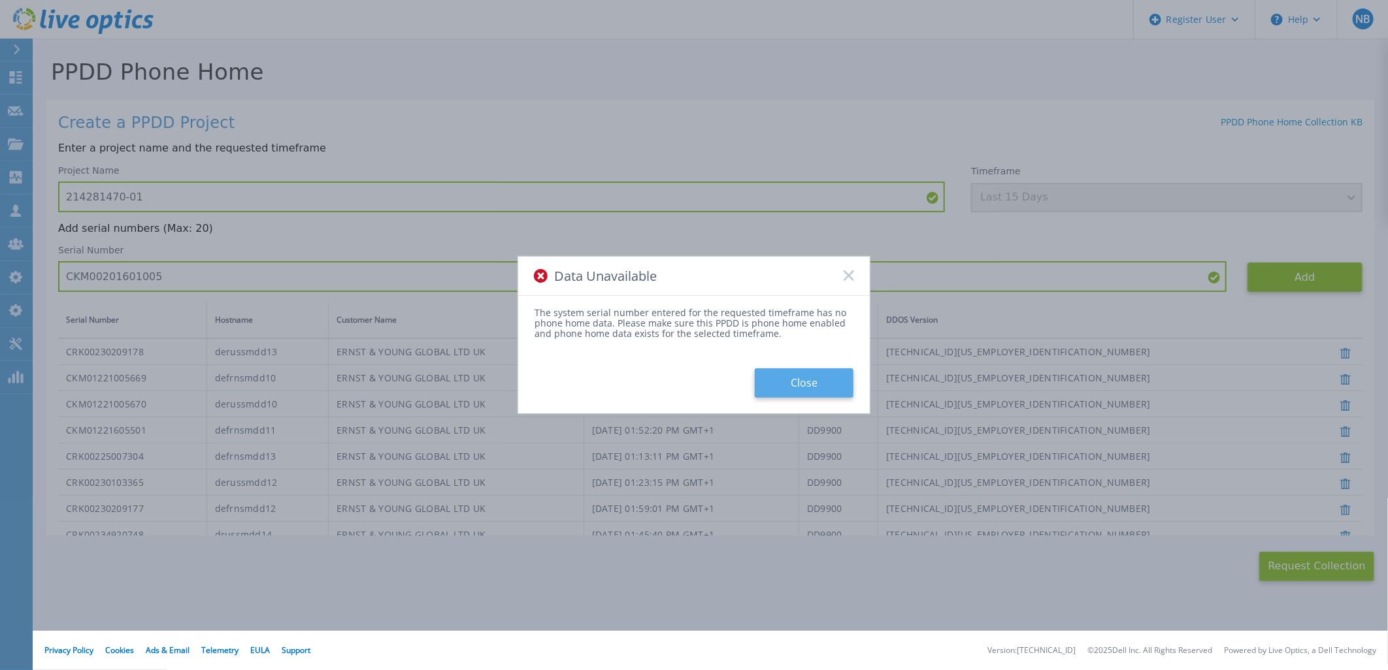
click at [812, 382] on button "Close" at bounding box center [804, 383] width 99 height 29
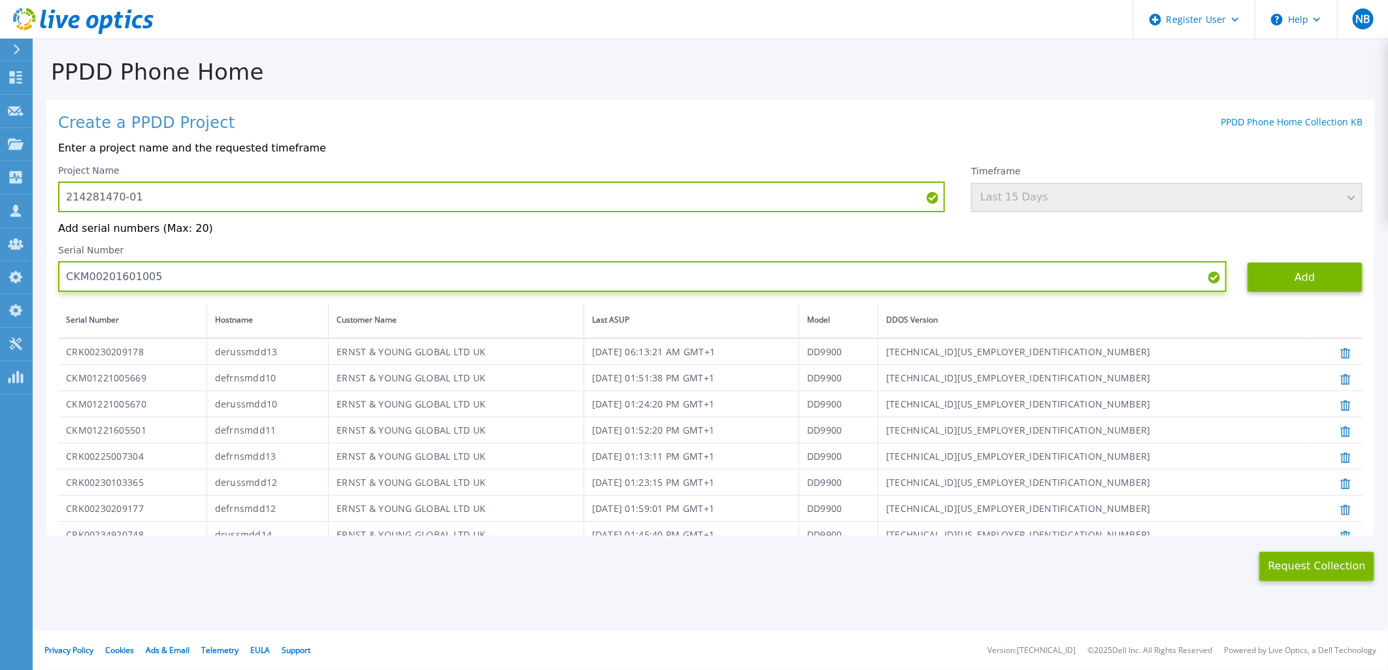
drag, startPoint x: 180, startPoint y: 282, endPoint x: 33, endPoint y: 281, distance: 147.7
click at [33, 281] on div "PPDD Phone Home Create a PPDD Project PPDD Phone Home Collection KB Enter a pro…" at bounding box center [710, 311] width 1355 height 542
click at [161, 275] on input "CKM00201601005" at bounding box center [642, 276] width 1168 height 31
drag, startPoint x: 172, startPoint y: 276, endPoint x: 55, endPoint y: 276, distance: 117.0
click at [55, 276] on div "Create a PPDD Project PPDD Phone Home Collection KB Enter a project name and th…" at bounding box center [710, 318] width 1328 height 436
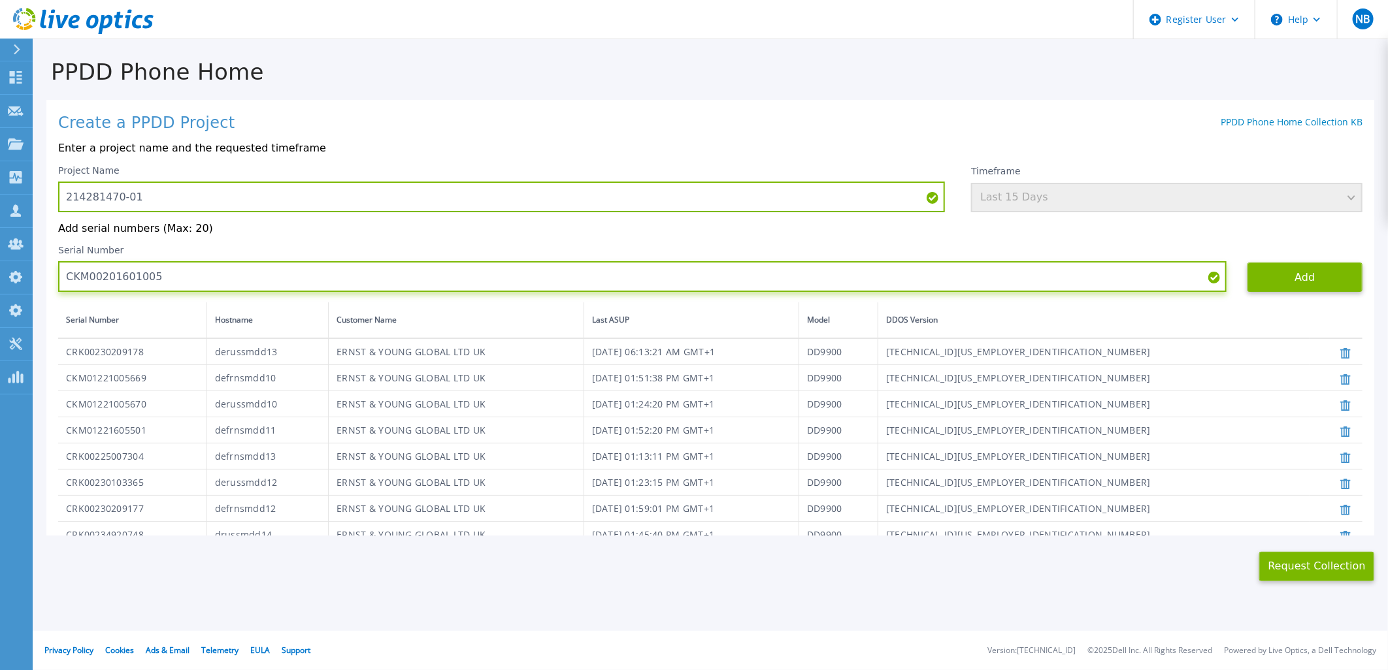
paste input "1221705818"
type input "CKM01221705818"
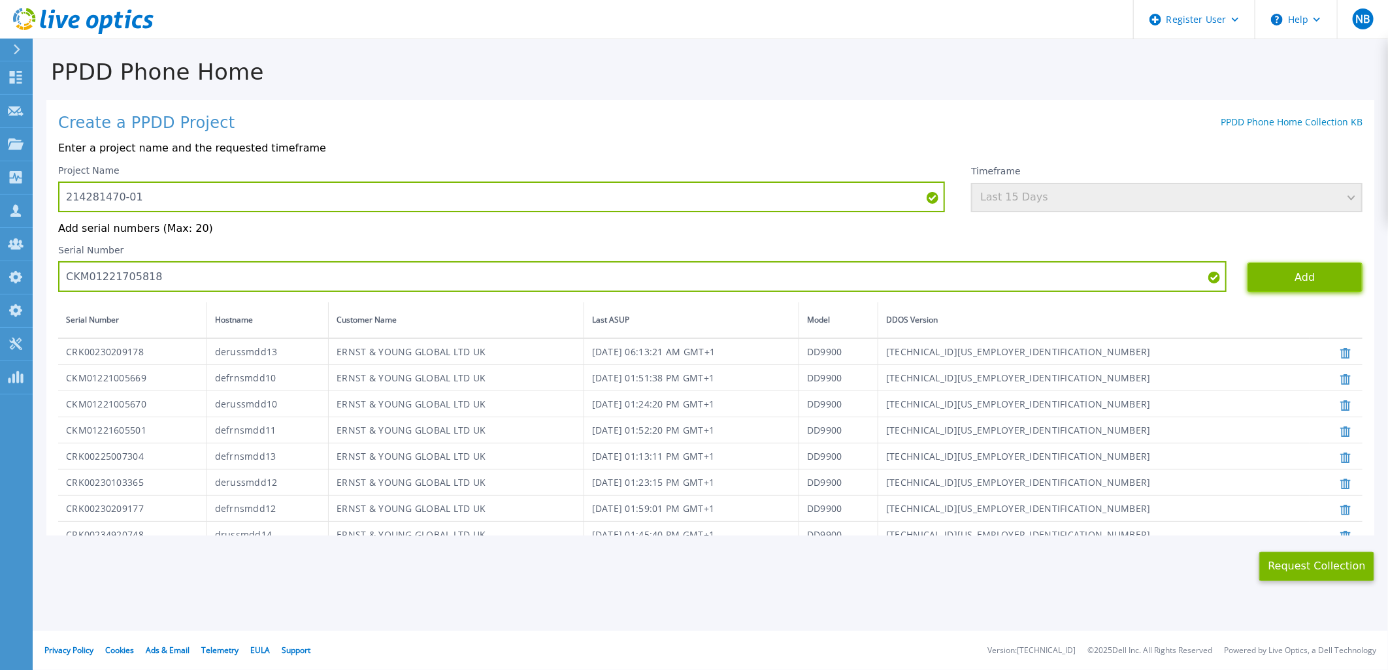
click at [1264, 282] on button "Add" at bounding box center [1305, 277] width 115 height 29
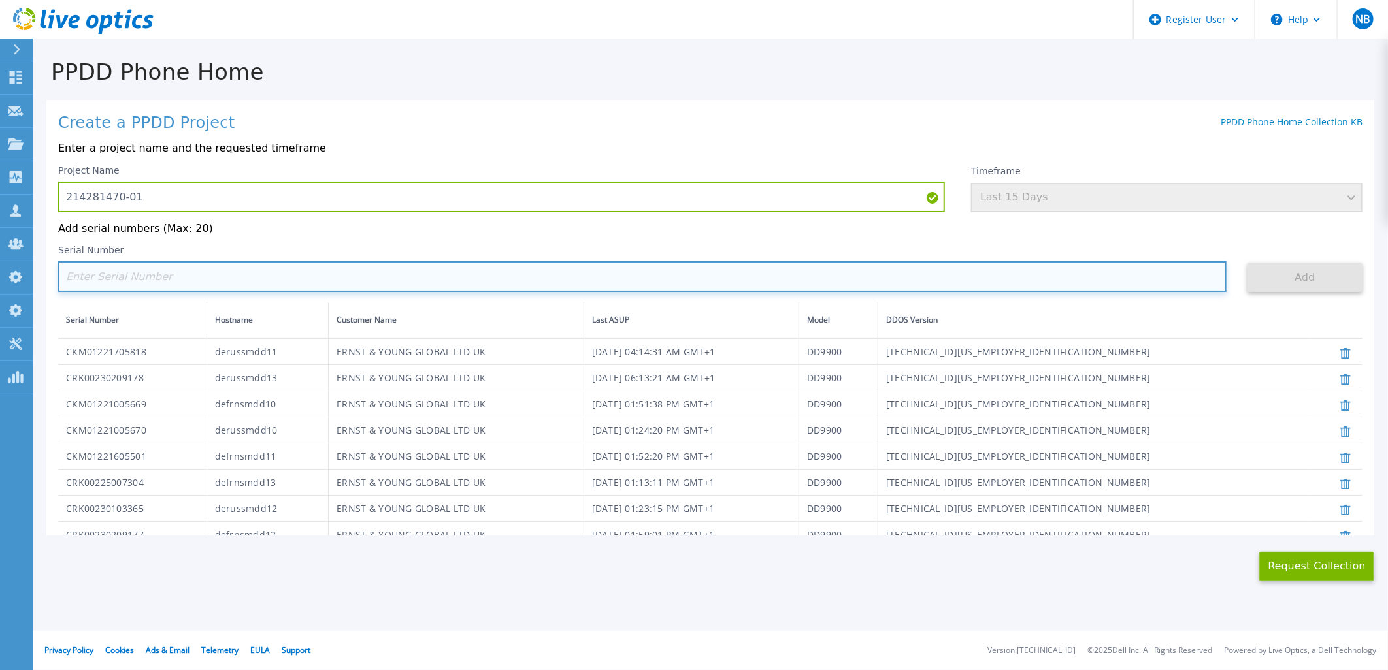
click at [160, 265] on input at bounding box center [642, 276] width 1168 height 31
paste input "CKM01212005846"
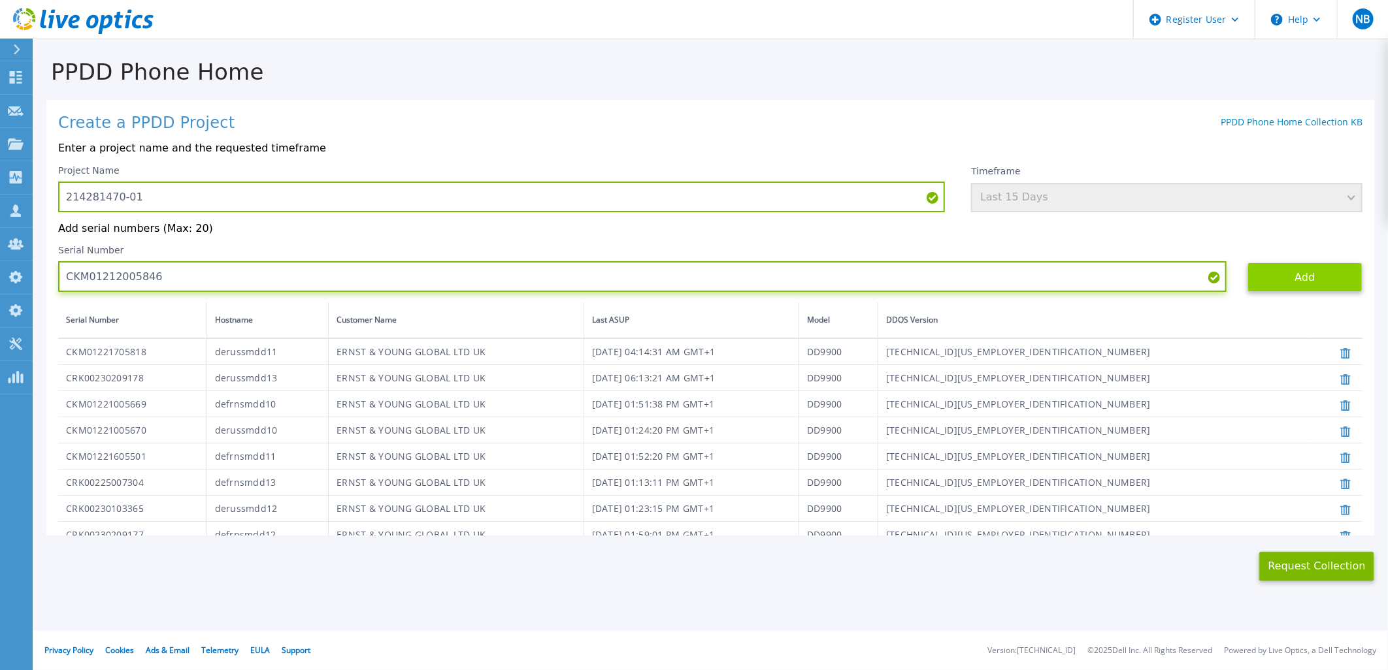
type input "CKM01212005846"
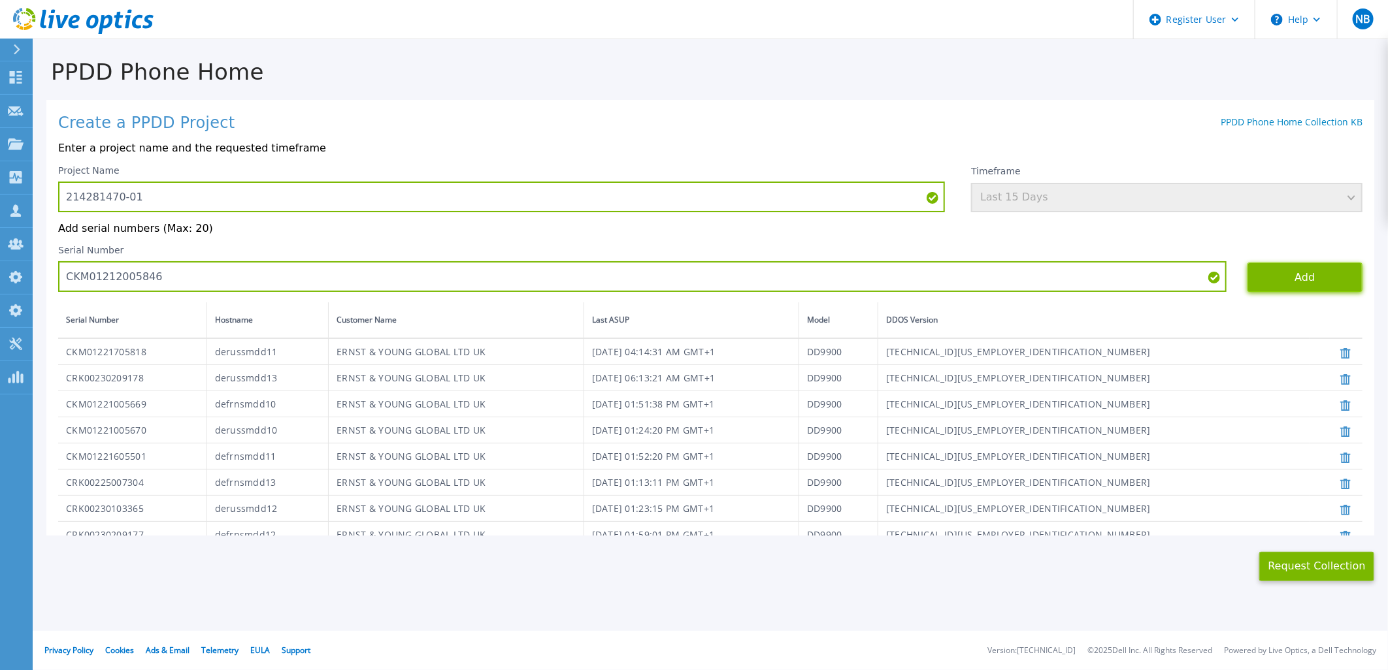
click at [1302, 280] on button "Add" at bounding box center [1305, 277] width 115 height 29
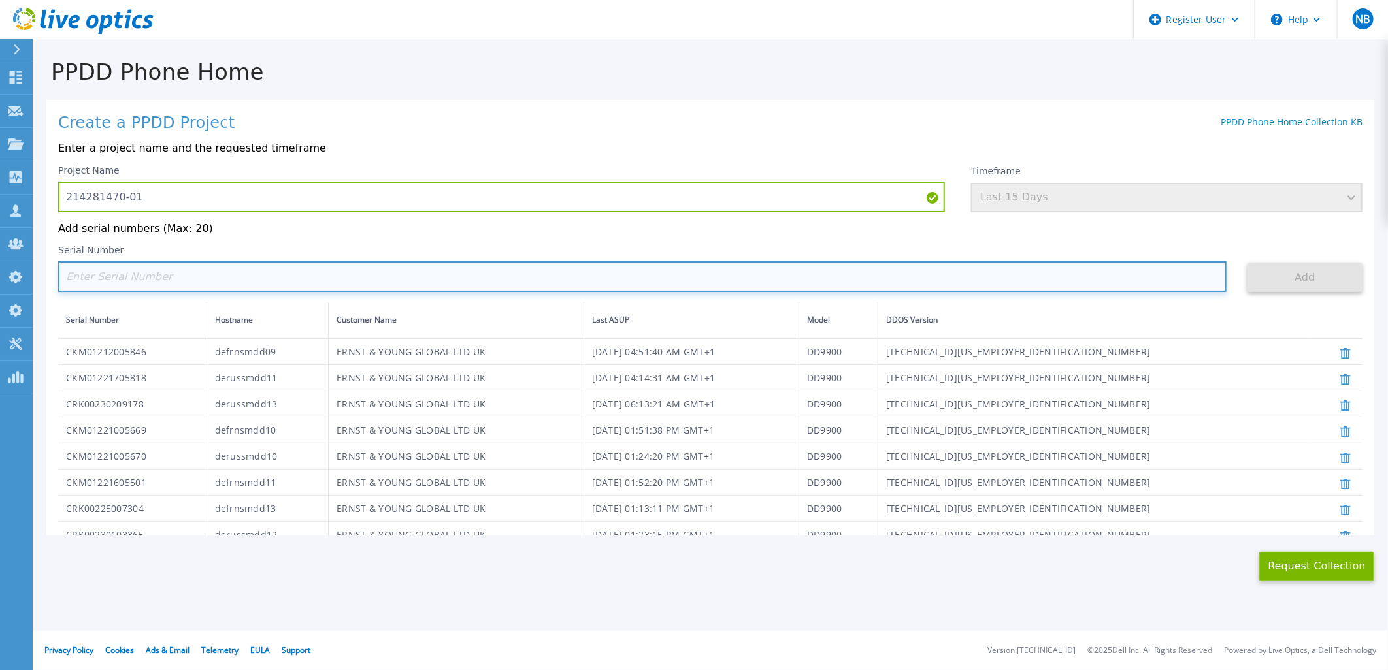
click at [193, 277] on input at bounding box center [642, 276] width 1168 height 31
paste input "CKM01212005845"
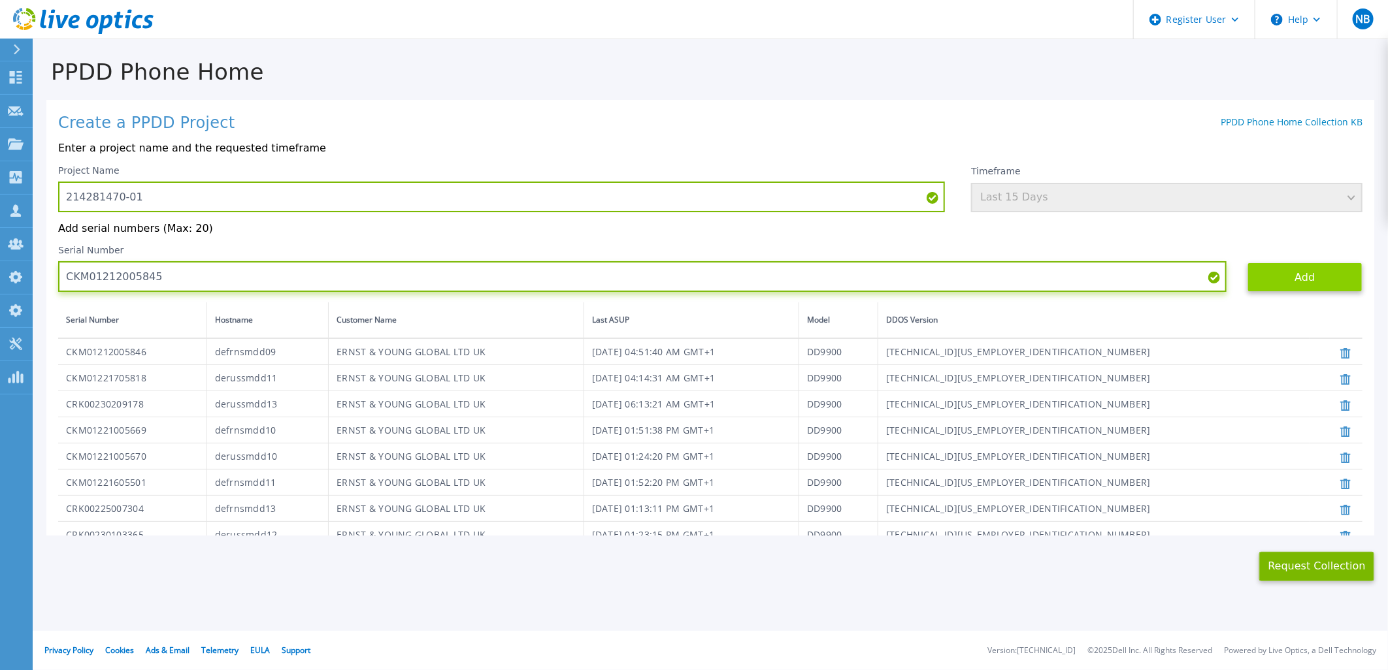
type input "CKM01212005845"
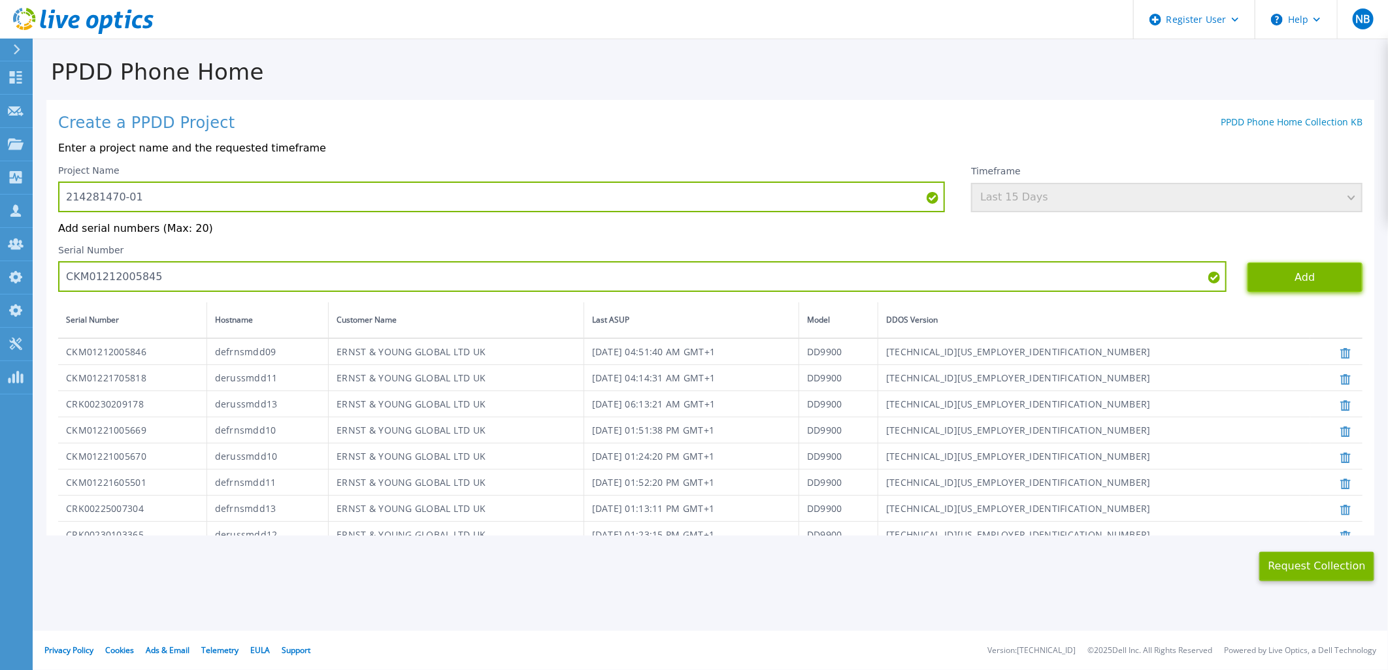
click at [1315, 282] on button "Add" at bounding box center [1305, 277] width 115 height 29
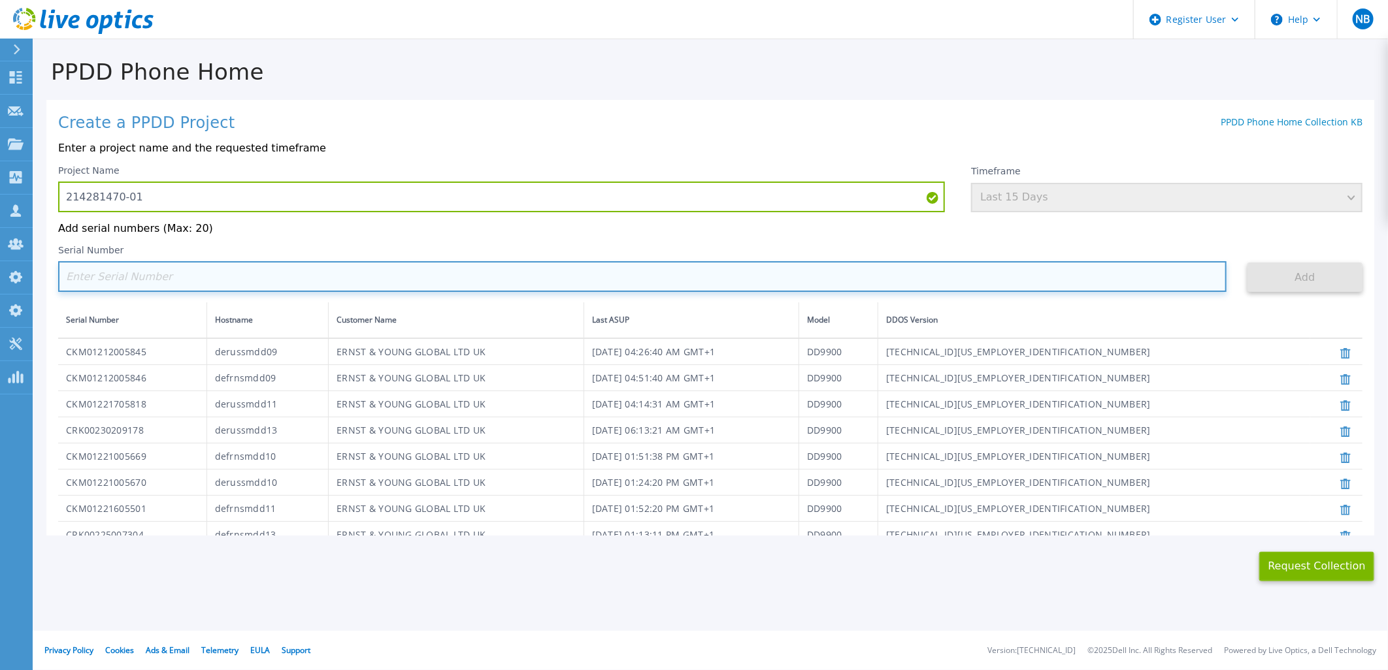
click at [175, 286] on input at bounding box center [642, 276] width 1168 height 31
paste input "CKM01205005303"
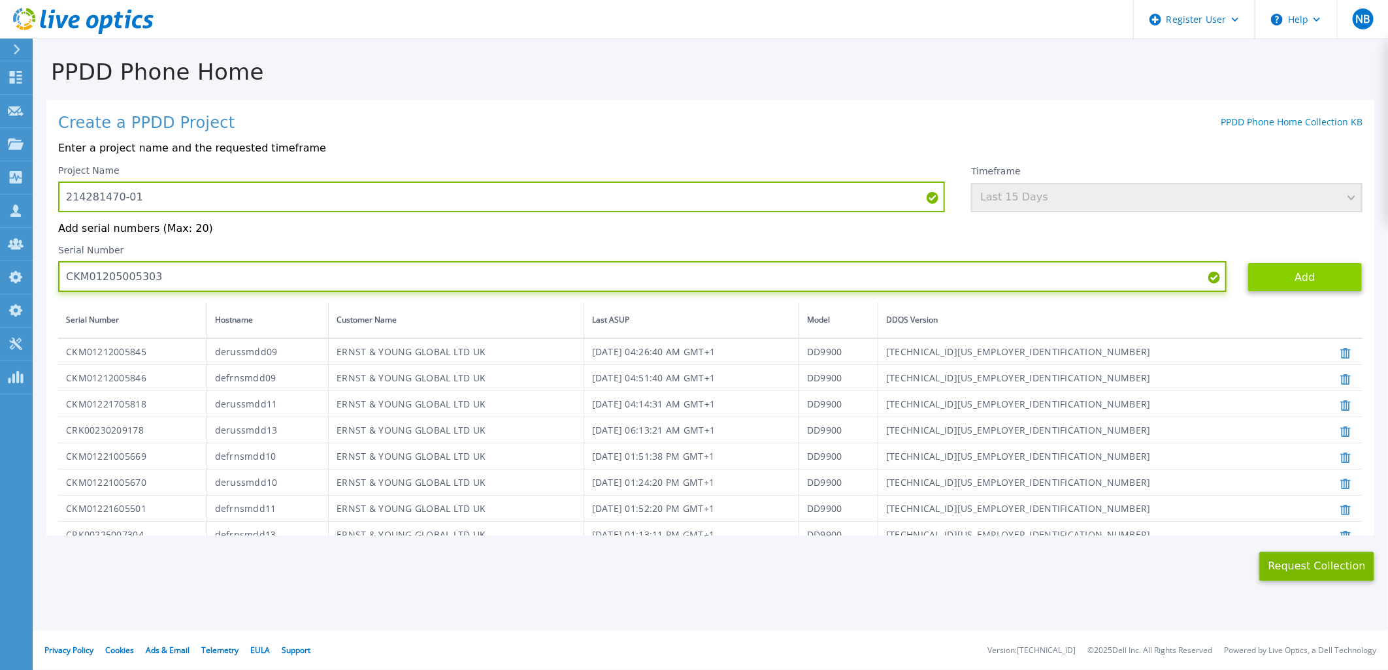
type input "CKM01205005303"
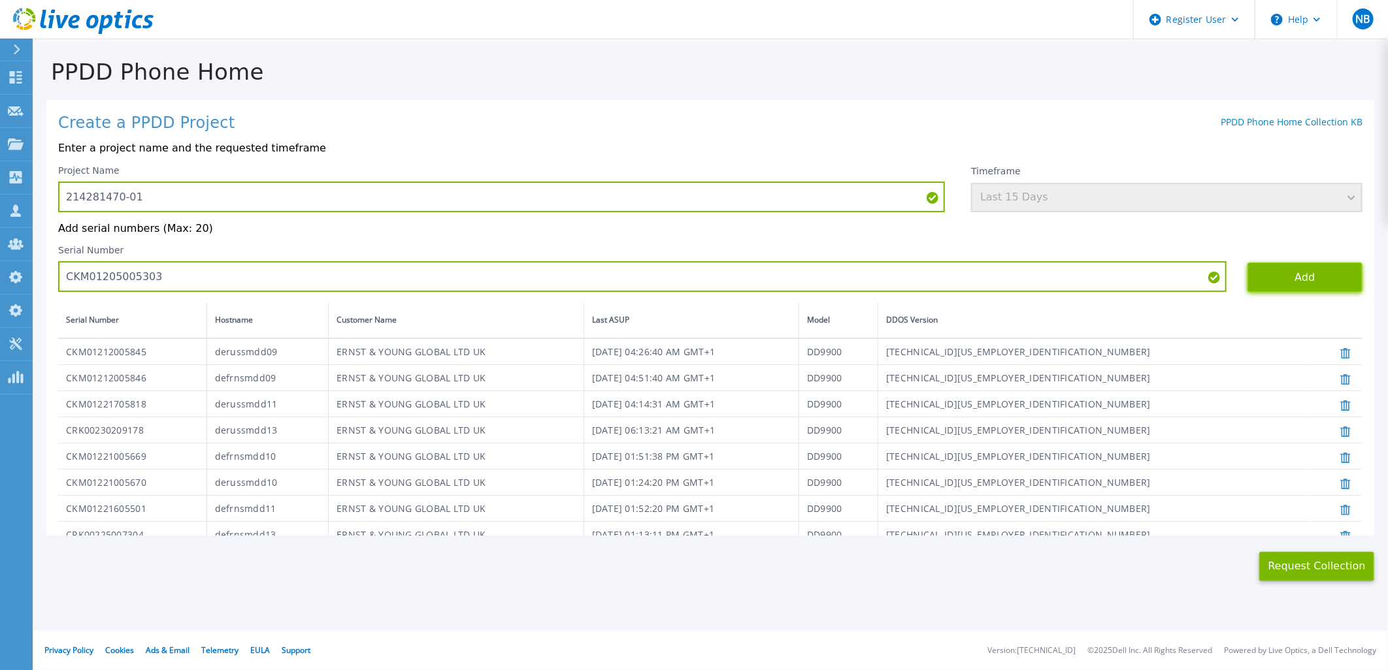
click at [1288, 279] on button "Add" at bounding box center [1305, 277] width 115 height 29
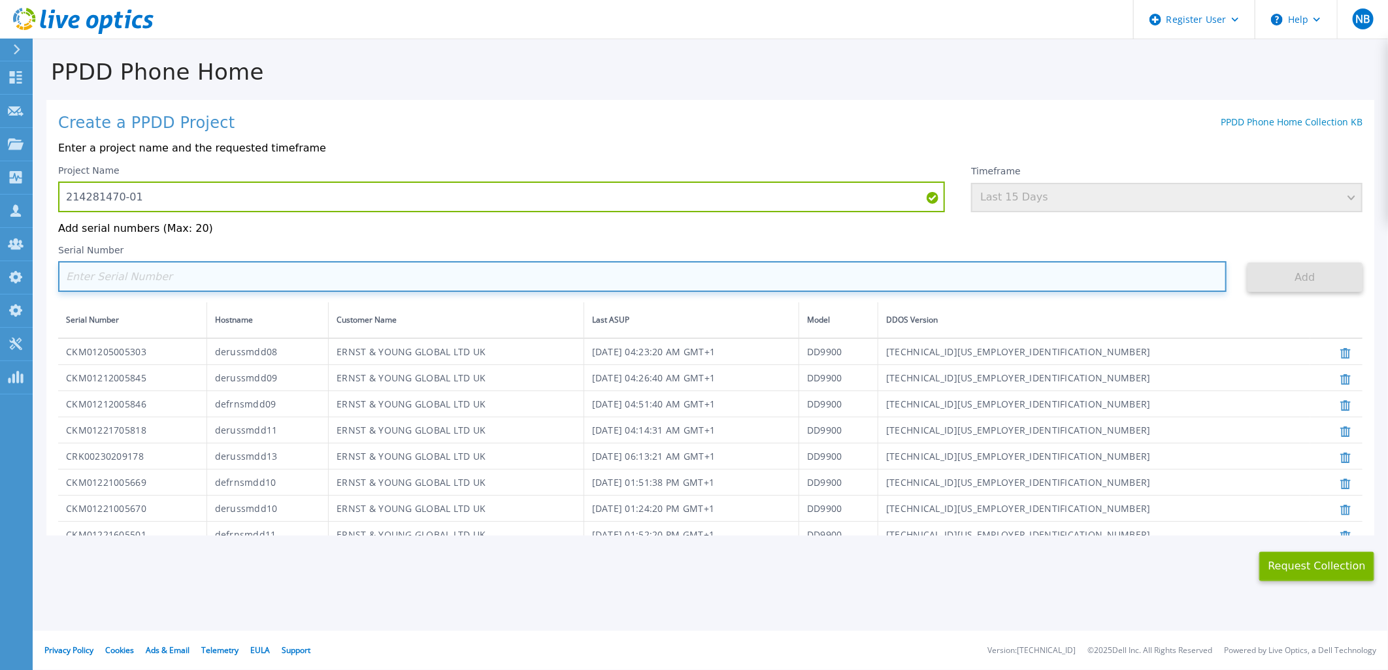
click at [158, 286] on input at bounding box center [642, 276] width 1168 height 31
paste input "CKM01204706091"
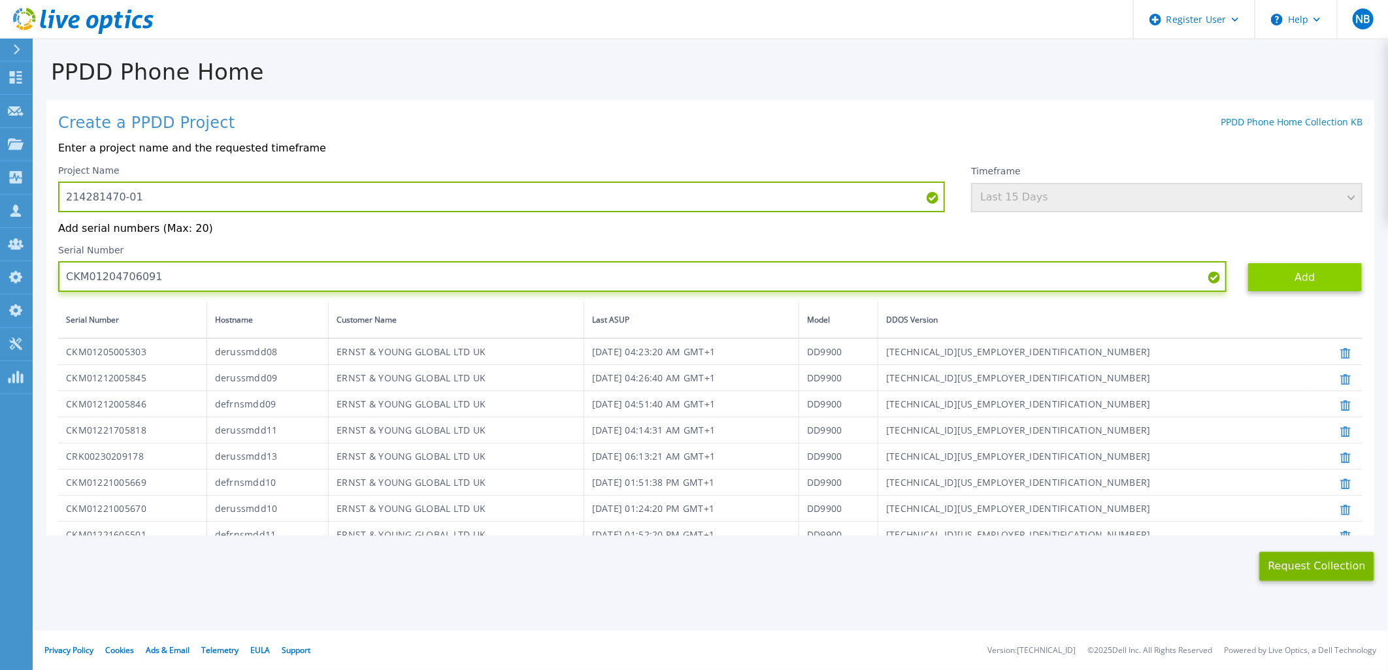
type input "CKM01204706091"
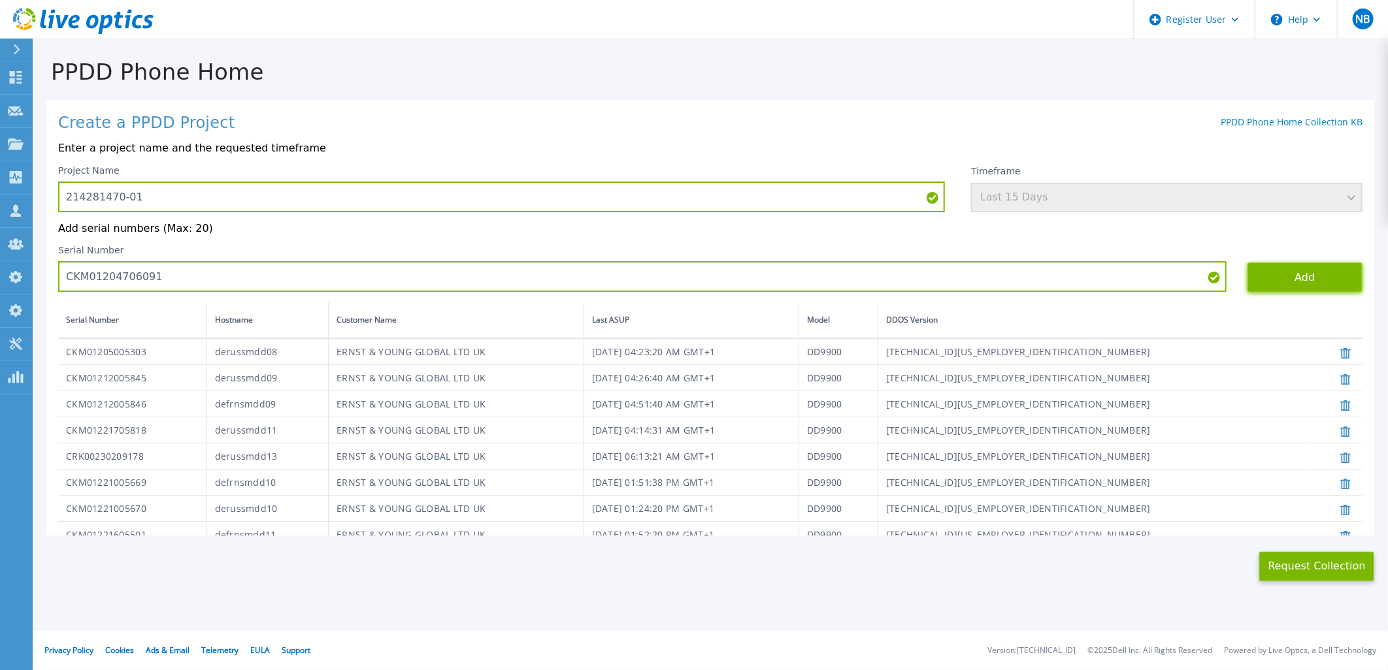
click at [1302, 280] on button "Add" at bounding box center [1305, 277] width 115 height 29
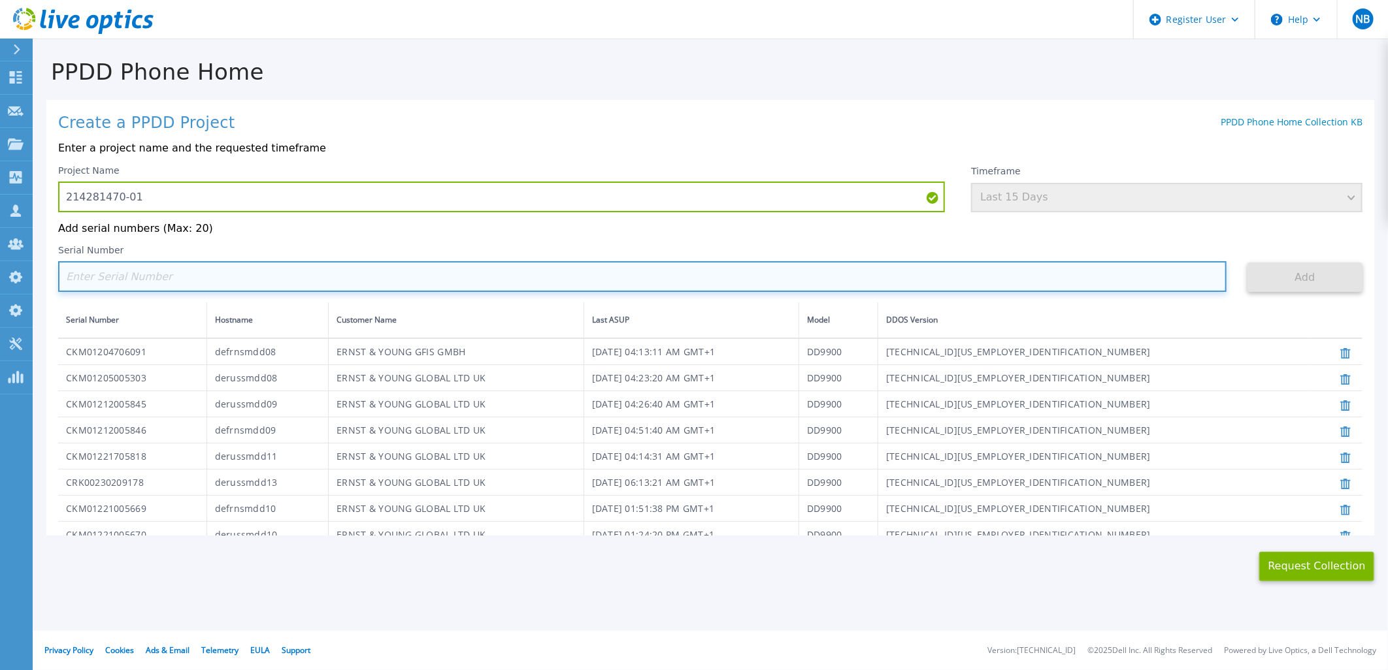
click at [142, 276] on input at bounding box center [642, 276] width 1168 height 31
paste input "CKM00201500430"
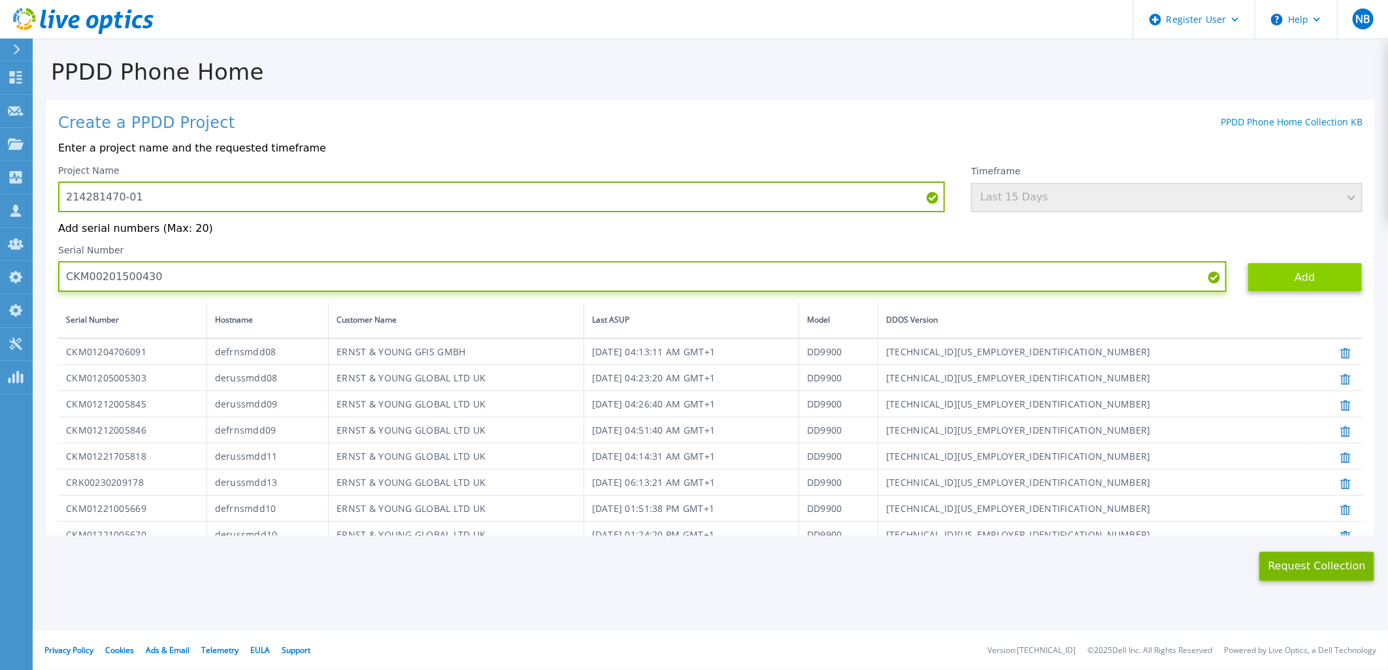
type input "CKM00201500430"
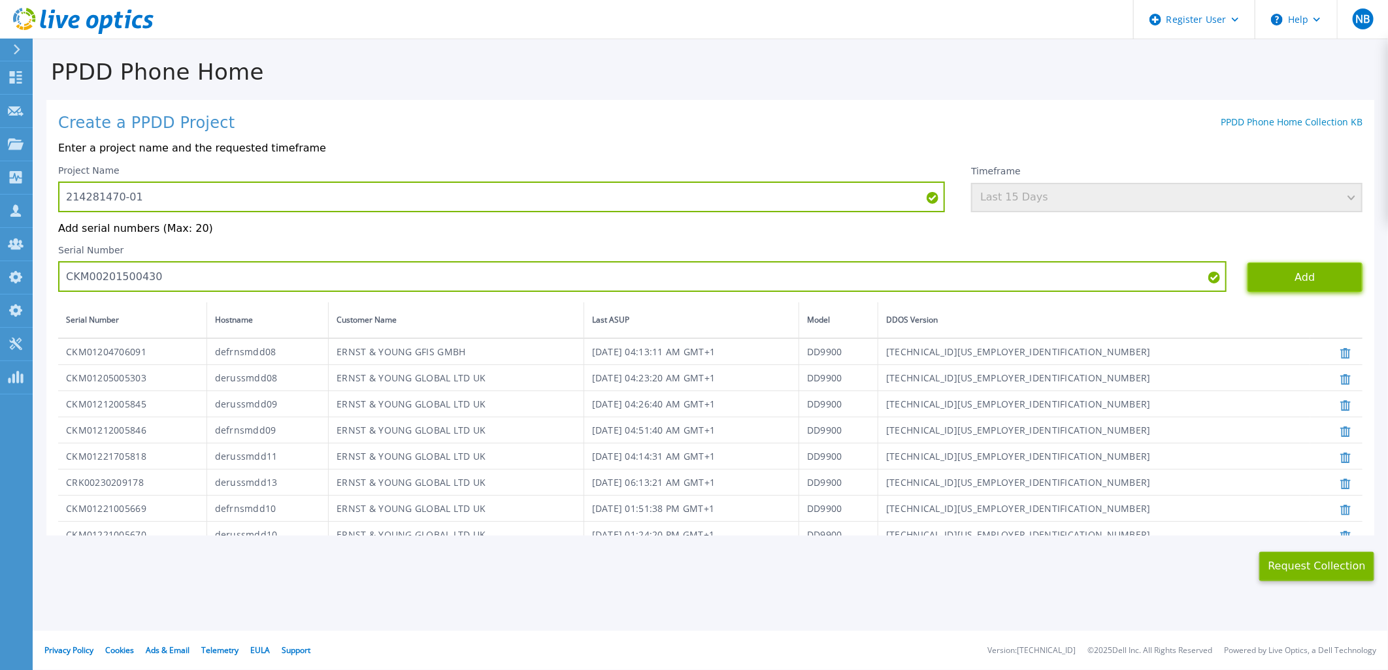
click at [1258, 279] on button "Add" at bounding box center [1305, 277] width 115 height 29
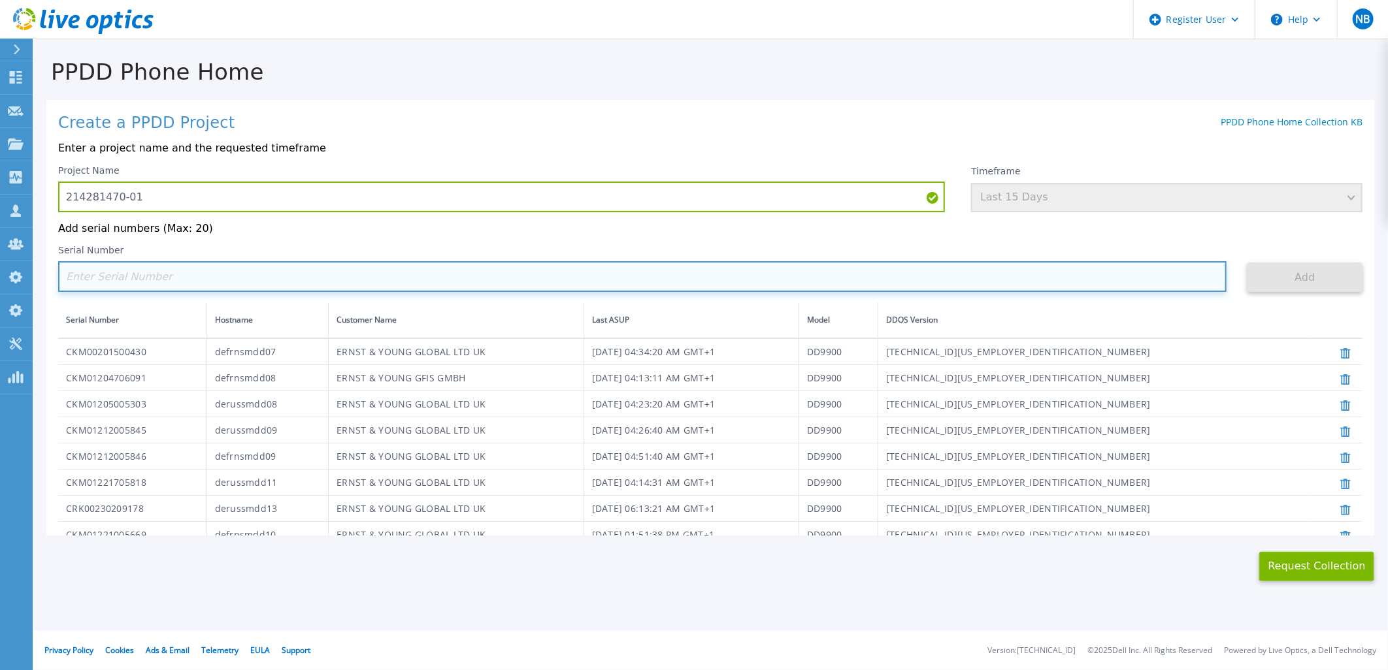
click at [140, 291] on input at bounding box center [642, 276] width 1168 height 31
paste input "CKM01211205617"
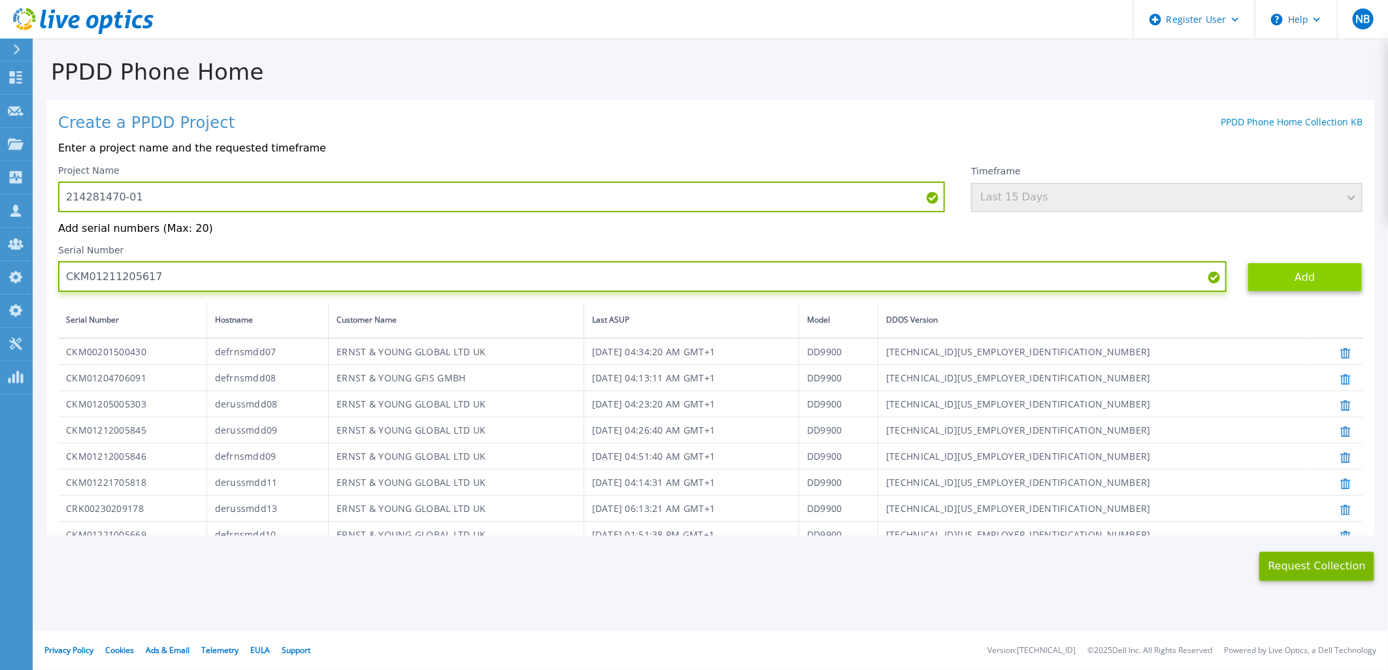
type input "CKM01211205617"
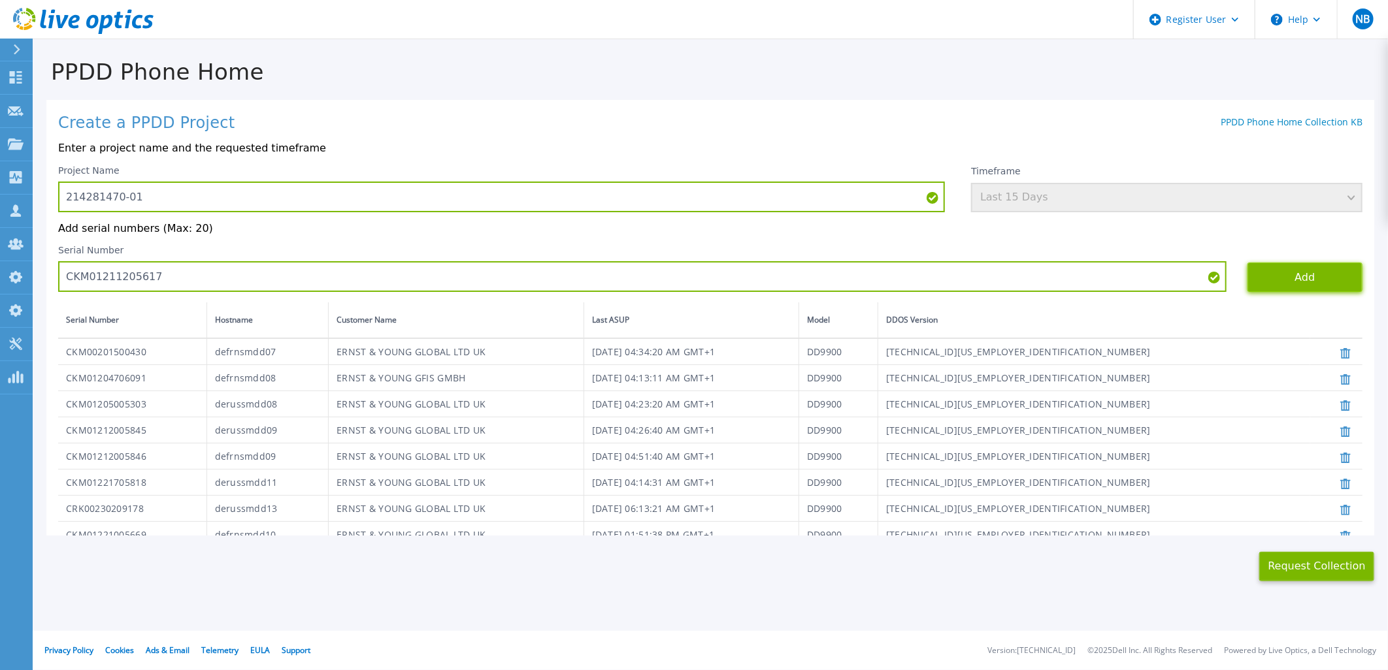
click at [1269, 278] on button "Add" at bounding box center [1305, 277] width 115 height 29
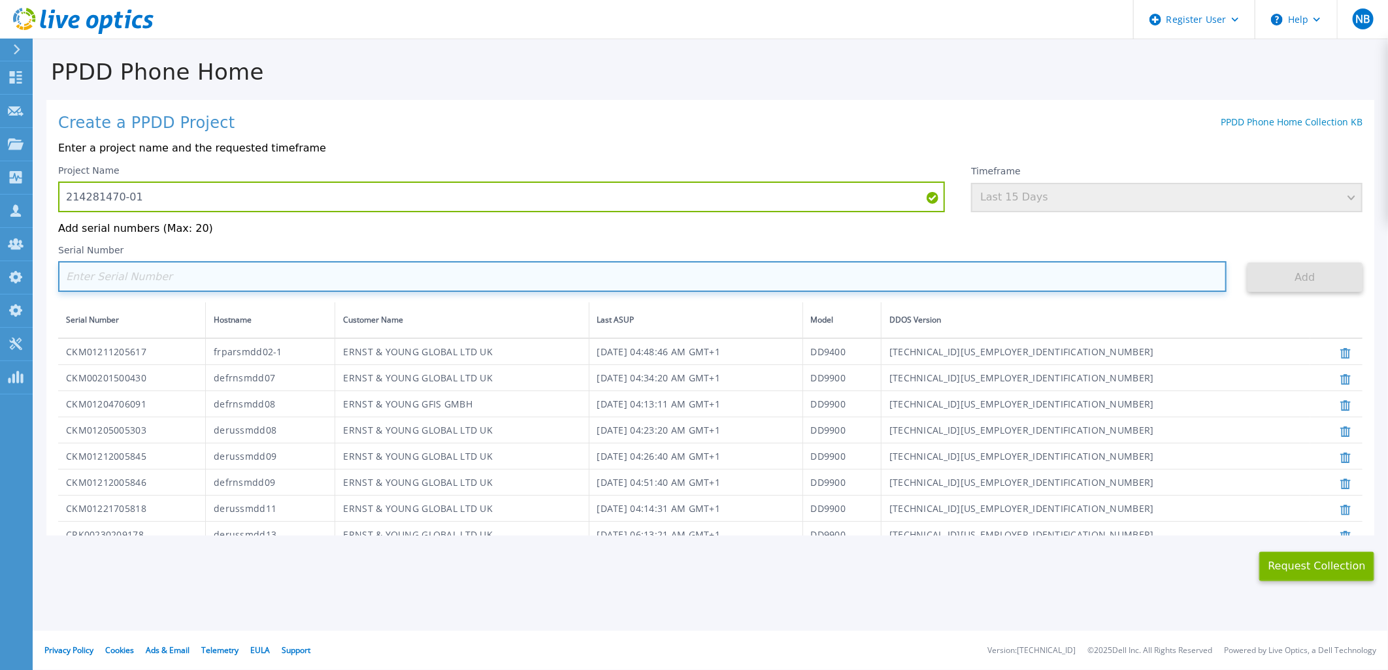
click at [148, 282] on input at bounding box center [642, 276] width 1168 height 31
paste input "CKM01211506599"
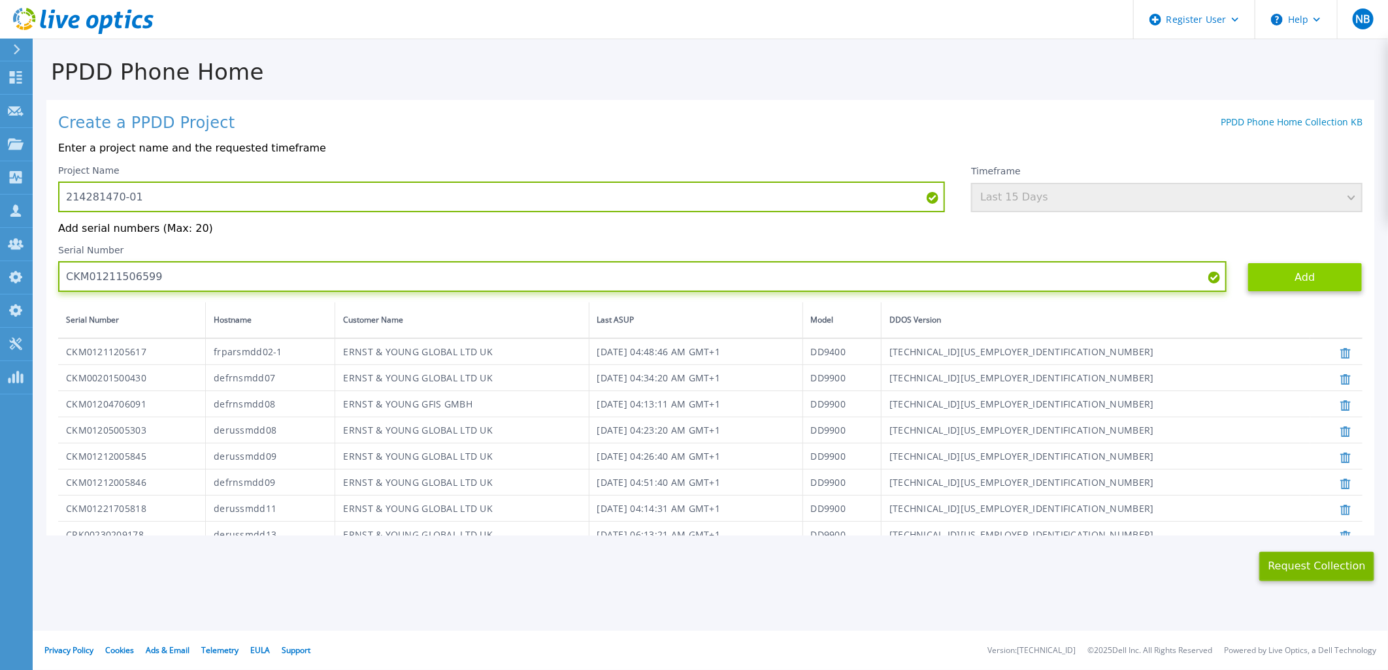
type input "CKM01211506599"
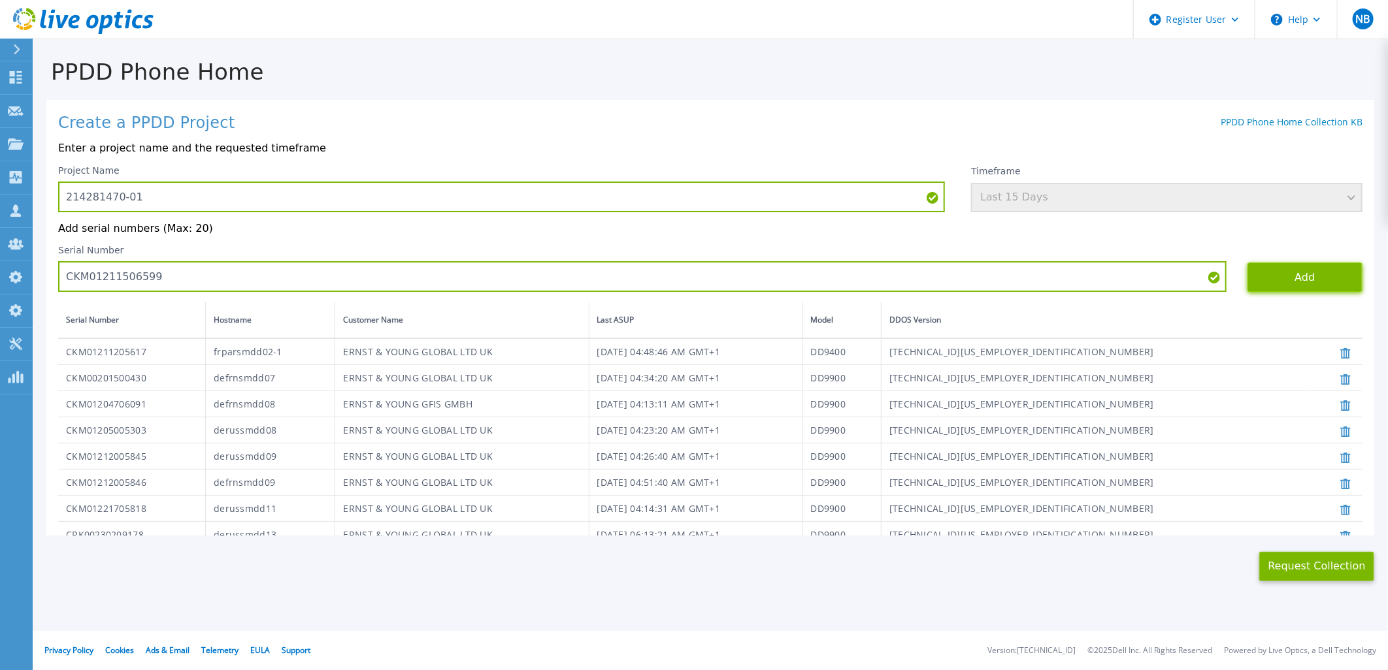
click at [1323, 282] on button "Add" at bounding box center [1305, 277] width 115 height 29
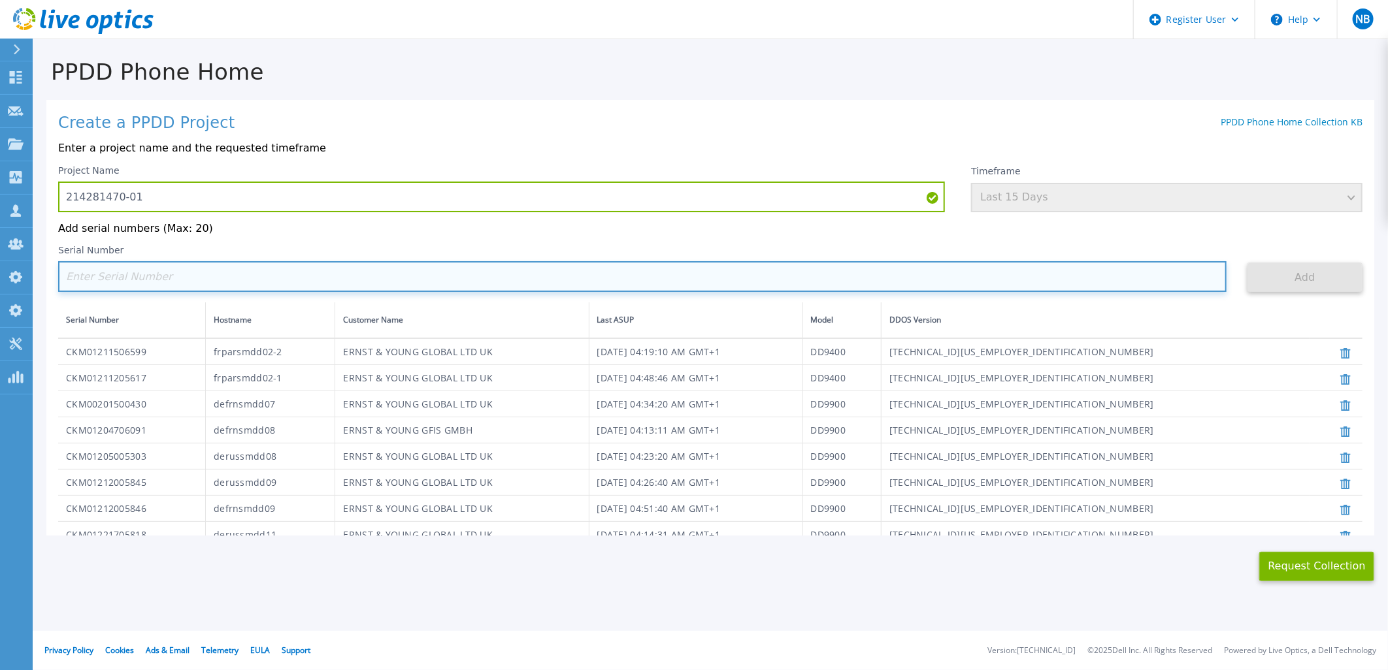
click at [135, 266] on input at bounding box center [642, 276] width 1168 height 31
paste input "CKM01211205618"
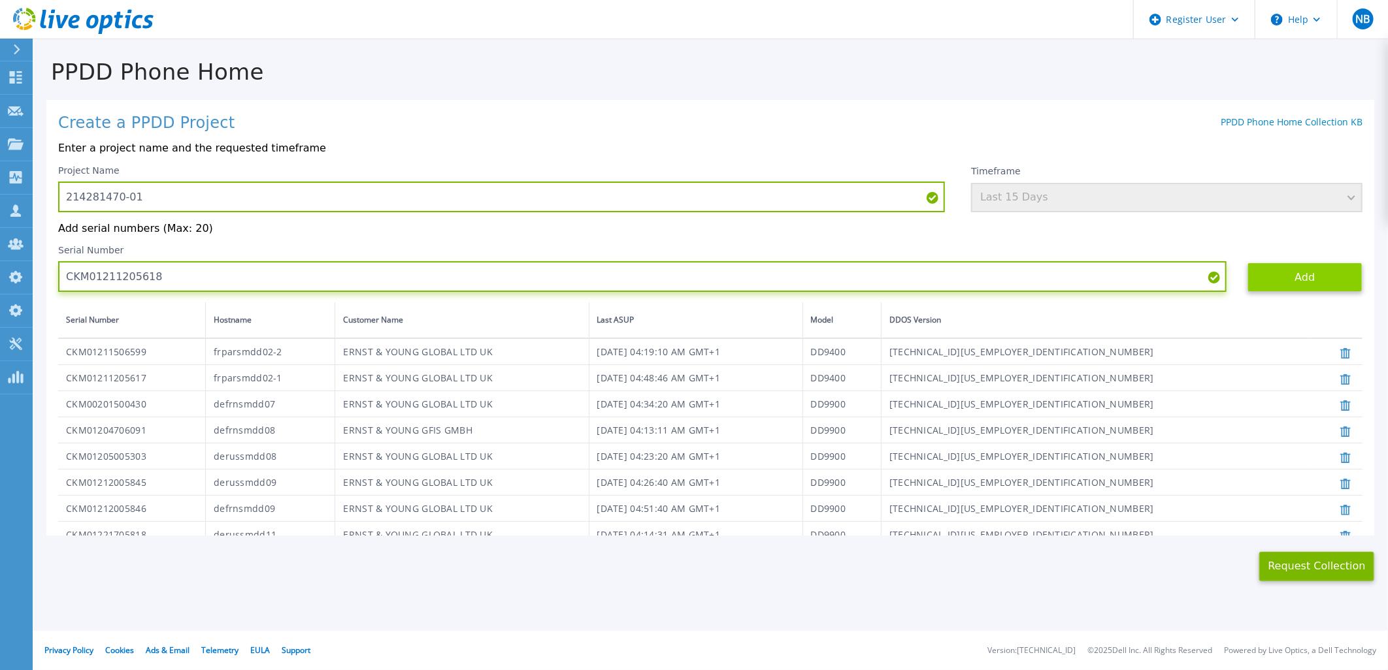
type input "CKM01211205618"
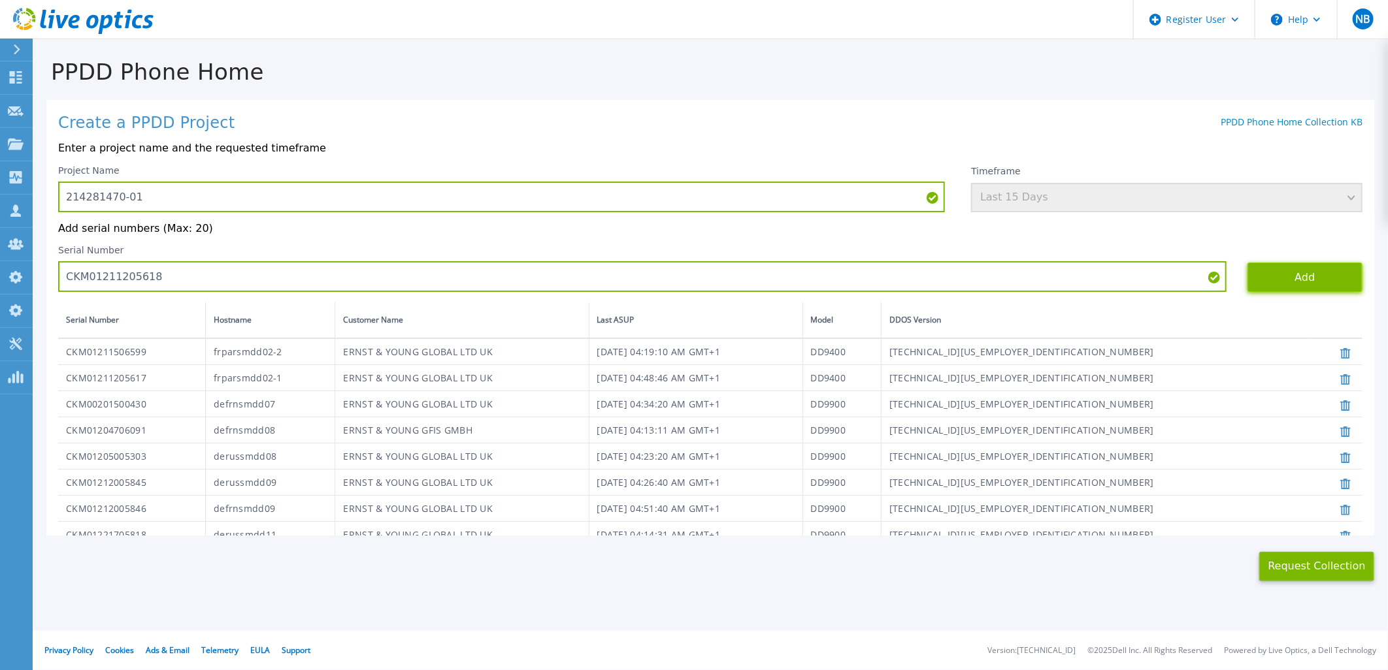
click at [1277, 282] on button "Add" at bounding box center [1305, 277] width 115 height 29
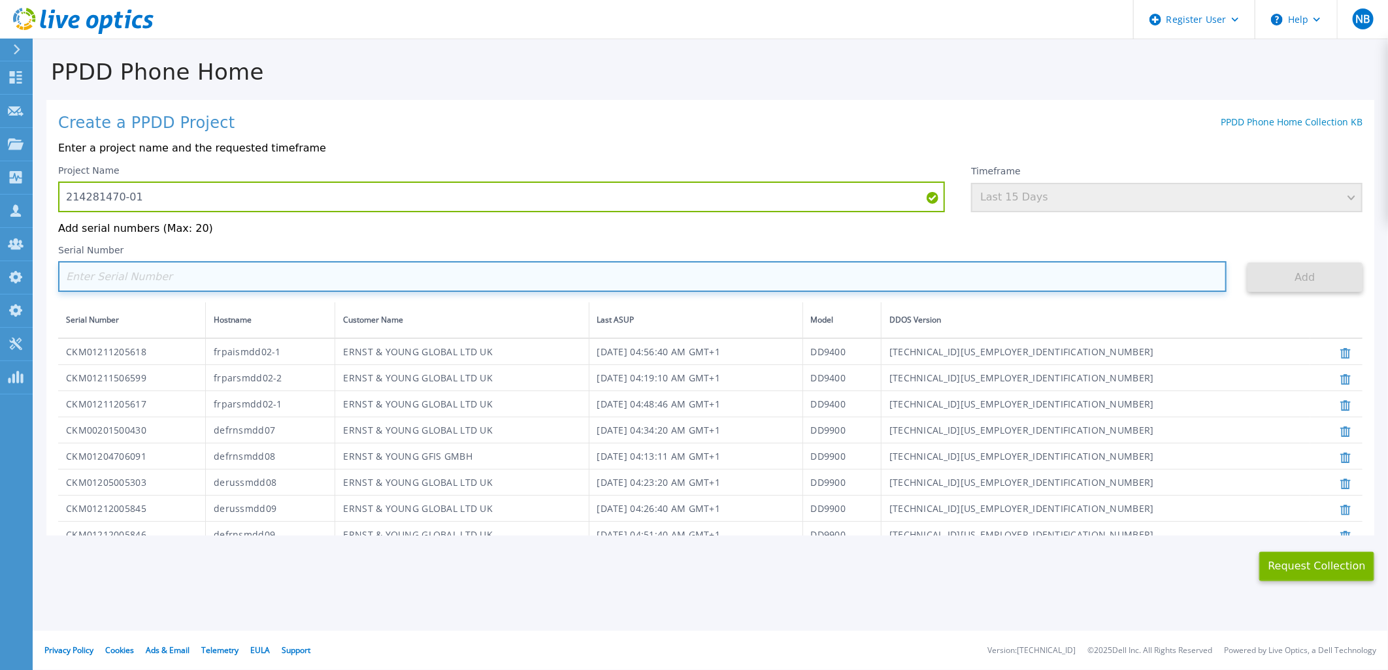
click at [145, 277] on input at bounding box center [642, 276] width 1168 height 31
paste input "CKM01211506598"
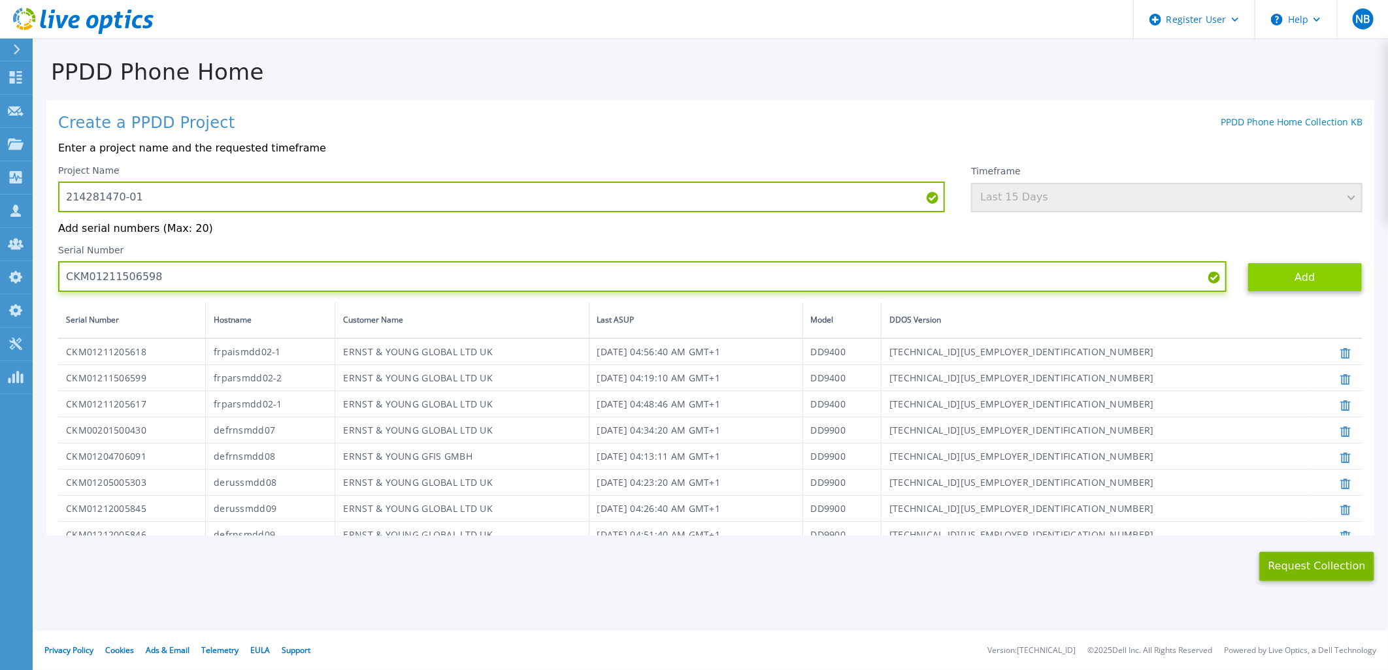
type input "CKM01211506598"
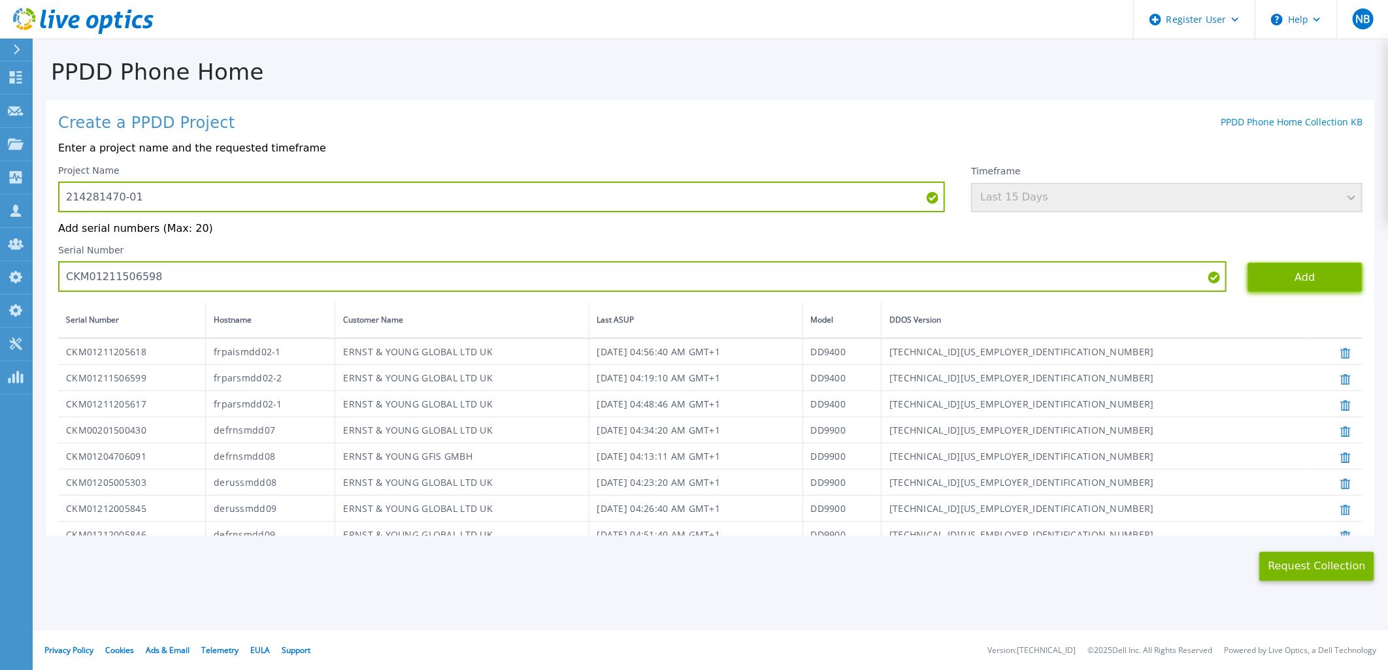
click at [1265, 281] on button "Add" at bounding box center [1305, 277] width 115 height 29
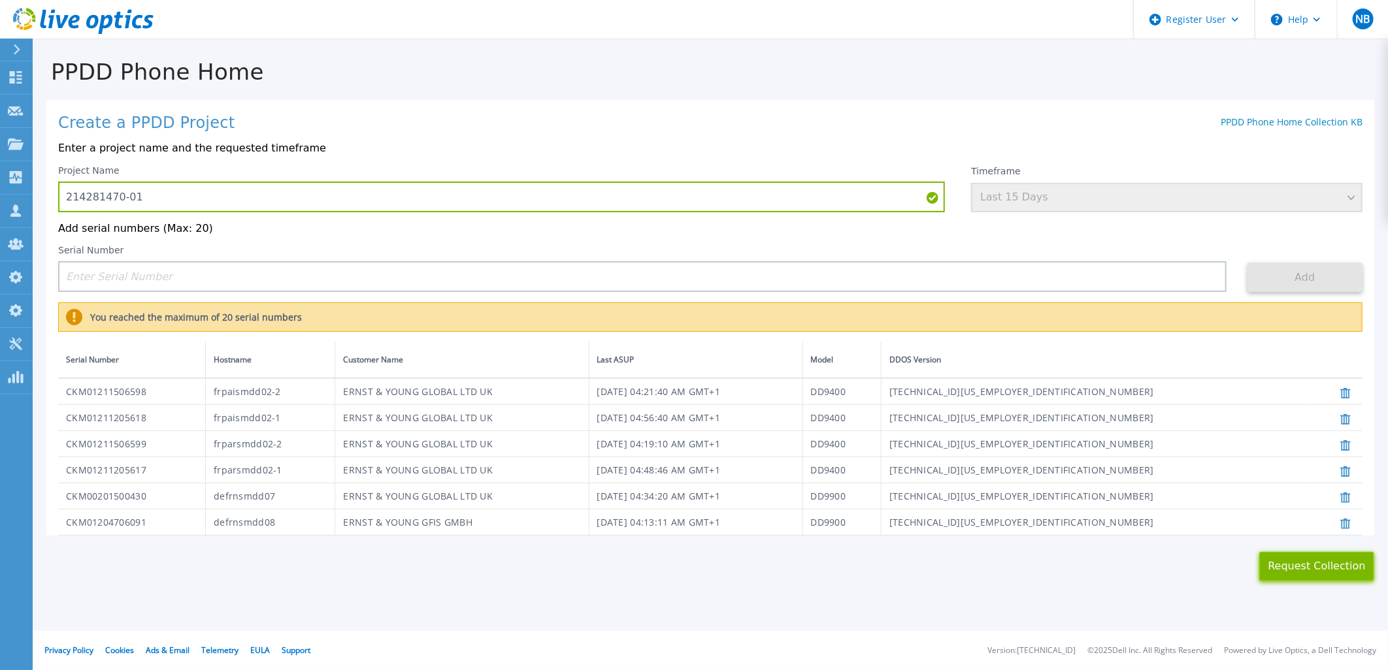
click at [1321, 563] on button "Request Collection" at bounding box center [1316, 566] width 115 height 29
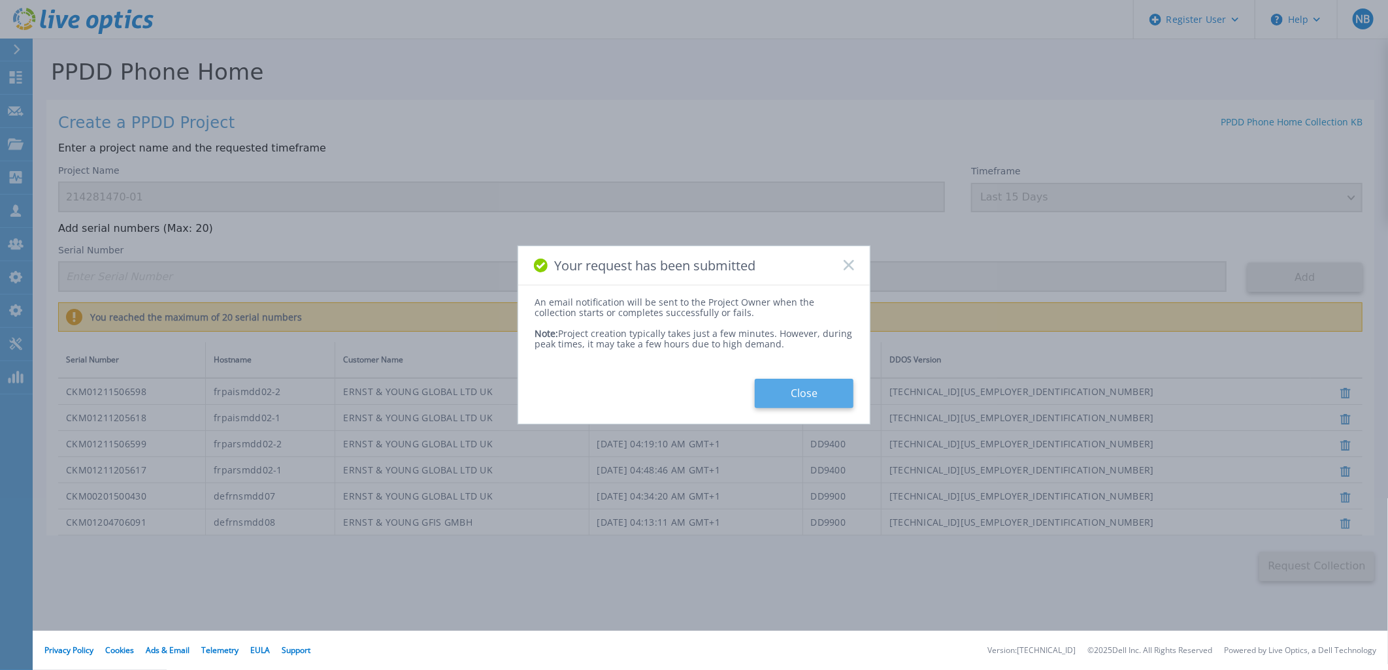
click at [812, 392] on button "Close" at bounding box center [804, 393] width 99 height 29
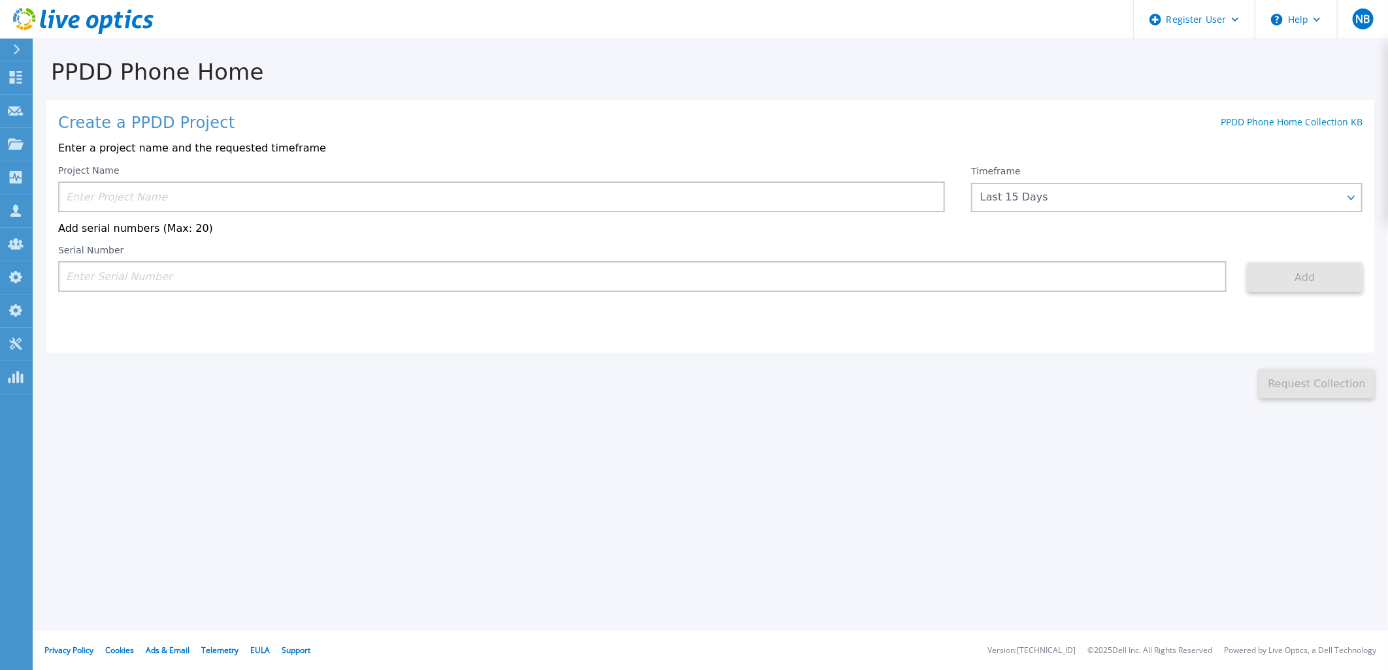
click at [115, 22] on icon at bounding box center [118, 20] width 9 height 17
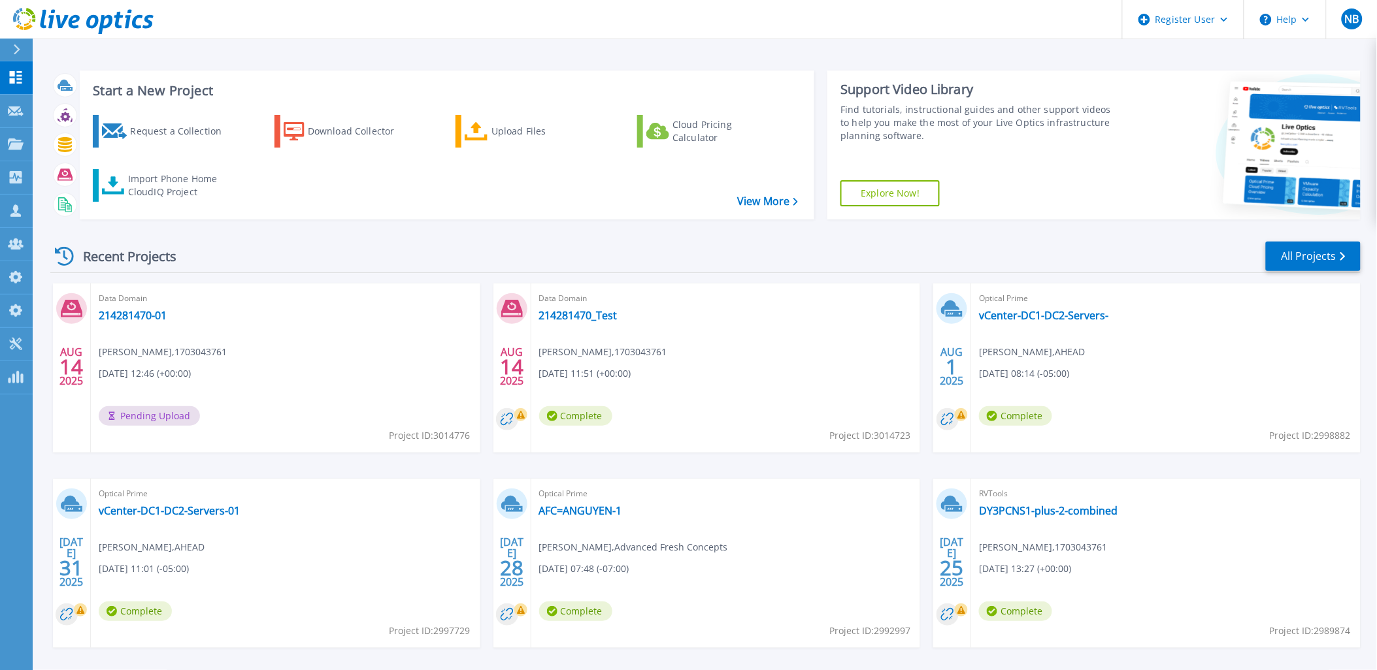
click at [125, 14] on icon at bounding box center [83, 21] width 141 height 27
click at [120, 24] on icon at bounding box center [83, 21] width 141 height 27
click at [141, 23] on icon at bounding box center [83, 21] width 141 height 27
click at [110, 24] on icon at bounding box center [105, 24] width 14 height 19
click at [115, 12] on icon at bounding box center [83, 21] width 141 height 27
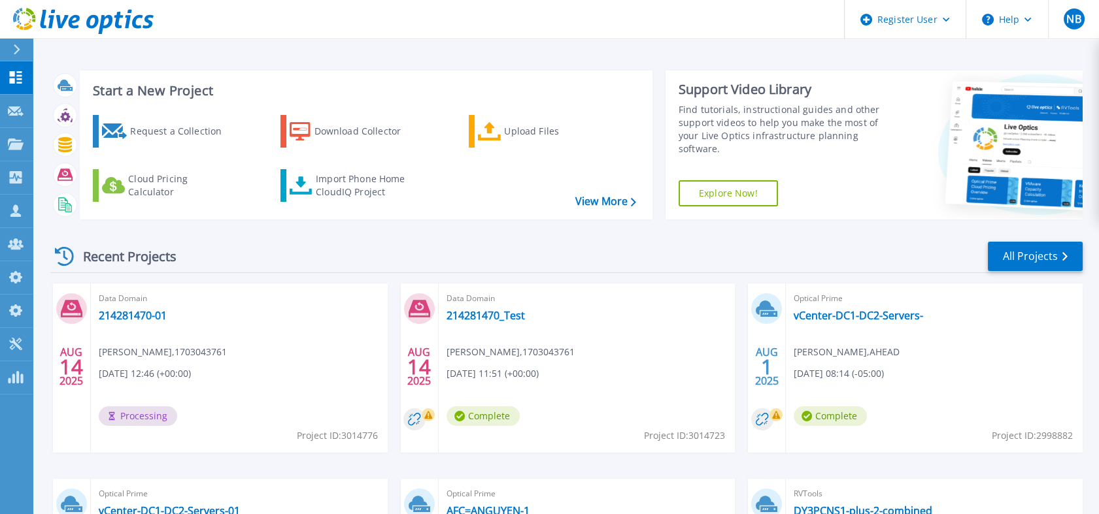
click at [112, 29] on icon at bounding box center [83, 21] width 141 height 27
click at [146, 320] on link "214281470-01" at bounding box center [133, 315] width 68 height 13
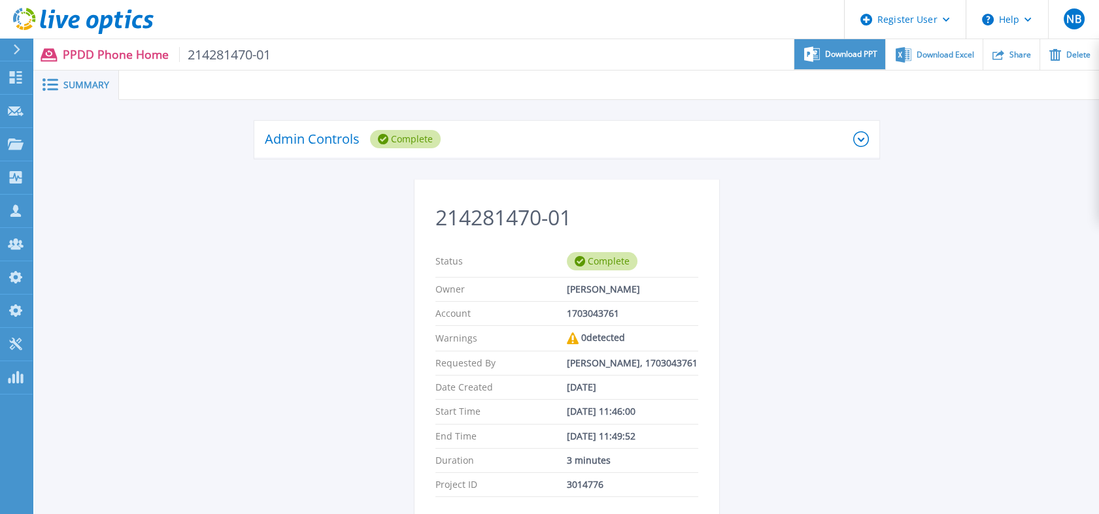
click at [859, 59] on div "Download PPT" at bounding box center [839, 54] width 91 height 31
click at [118, 25] on icon at bounding box center [118, 20] width 9 height 17
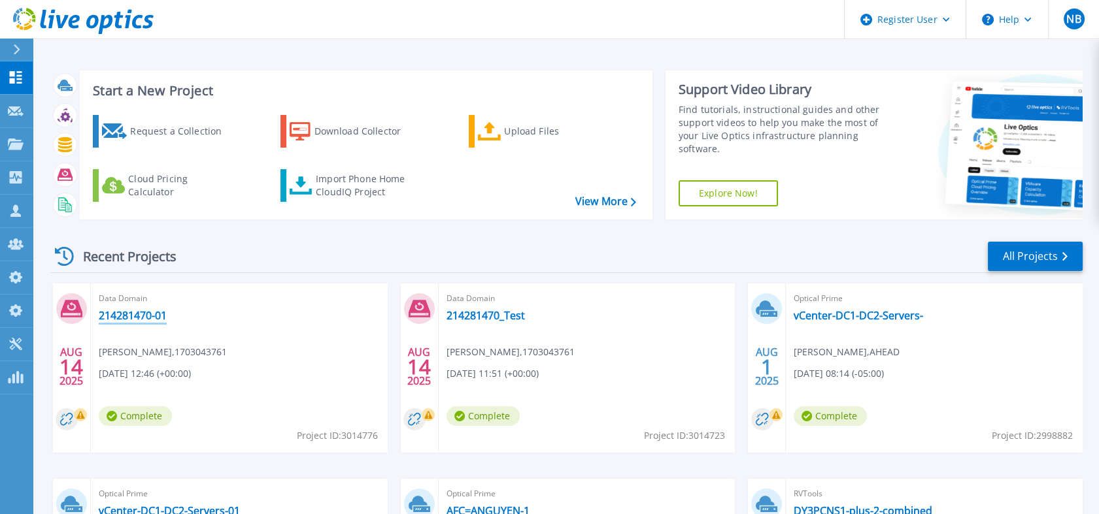
click at [161, 316] on link "214281470-01" at bounding box center [133, 315] width 68 height 13
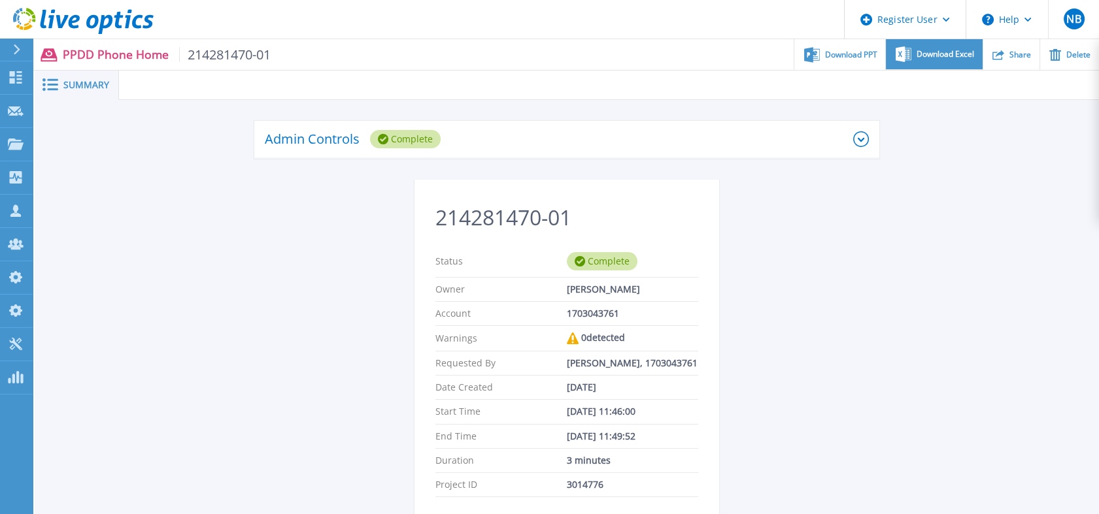
click at [956, 59] on div "Download Excel" at bounding box center [933, 54] width 96 height 31
click at [143, 16] on icon at bounding box center [83, 21] width 141 height 27
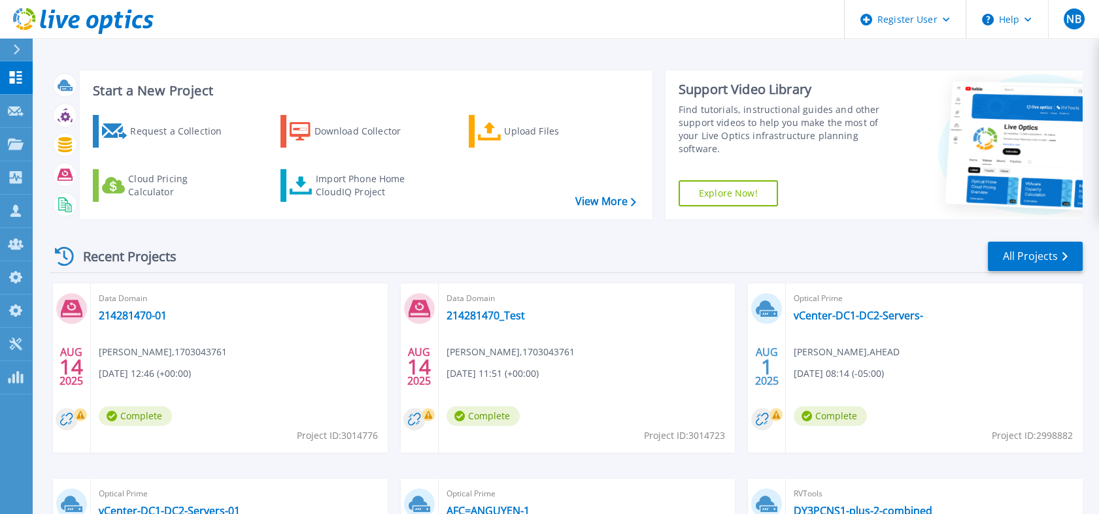
click at [140, 20] on icon at bounding box center [83, 21] width 141 height 27
click at [139, 24] on icon at bounding box center [83, 21] width 141 height 27
